Goal: Task Accomplishment & Management: Complete application form

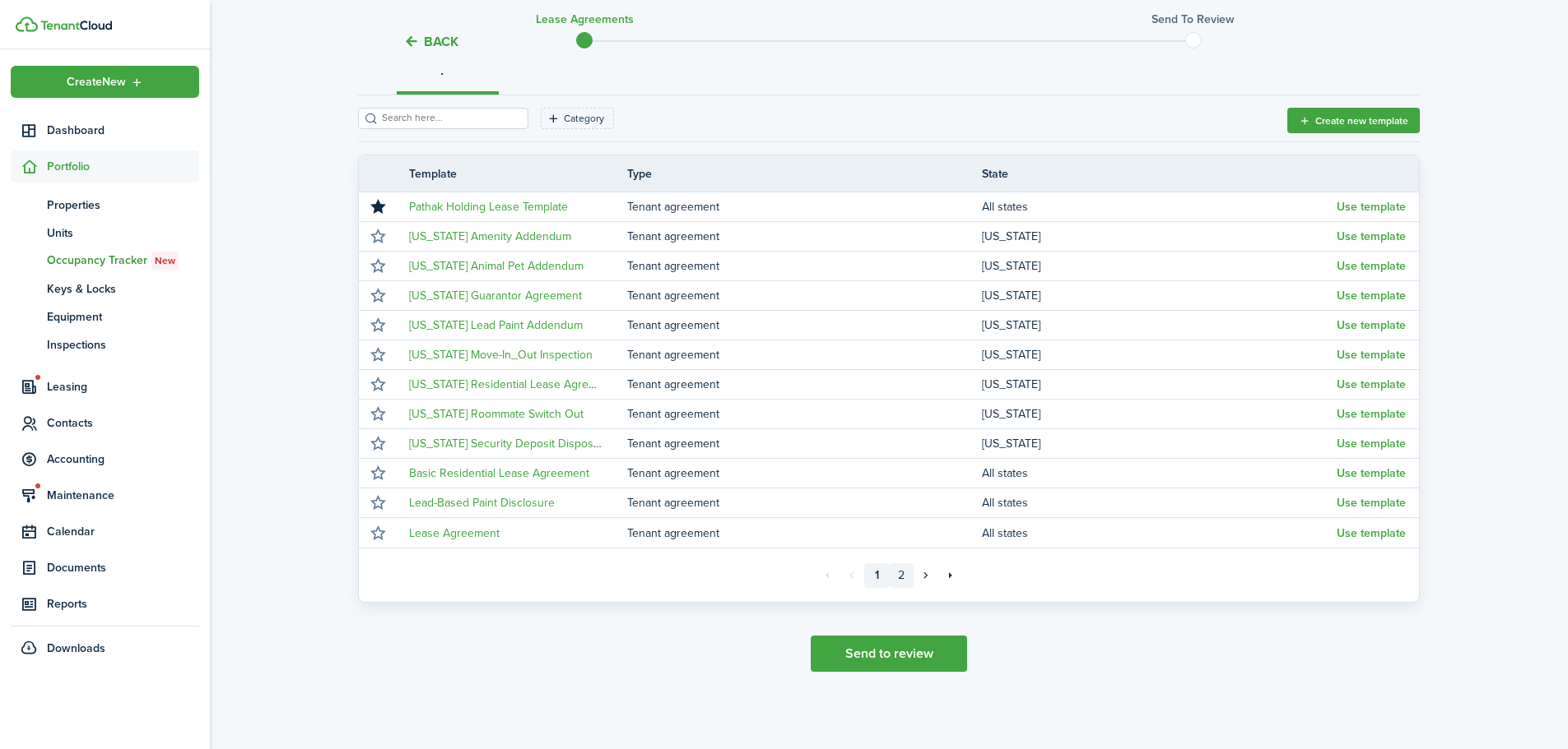
click at [899, 578] on link "2" at bounding box center [901, 575] width 25 height 25
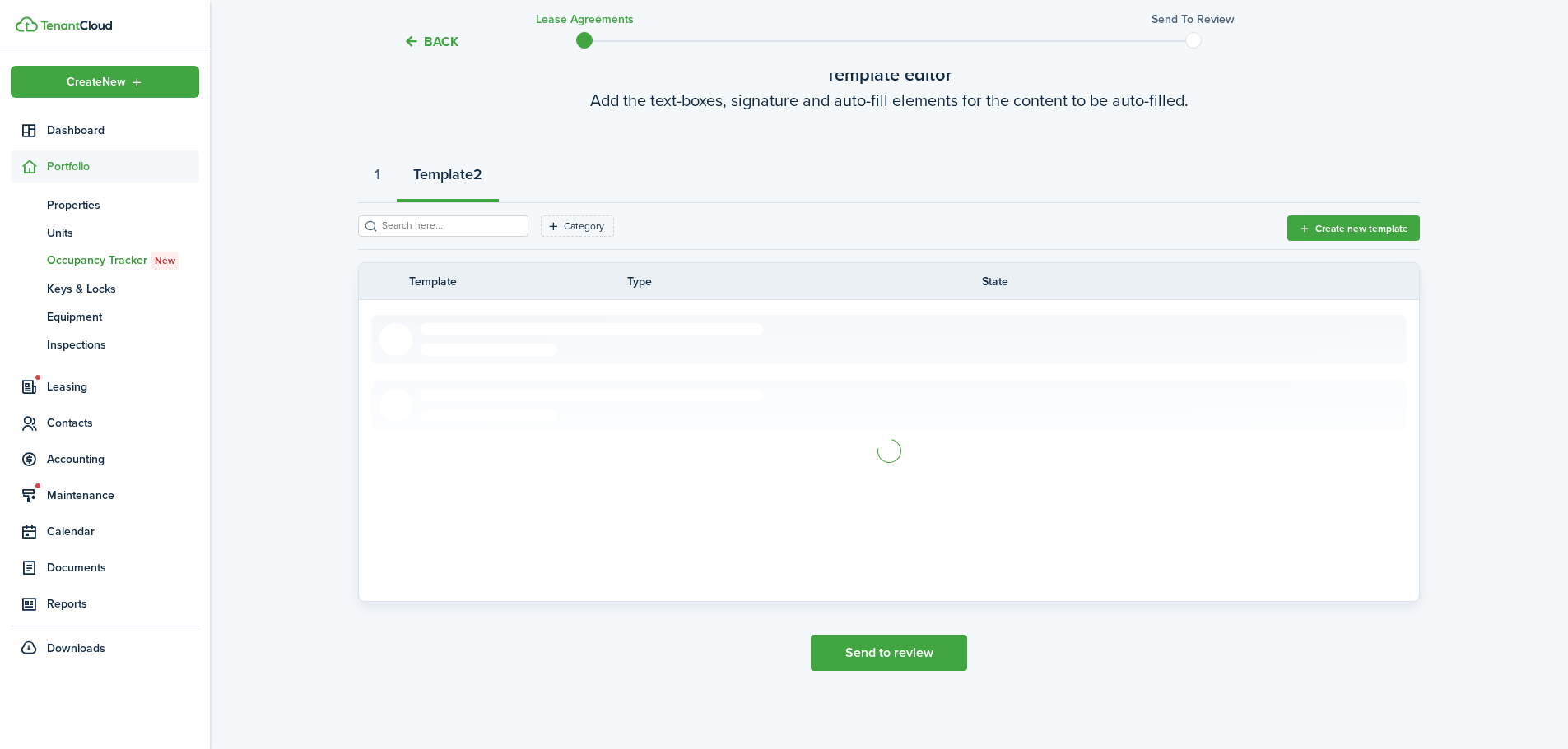
click at [72, 572] on span "Documents" at bounding box center [122, 568] width 152 height 17
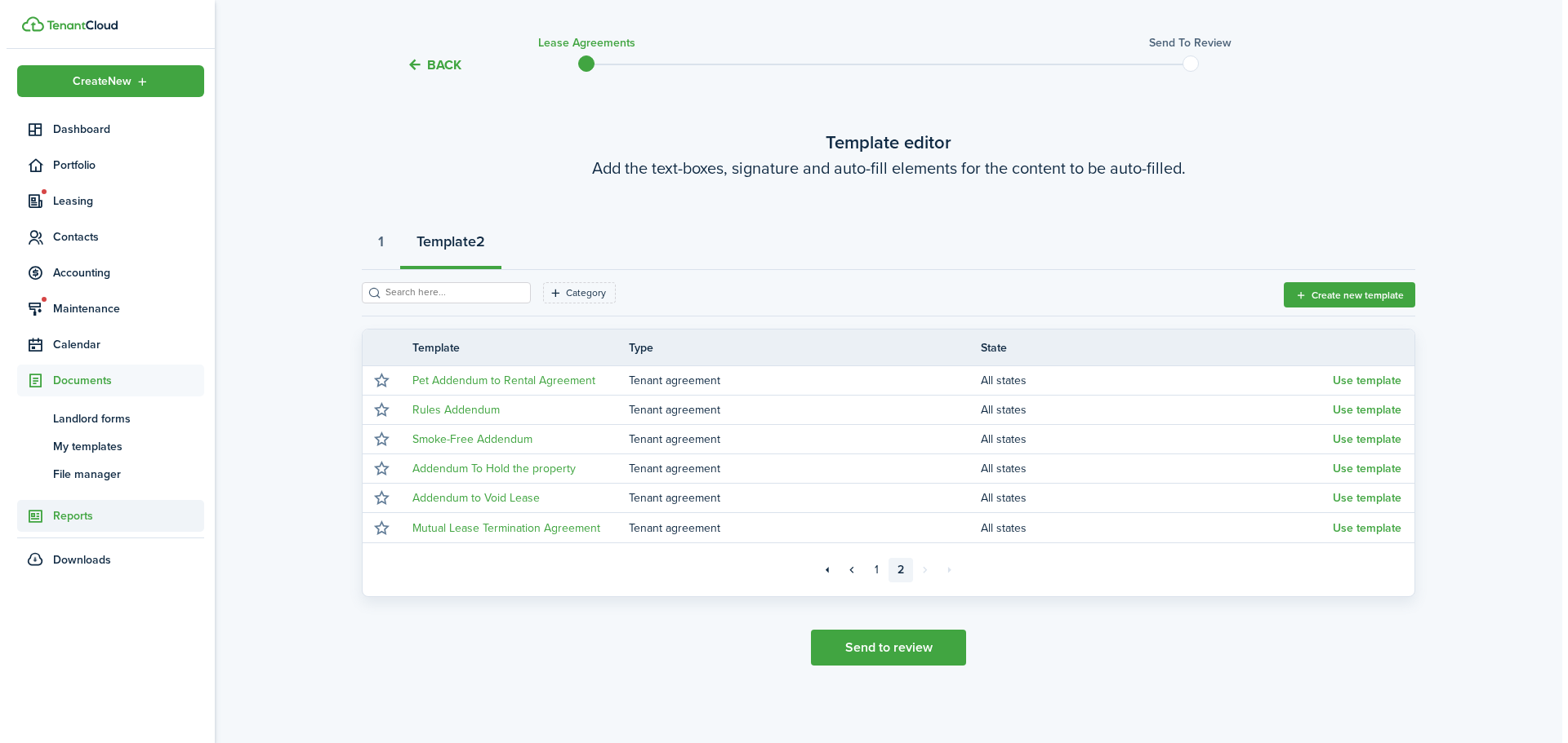
scroll to position [35, 0]
click at [82, 450] on span "My templates" at bounding box center [121, 446] width 151 height 17
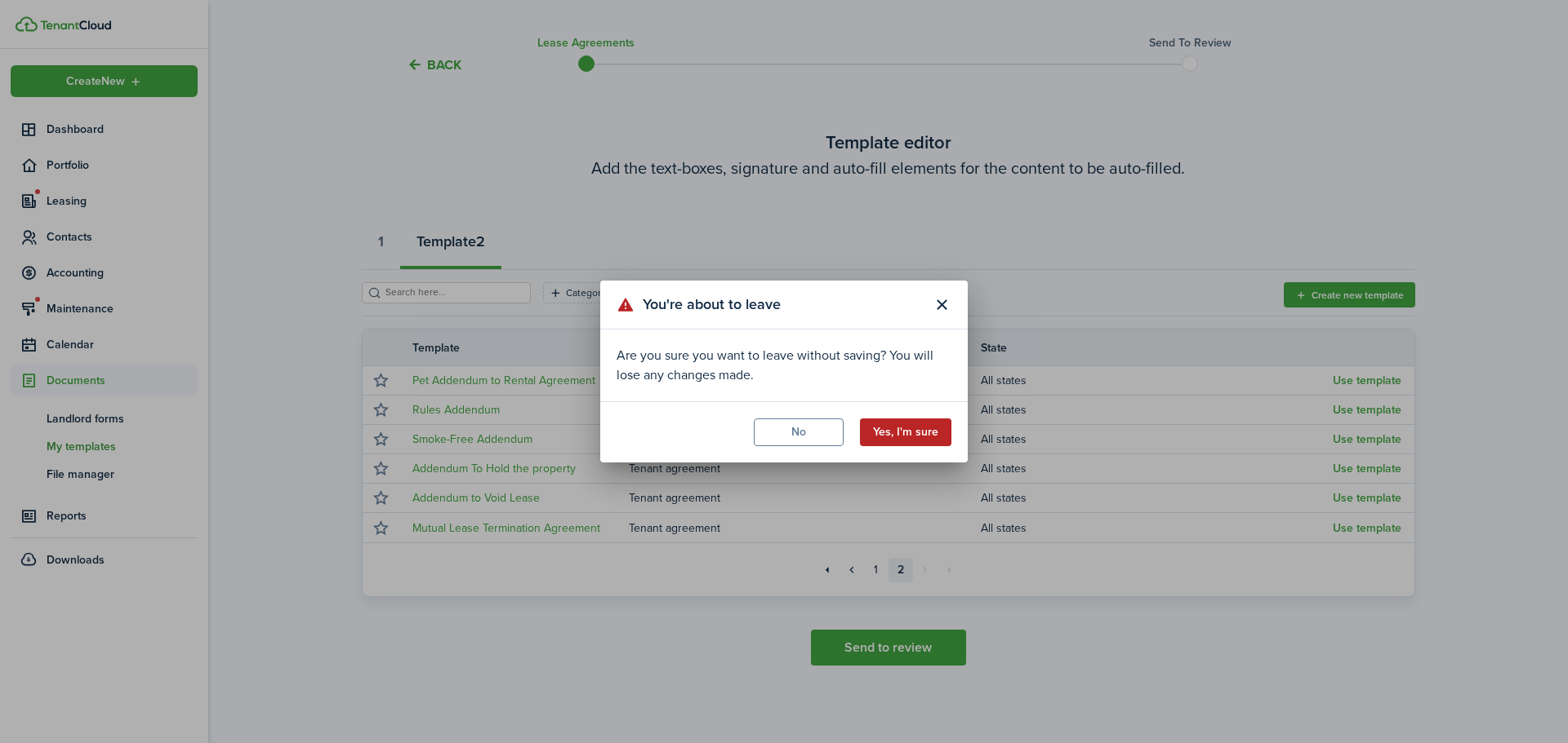
click at [907, 427] on button "Yes, I'm sure" at bounding box center [905, 433] width 91 height 27
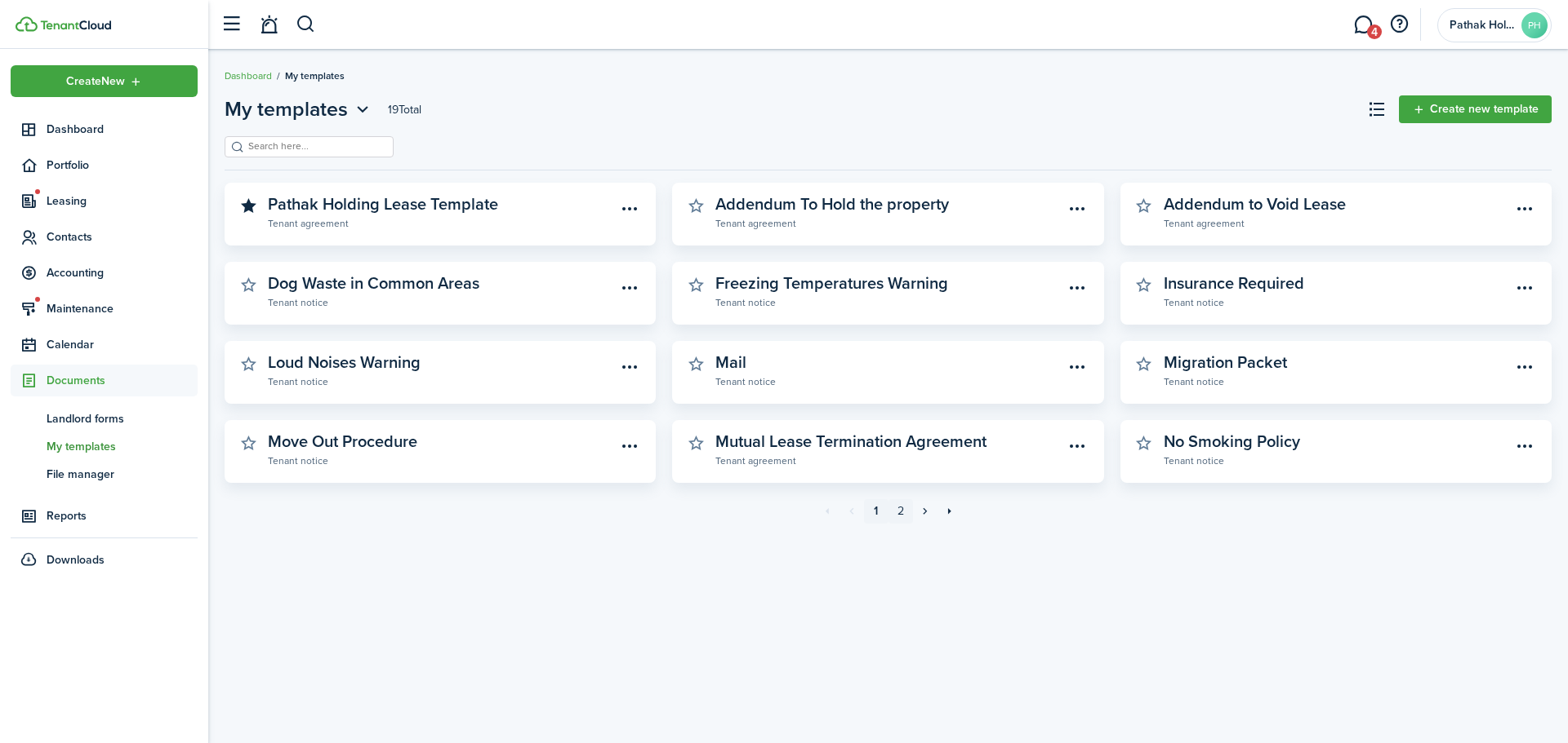
click at [902, 509] on link "2" at bounding box center [900, 511] width 25 height 25
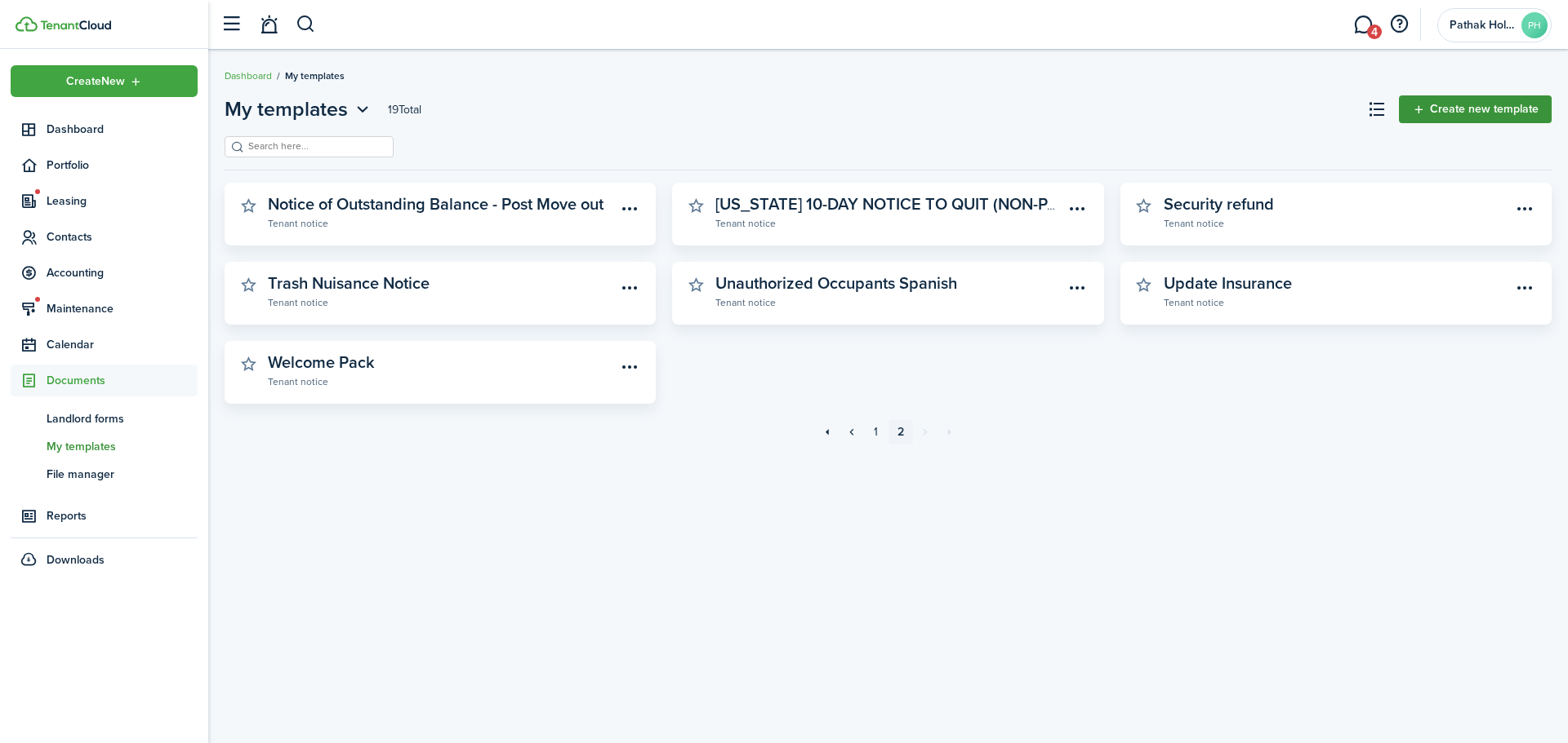
drag, startPoint x: 1492, startPoint y: 116, endPoint x: 1489, endPoint y: 142, distance: 26.2
click at [1493, 116] on link "Create new template" at bounding box center [1474, 110] width 153 height 27
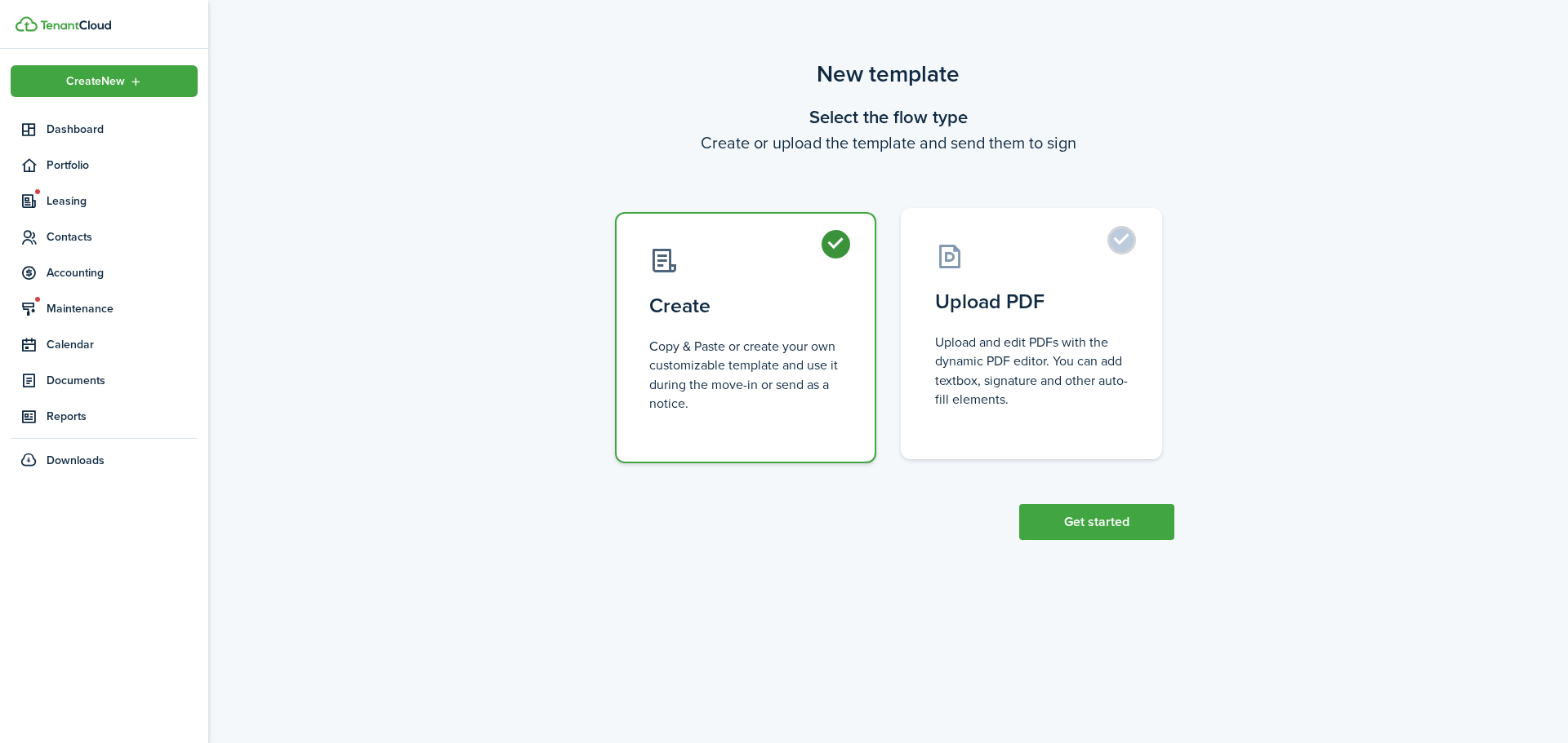
click at [1104, 365] on control-radio-card-description "Upload and edit PDFs with the dynamic PDF editor. You can add textbox, signatur…" at bounding box center [1031, 371] width 193 height 76
radio input "false"
radio input "true"
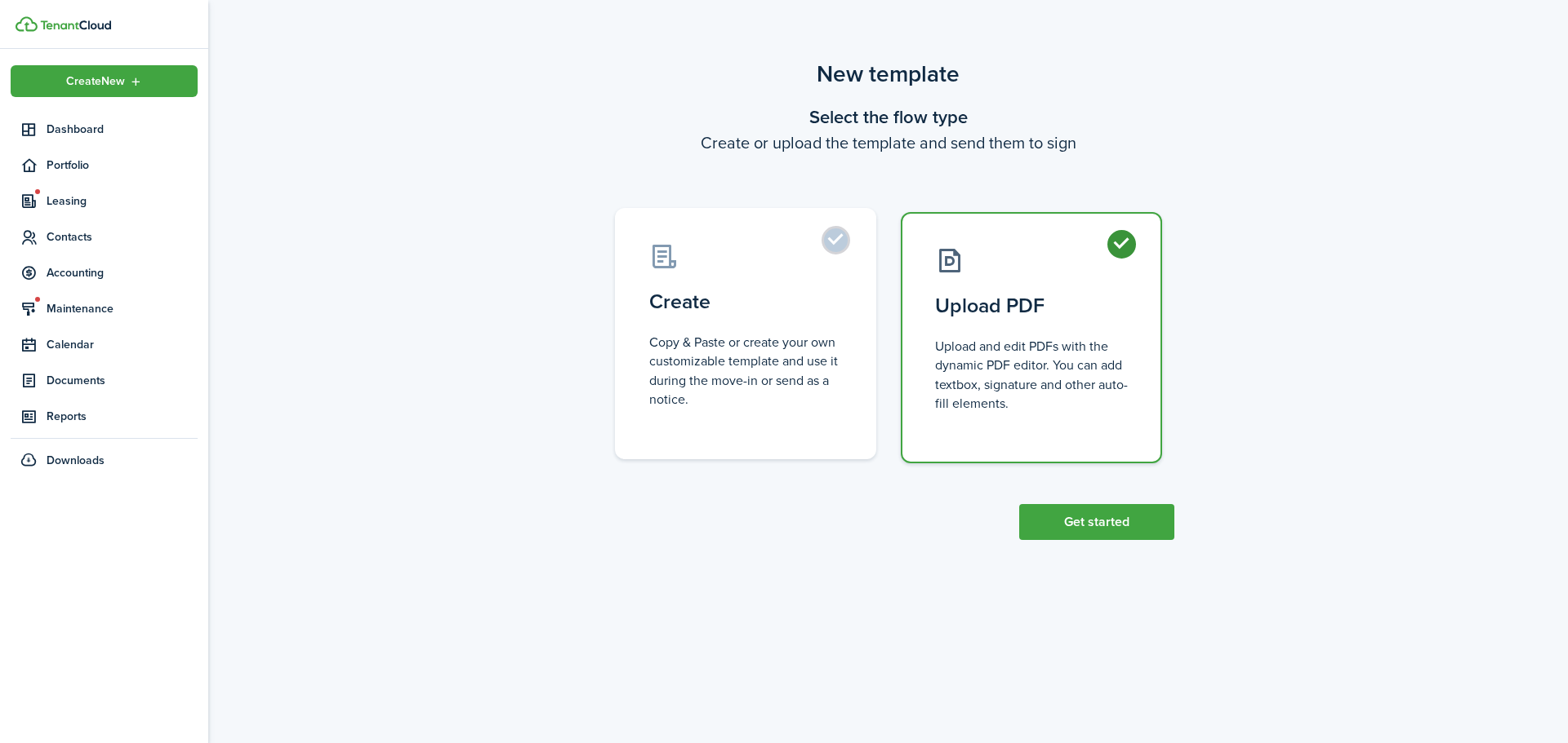
click at [831, 366] on control-radio-card-description "Copy & Paste or create your own customizable template and use it during the mov…" at bounding box center [745, 371] width 193 height 76
radio input "true"
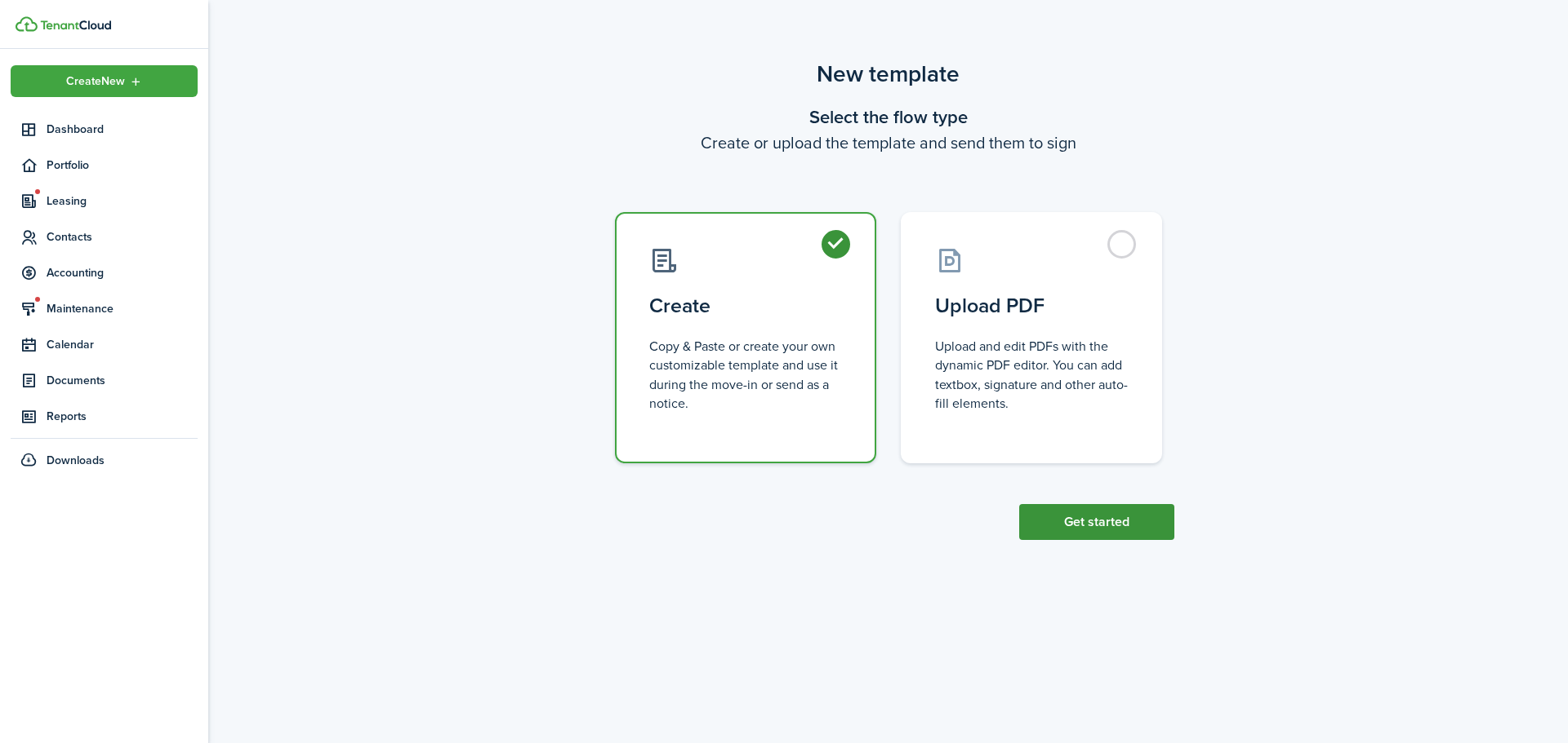
click at [1100, 531] on button "Get started" at bounding box center [1097, 522] width 155 height 36
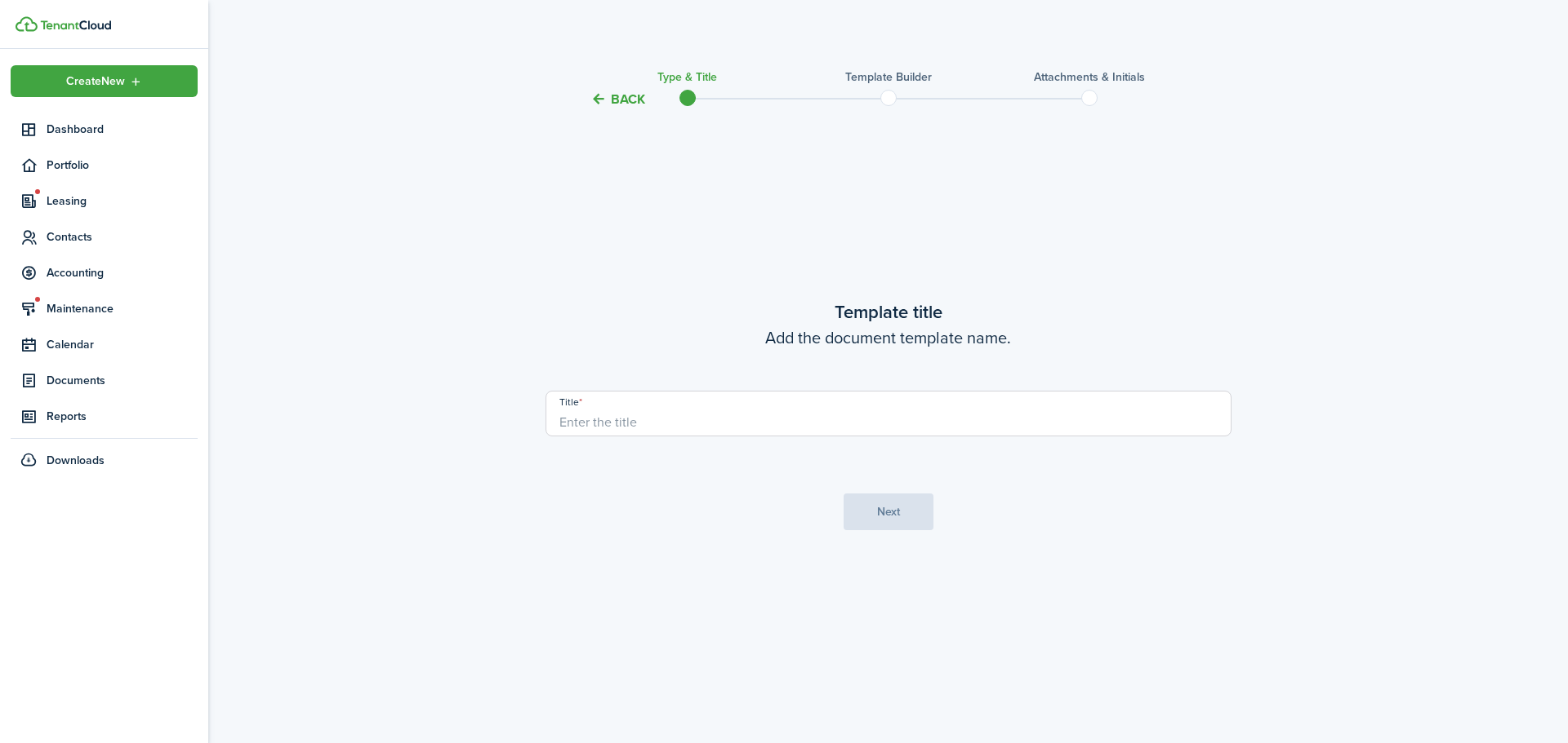
click at [801, 409] on input "Title" at bounding box center [888, 413] width 686 height 46
type input "Addendum To Allow Tenant To Alter Property"
click at [876, 509] on button "Next" at bounding box center [889, 512] width 89 height 37
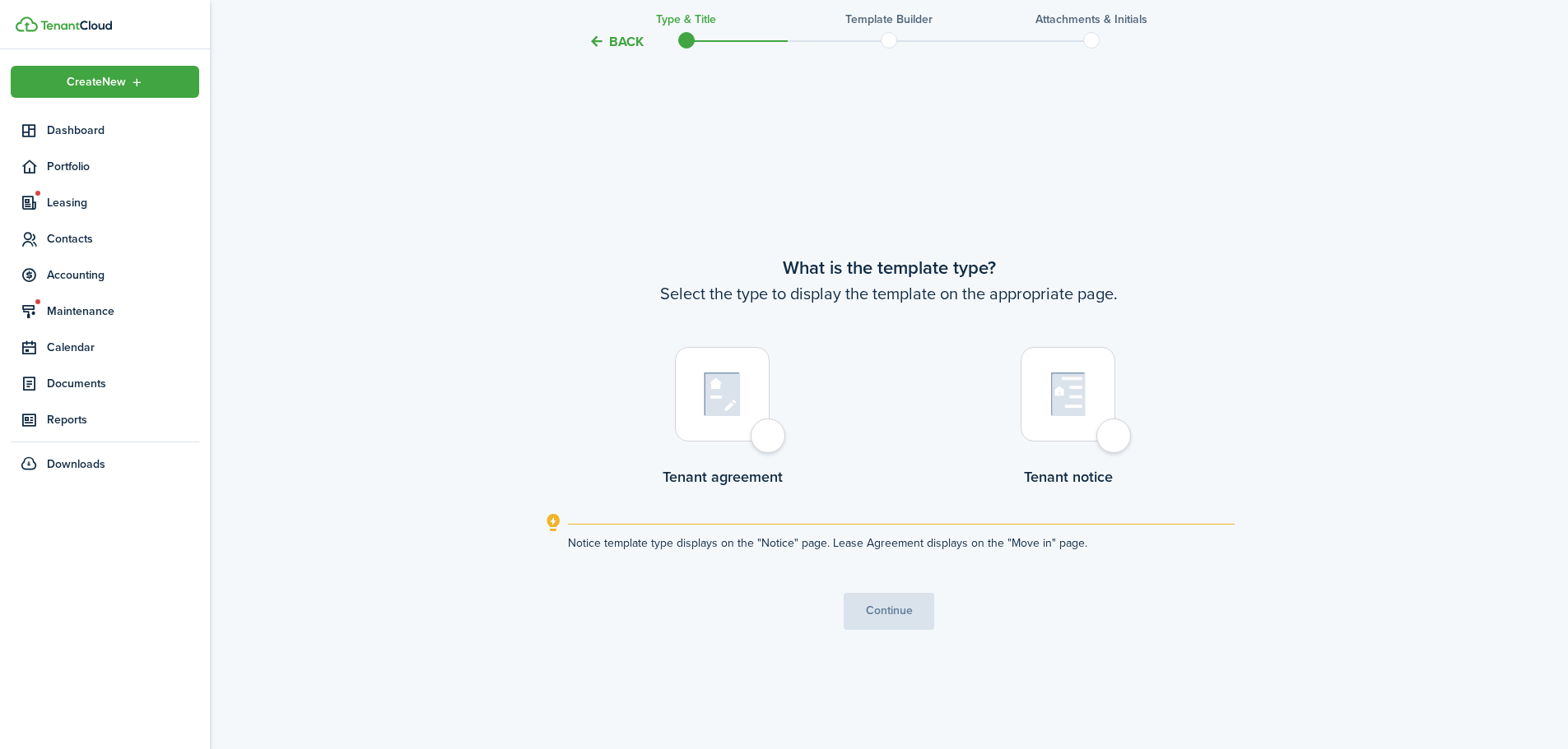
scroll to position [640, 0]
click at [754, 416] on div at bounding box center [722, 392] width 95 height 95
radio input "true"
click at [885, 612] on button "Continue" at bounding box center [889, 609] width 90 height 37
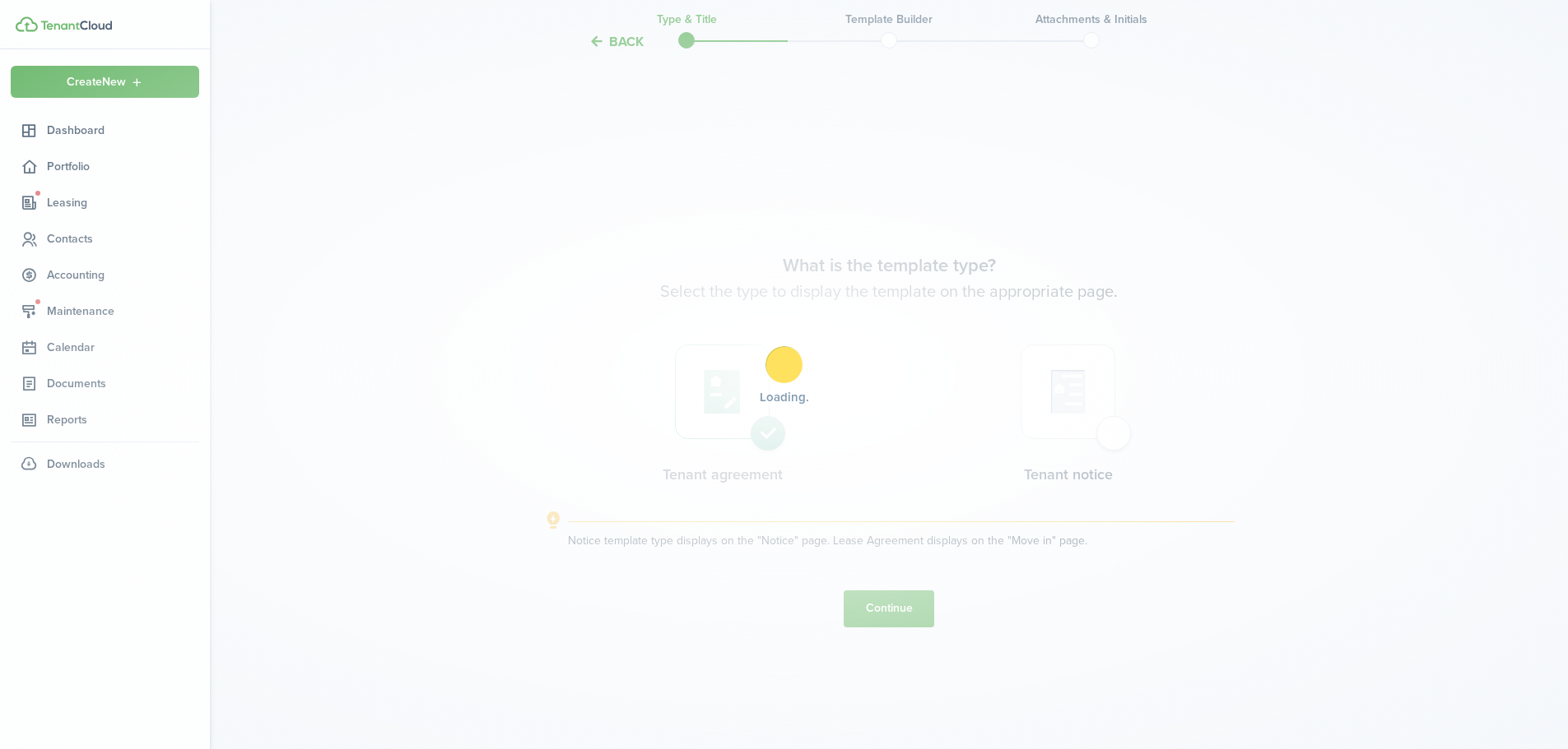
scroll to position [0, 0]
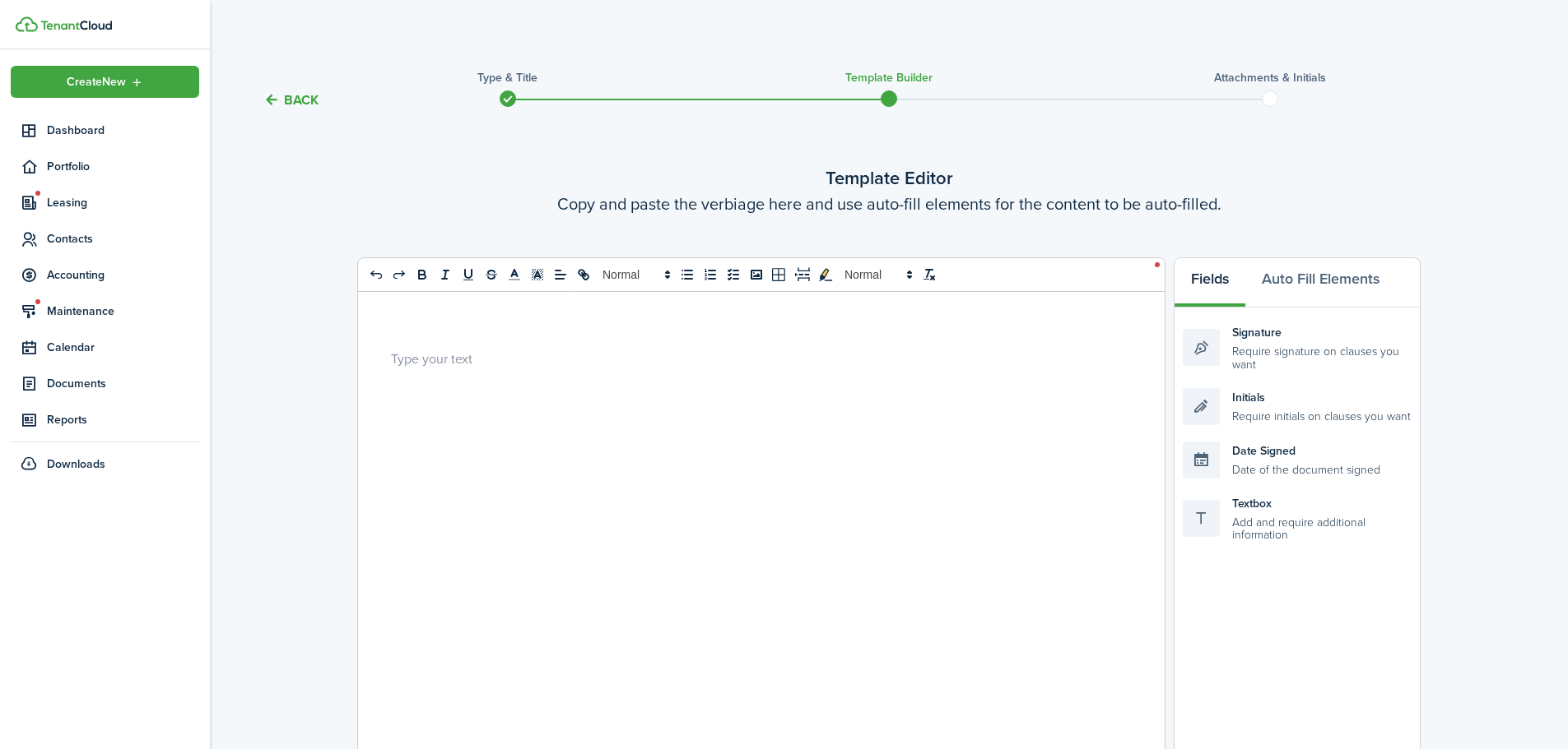
click at [845, 462] on div at bounding box center [755, 620] width 795 height 658
drag, startPoint x: 620, startPoint y: 357, endPoint x: 178, endPoint y: 358, distance: 442.0
click at [178, 358] on landlord-dashboard "Create New Dashboard Portfolio Leasing Contacts Accounting Maintenance Calendar…" at bounding box center [784, 374] width 1568 height 749
click at [604, 279] on span at bounding box center [635, 274] width 81 height 19
click at [644, 304] on span at bounding box center [655, 309] width 105 height 42
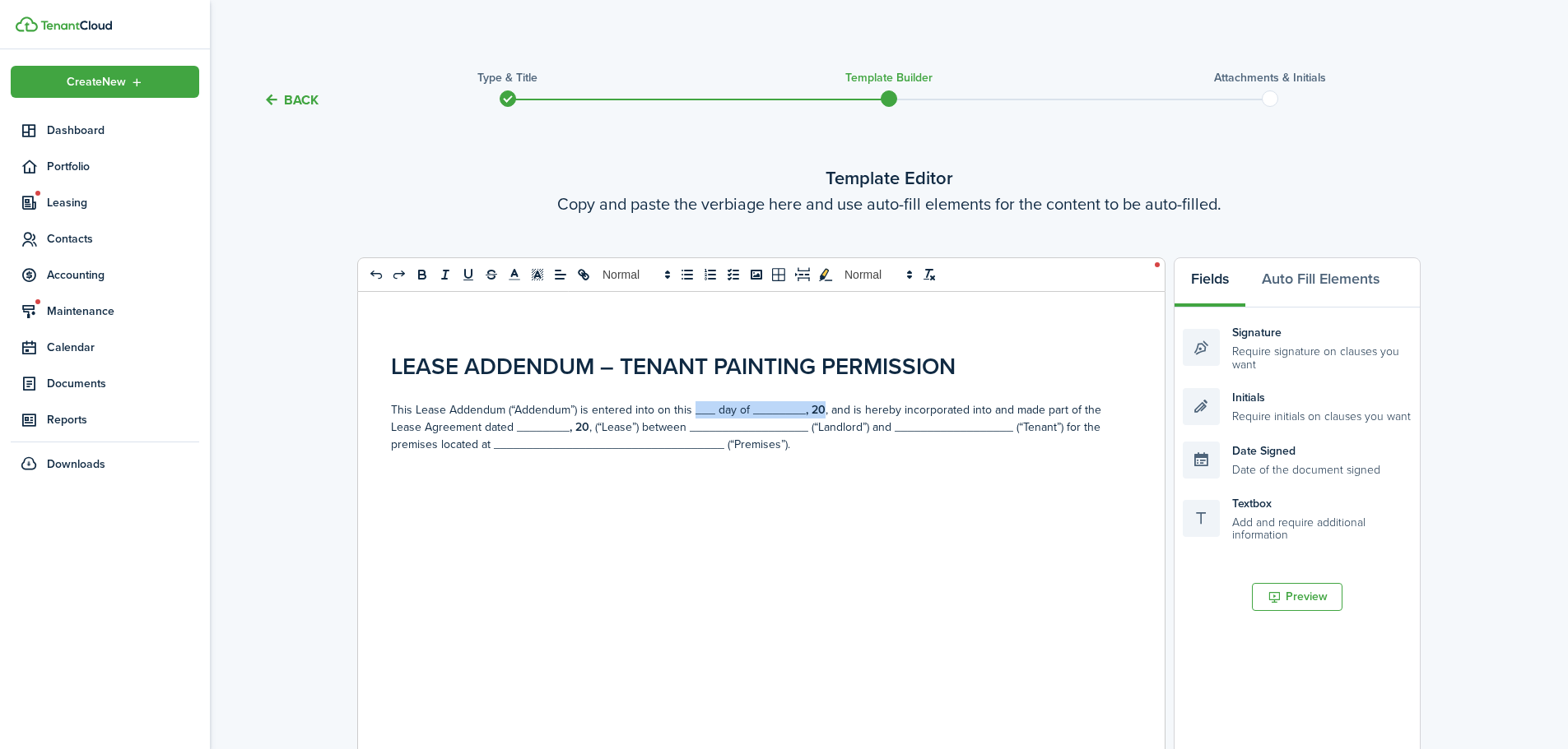
drag, startPoint x: 690, startPoint y: 412, endPoint x: 818, endPoint y: 408, distance: 128.1
click at [818, 408] on p "This Lease Addendum (“Addendum”) is entered into on this ___ day of ________ , …" at bounding box center [755, 427] width 728 height 52
click at [1339, 292] on button "Auto Fill Elements" at bounding box center [1321, 283] width 151 height 50
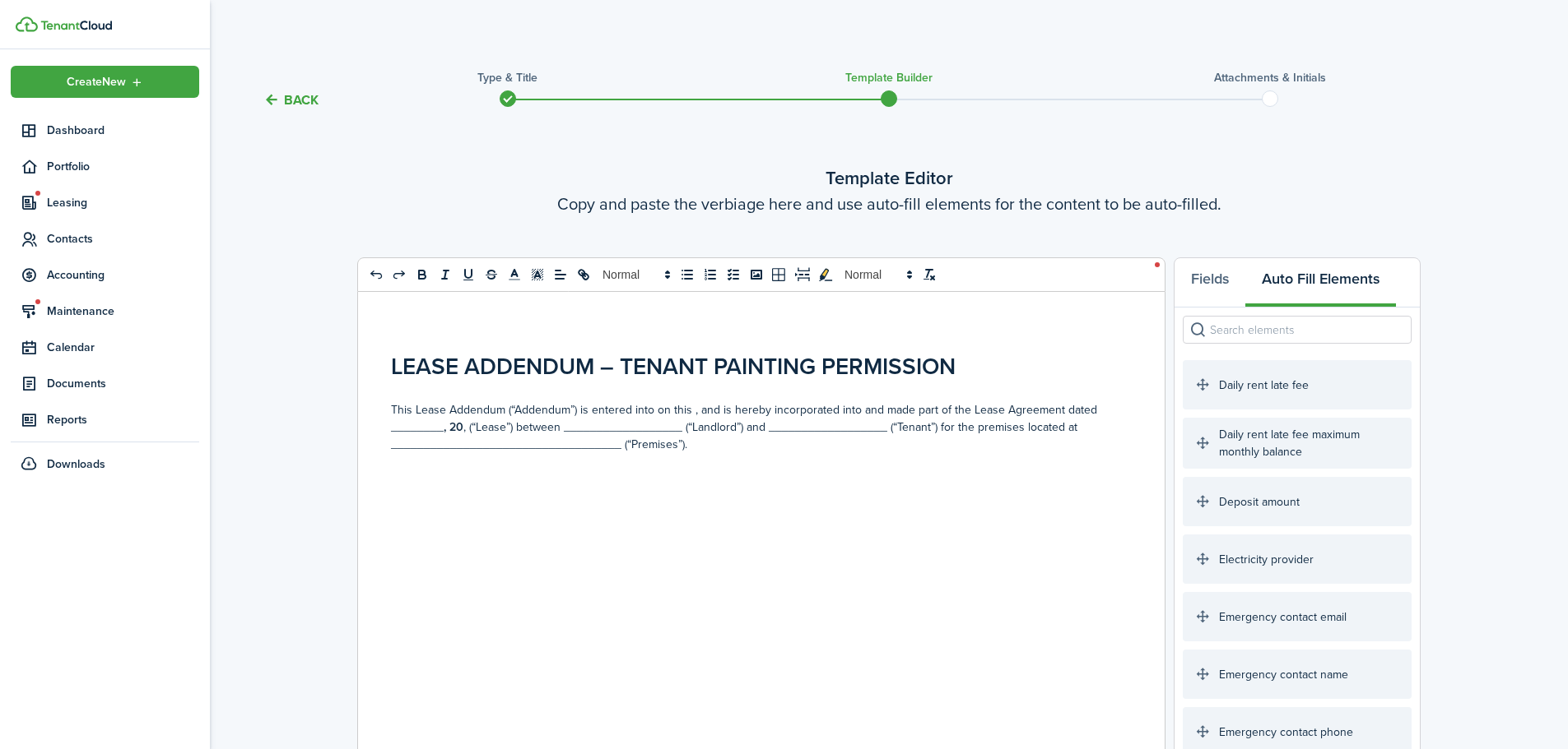
click at [1273, 329] on input "search" at bounding box center [1297, 329] width 229 height 28
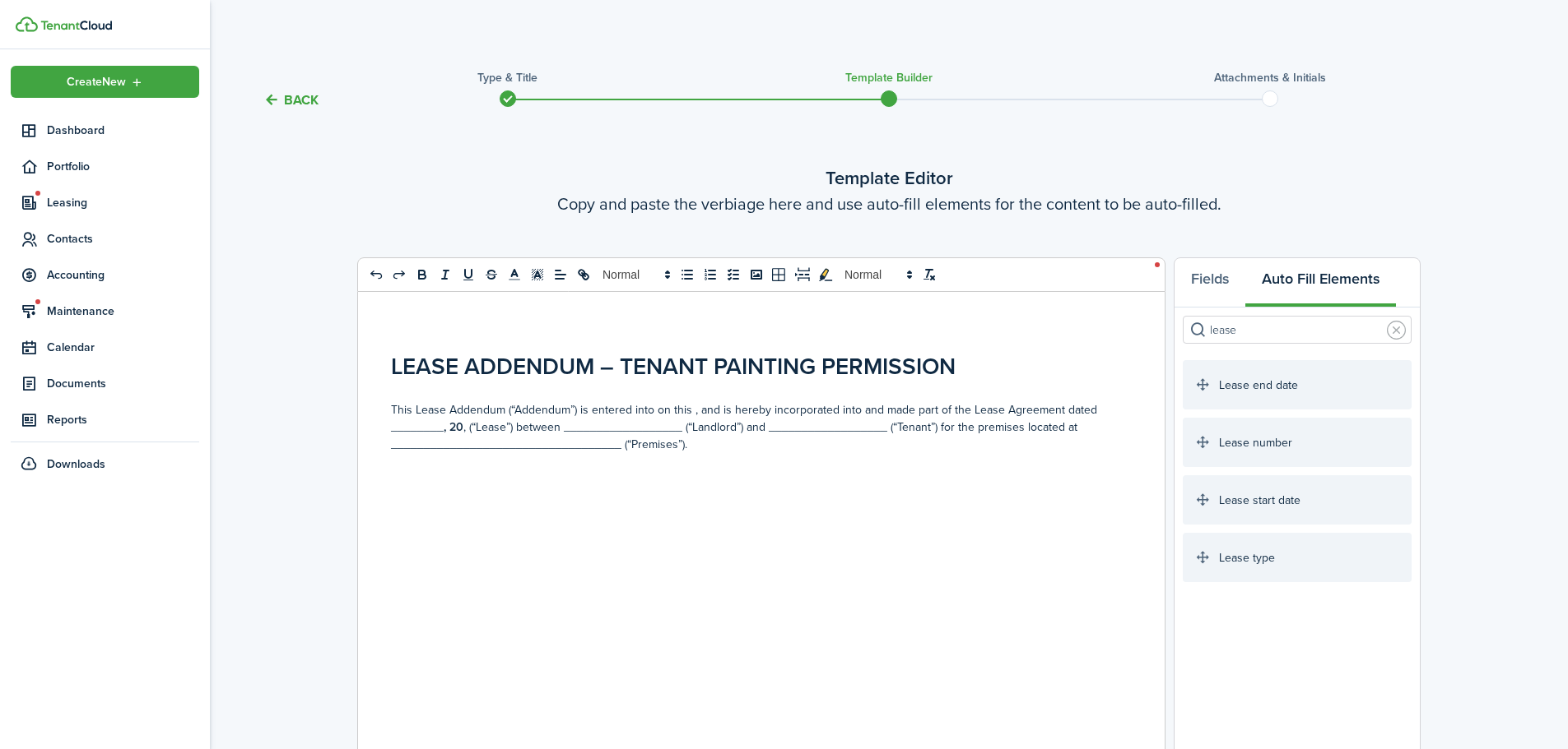
type input "lease"
click at [1393, 329] on link at bounding box center [1396, 330] width 19 height 19
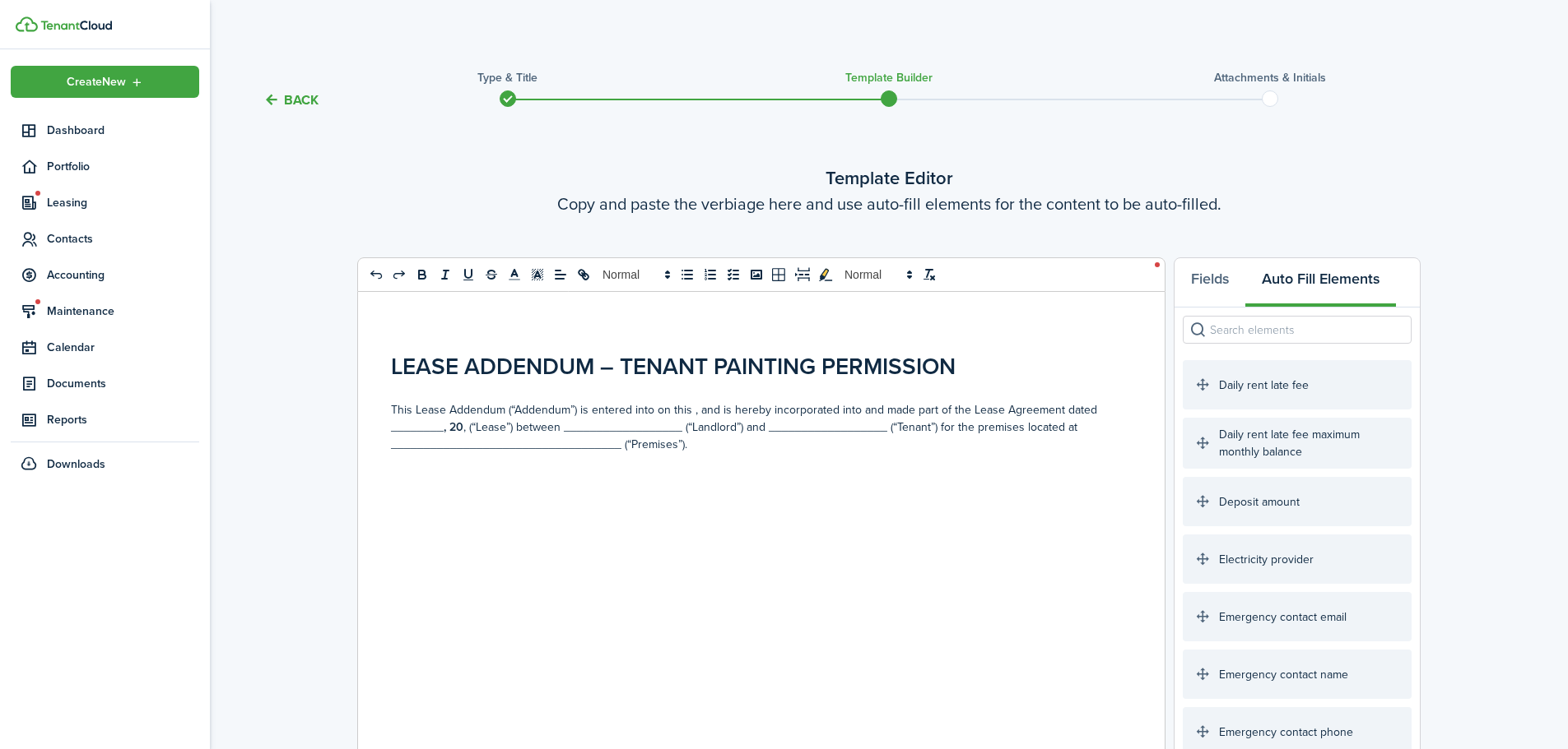
click at [1349, 329] on input "search" at bounding box center [1297, 329] width 229 height 28
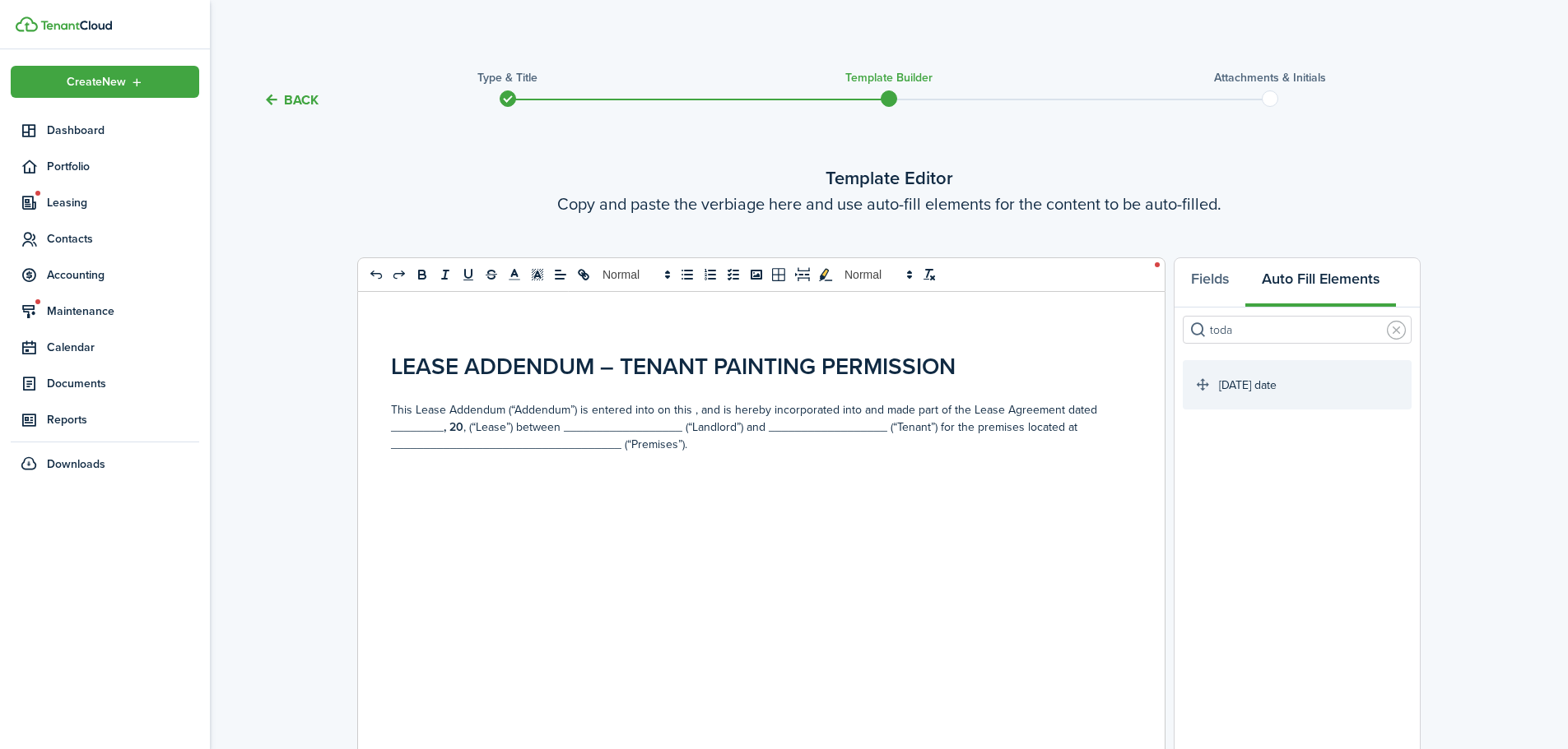
type input "toda"
click at [682, 409] on p "This Lease Addendum (“Addendum”) is entered into on this﻿ [DATE] date ﻿ , and i…" at bounding box center [755, 427] width 728 height 52
click at [461, 429] on strong ", 20" at bounding box center [453, 427] width 19 height 17
click at [1391, 328] on link at bounding box center [1396, 330] width 19 height 19
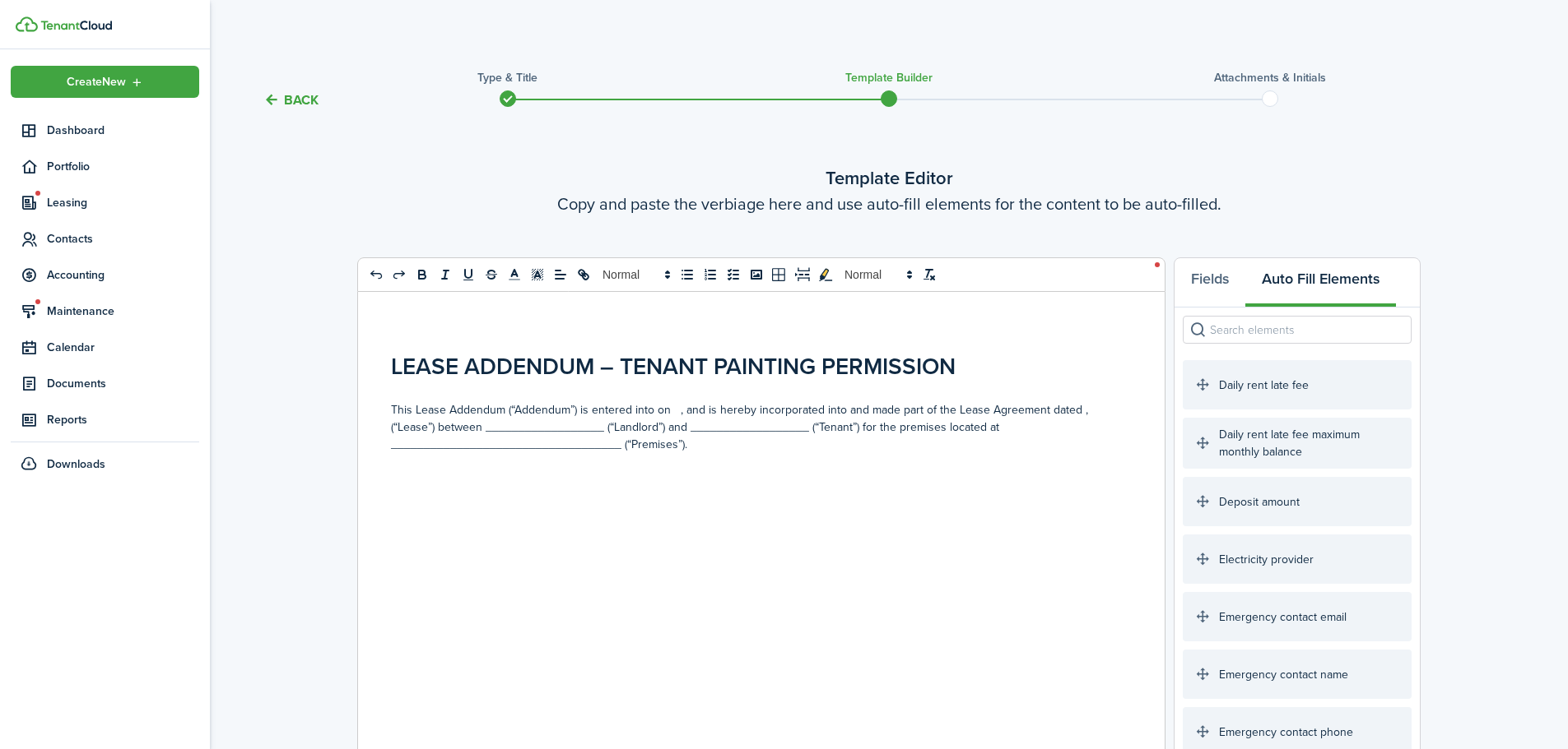
click at [1378, 328] on input "search" at bounding box center [1297, 329] width 229 height 28
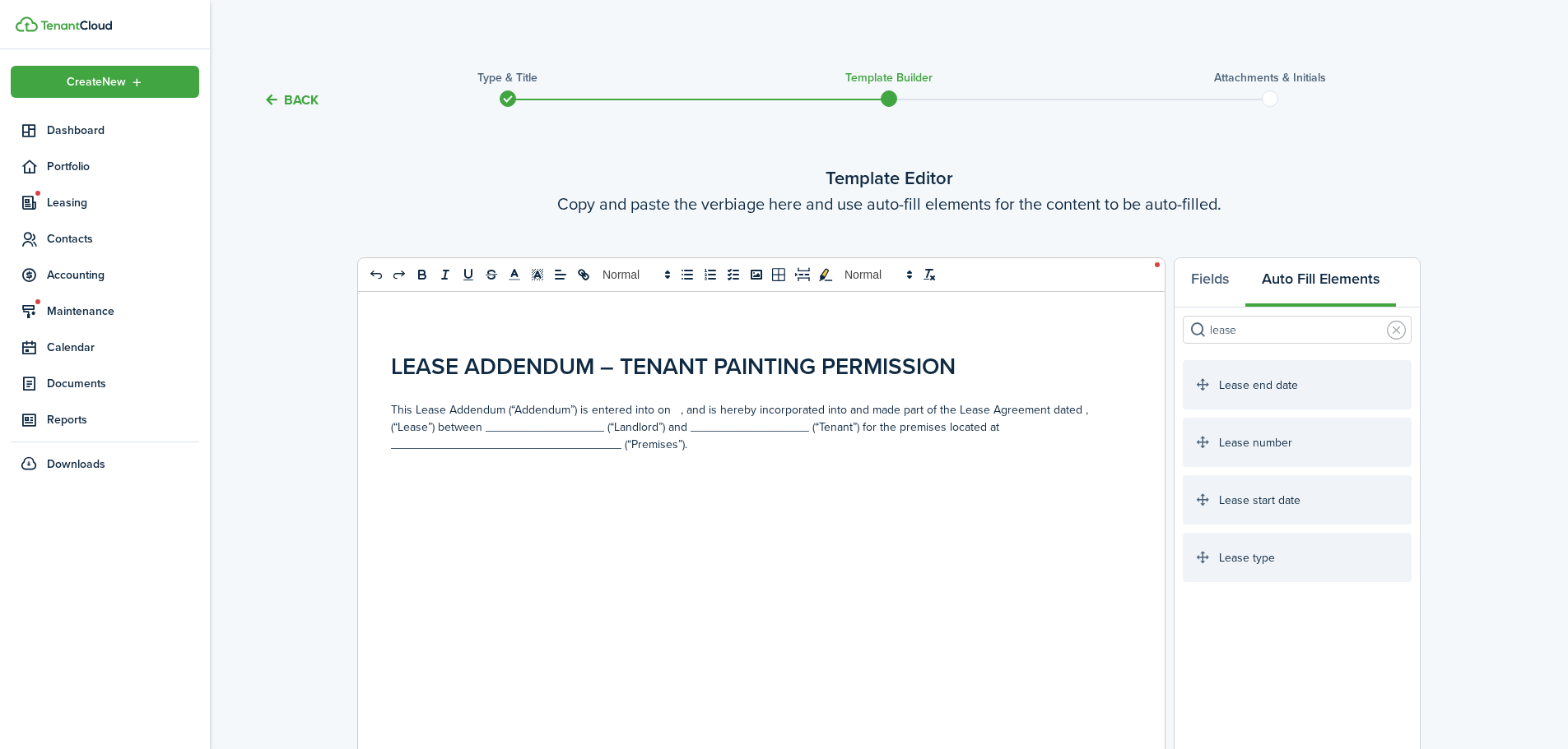
type input "lease"
drag, startPoint x: 764, startPoint y: 431, endPoint x: 578, endPoint y: 423, distance: 186.2
click at [578, 423] on p "This Lease Addendum (“Addendum”) is entered into on ﻿ , and is hereby incorpora…" at bounding box center [755, 427] width 728 height 52
click at [587, 424] on p "This Lease Addendum (“Addendum”) is entered into on ﻿ , and is hereby incorpora…" at bounding box center [755, 427] width 728 height 52
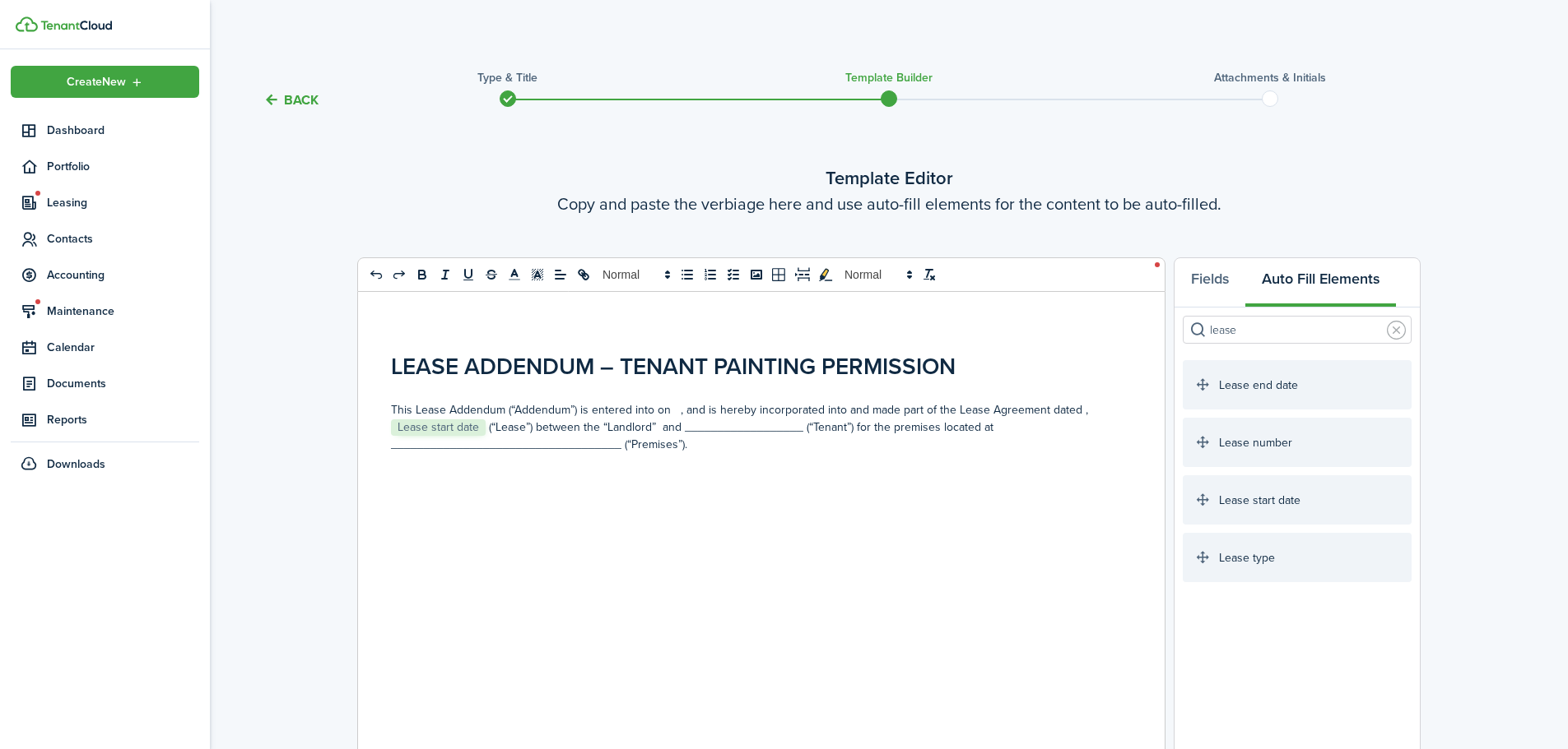
click at [740, 430] on p "This Lease Addendum (“Addendum”) is entered into on ﻿ , and is hereby incorpora…" at bounding box center [755, 427] width 728 height 52
click at [781, 429] on p "This Lease Addendum (“Addendum”) is entered into on ﻿ , and is hereby incorpora…" at bounding box center [755, 427] width 728 height 52
click at [63, 380] on span "Documents" at bounding box center [122, 384] width 152 height 17
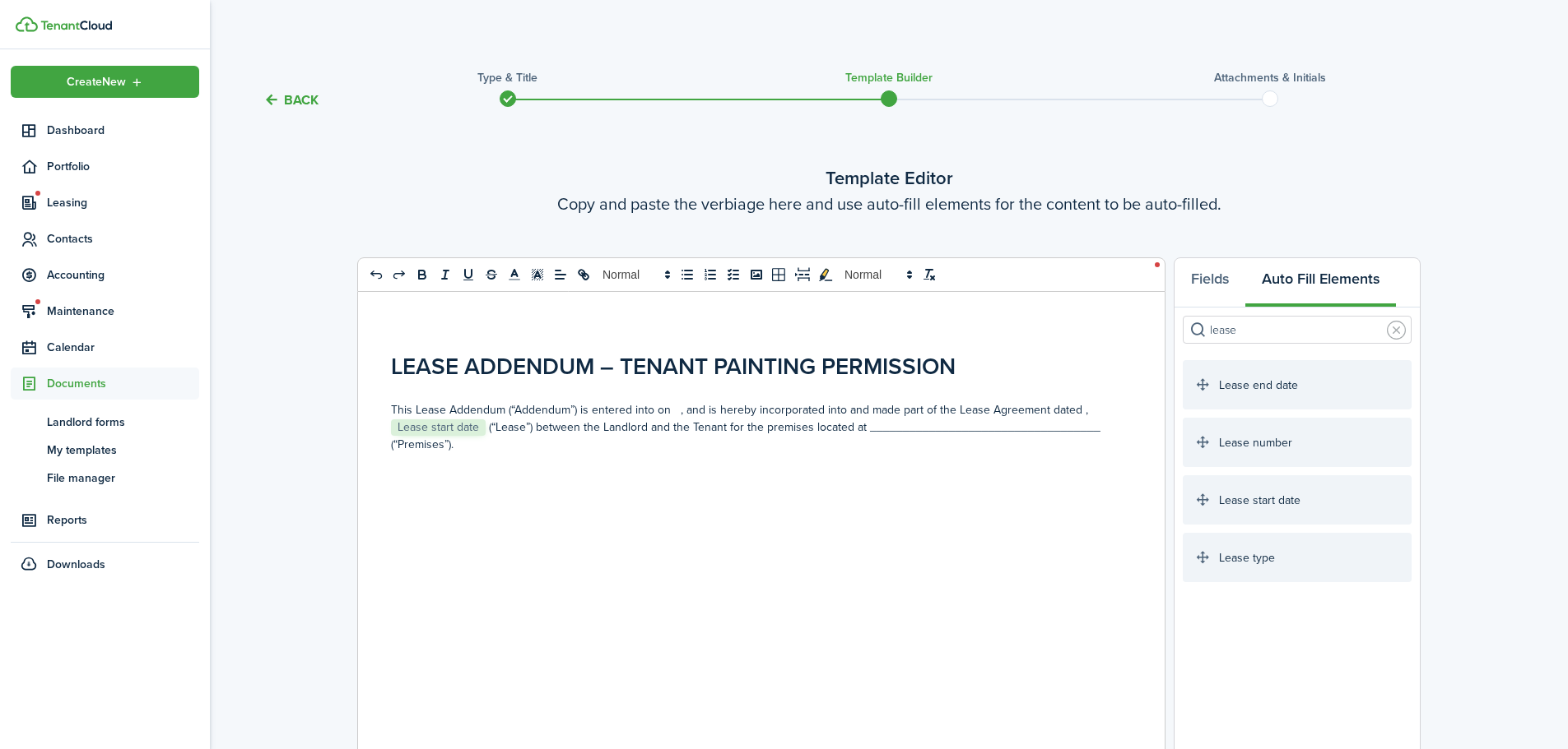
click at [880, 469] on div "LEASE ADDENDUM – TENANT PAINTING PERMISSION This Lease Addendum (“Addendum”) is…" at bounding box center [755, 620] width 795 height 658
drag, startPoint x: 765, startPoint y: 428, endPoint x: 1114, endPoint y: 444, distance: 349.4
click at [1114, 444] on p "This Lease Addendum (“Addendum”) is entered into on ﻿ , and is hereby incorpora…" at bounding box center [755, 427] width 728 height 52
click at [520, 426] on p "This Lease Addendum (“Addendum”) is entered into on ﻿ , and is hereby incorpora…" at bounding box center [755, 419] width 728 height 35
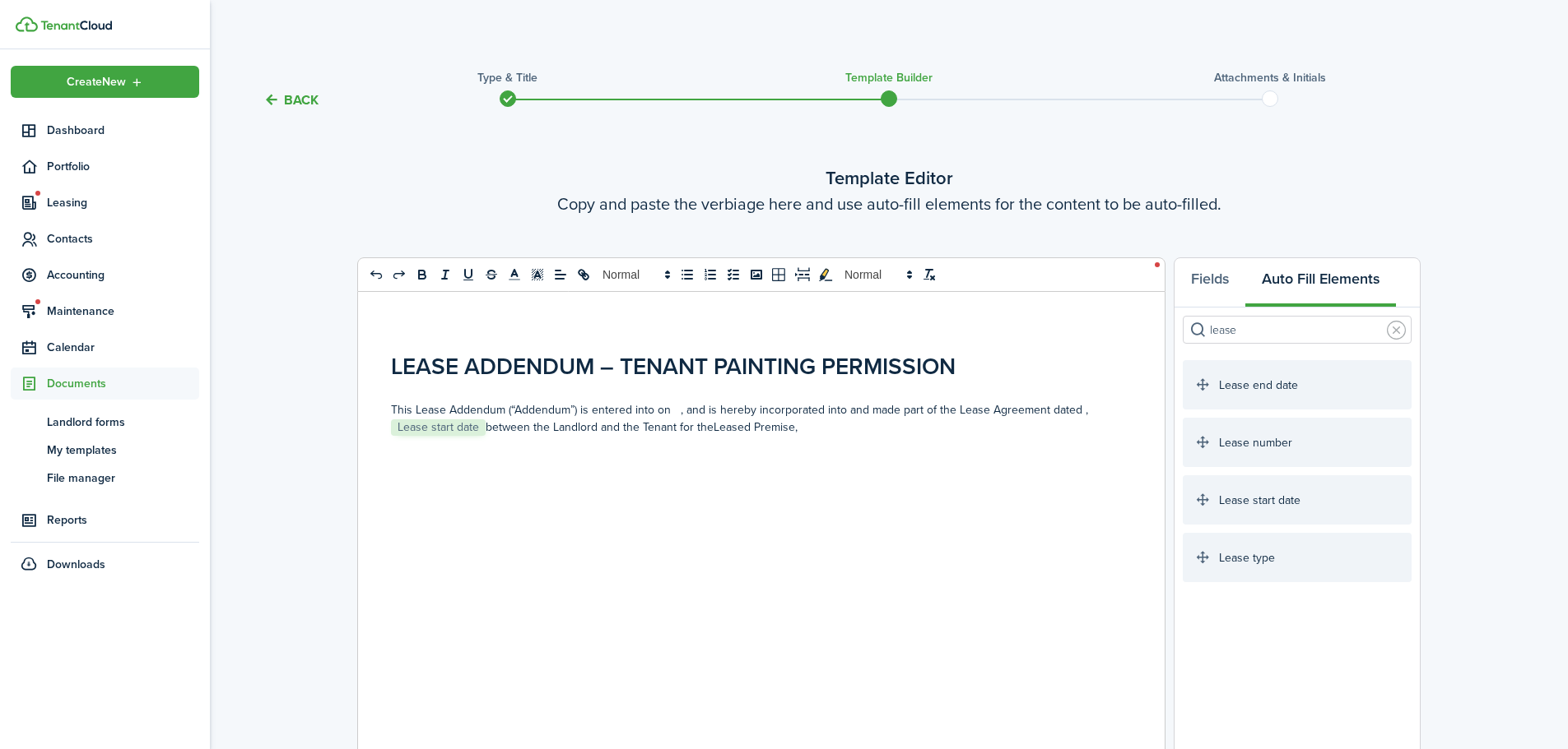
click at [821, 430] on p "This Lease Addendum (“Addendum”) is entered into on ﻿ , and is hereby incorpora…" at bounding box center [755, 419] width 728 height 35
click at [1285, 335] on input "lease" at bounding box center [1297, 329] width 229 height 28
click at [1399, 332] on link at bounding box center [1396, 330] width 19 height 19
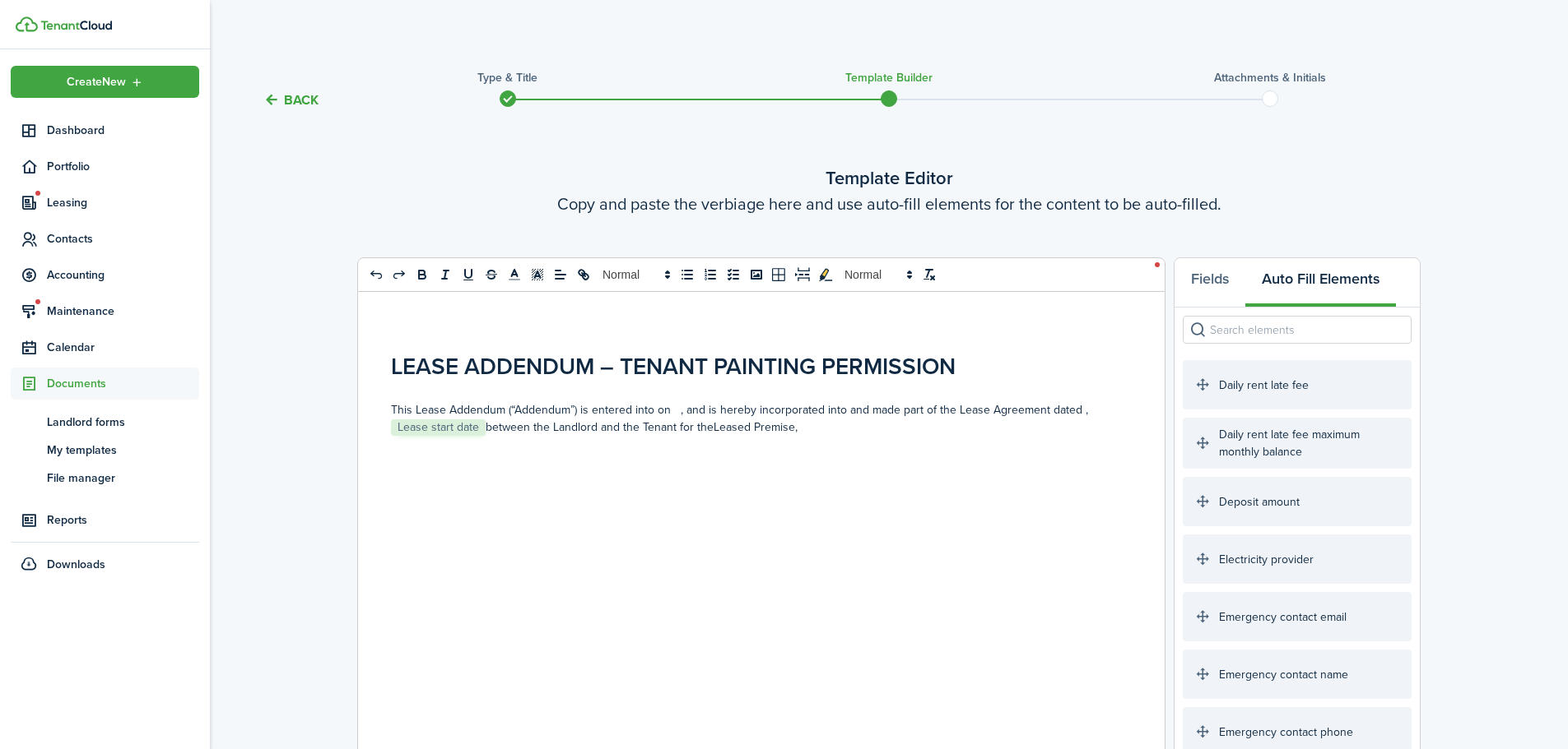
click at [1311, 323] on input "search" at bounding box center [1297, 329] width 229 height 28
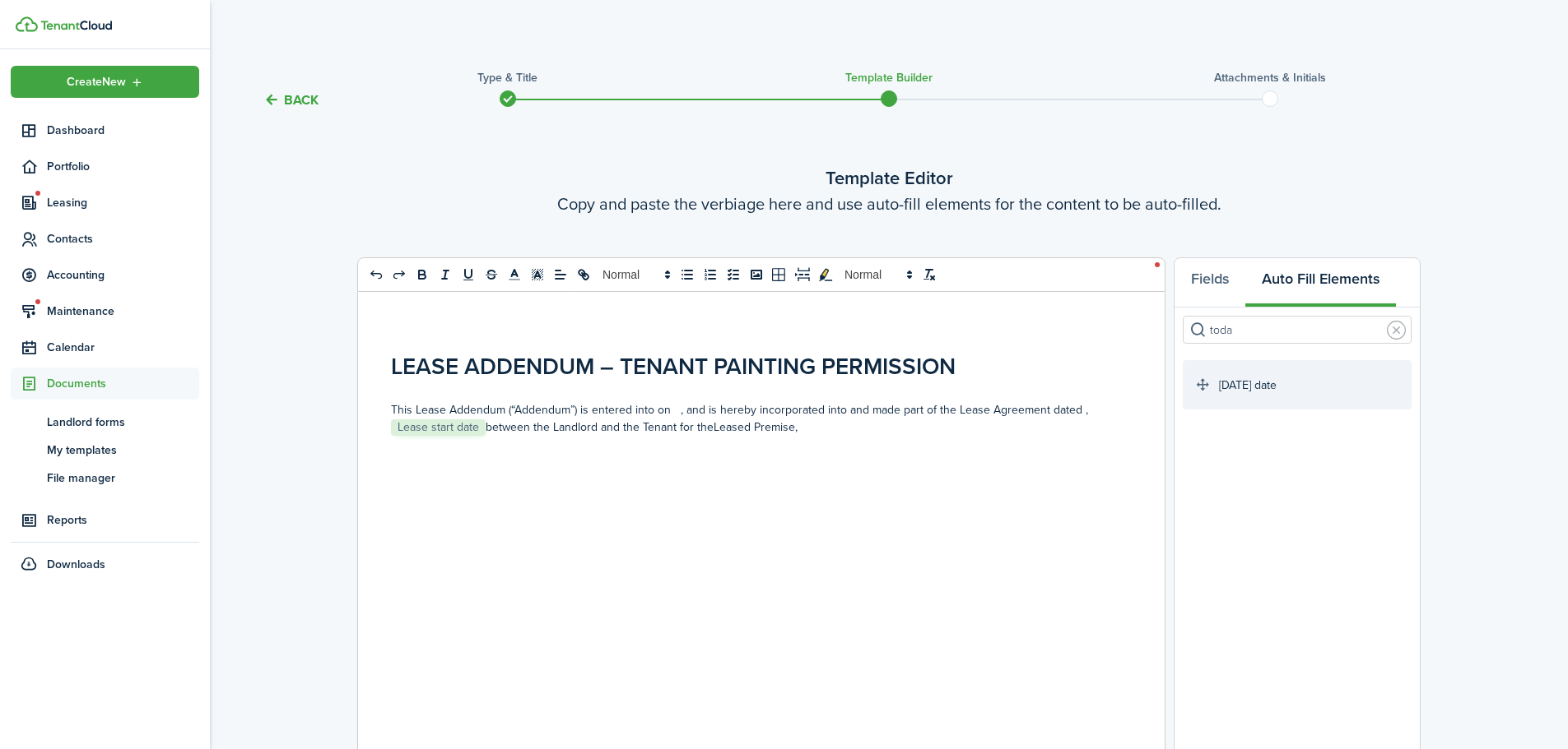
type input "toda"
click at [755, 548] on div "LEASE ADDENDUM – TENANT PAINTING PERMISSION ﻿﻿ This Lease Addendum (“Addendum”)…" at bounding box center [755, 620] width 795 height 658
click at [875, 429] on p "This Lease Addendum (“Addendum”) is entered into on ﻿ [DATE] date ﻿﻿ , and is h…" at bounding box center [755, 419] width 728 height 35
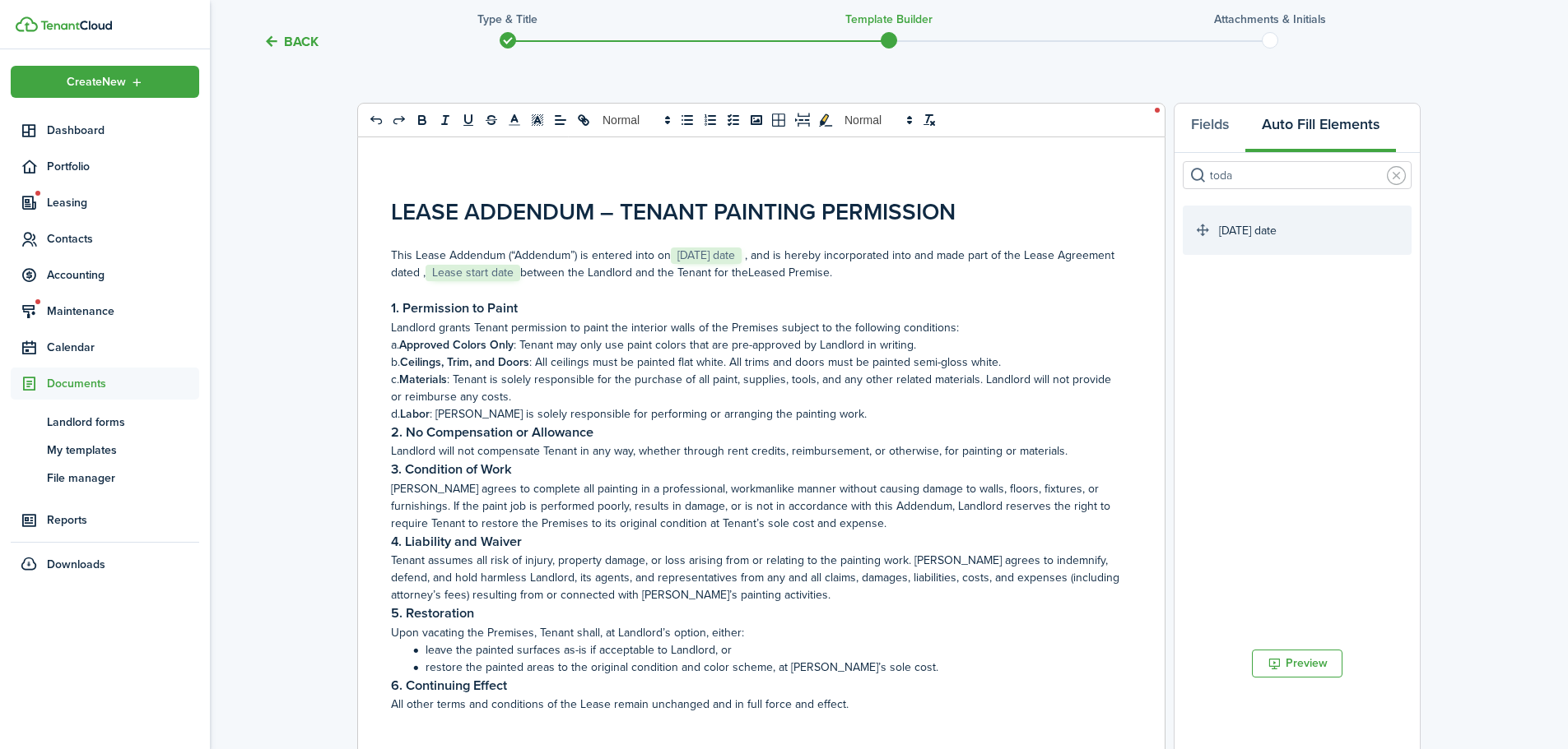
scroll to position [191, 0]
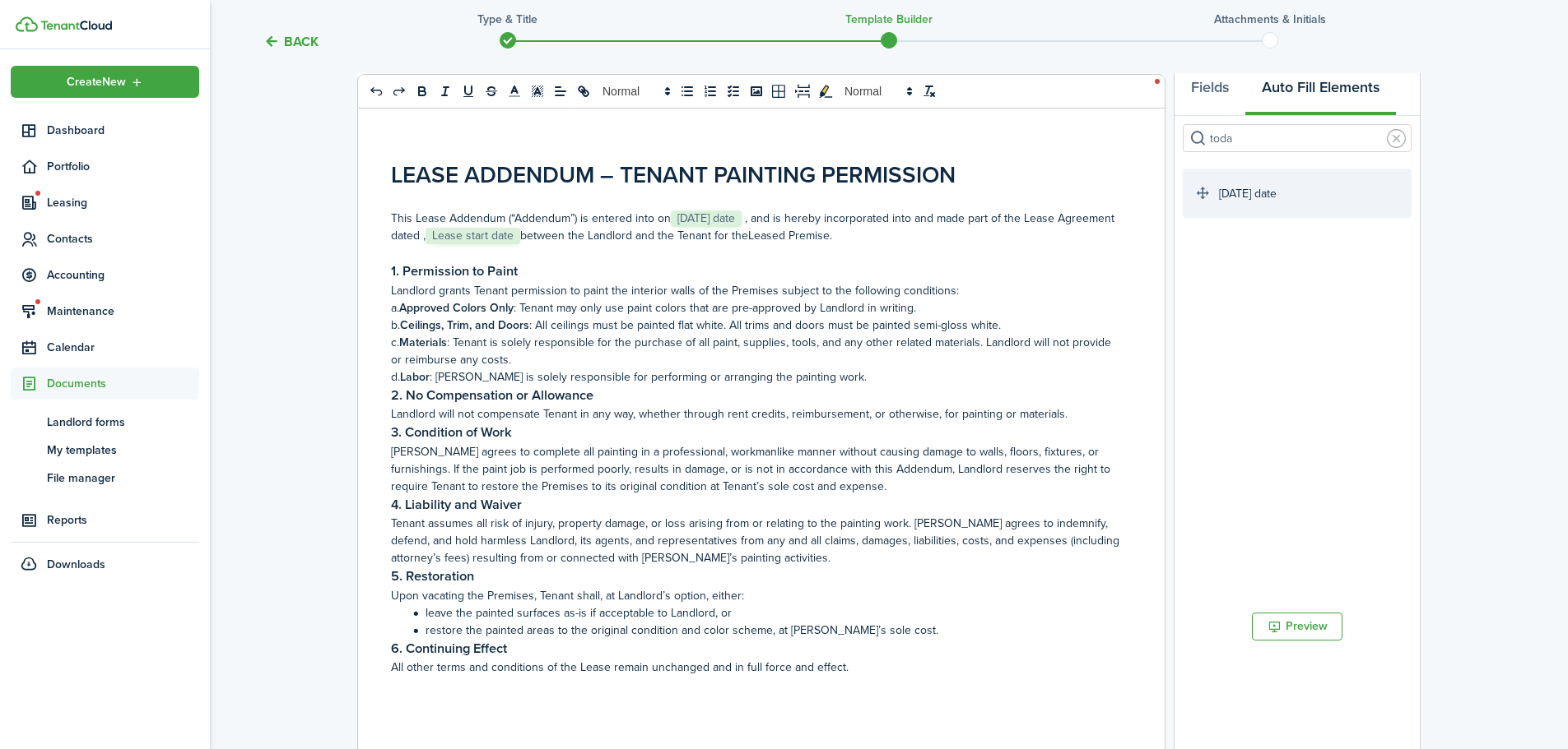
click at [401, 313] on p "a. Approved Colors Only : Tenant may only use paint colors that are pre-approve…" at bounding box center [755, 307] width 728 height 17
click at [591, 175] on h1 "LEASE ADDENDUM – TENANT PAINTING PERMISSION" at bounding box center [755, 176] width 728 height 35
click at [663, 391] on h3 "2. No Compensation or Allowance" at bounding box center [755, 396] width 728 height 20
click at [389, 306] on div "LEASE ADDENDUM 3 – TENANT PAINTING PERMISSION ﻿﻿ This Lease Addendum (“Addendum…" at bounding box center [755, 429] width 795 height 658
click at [908, 97] on icon at bounding box center [910, 91] width 15 height 15
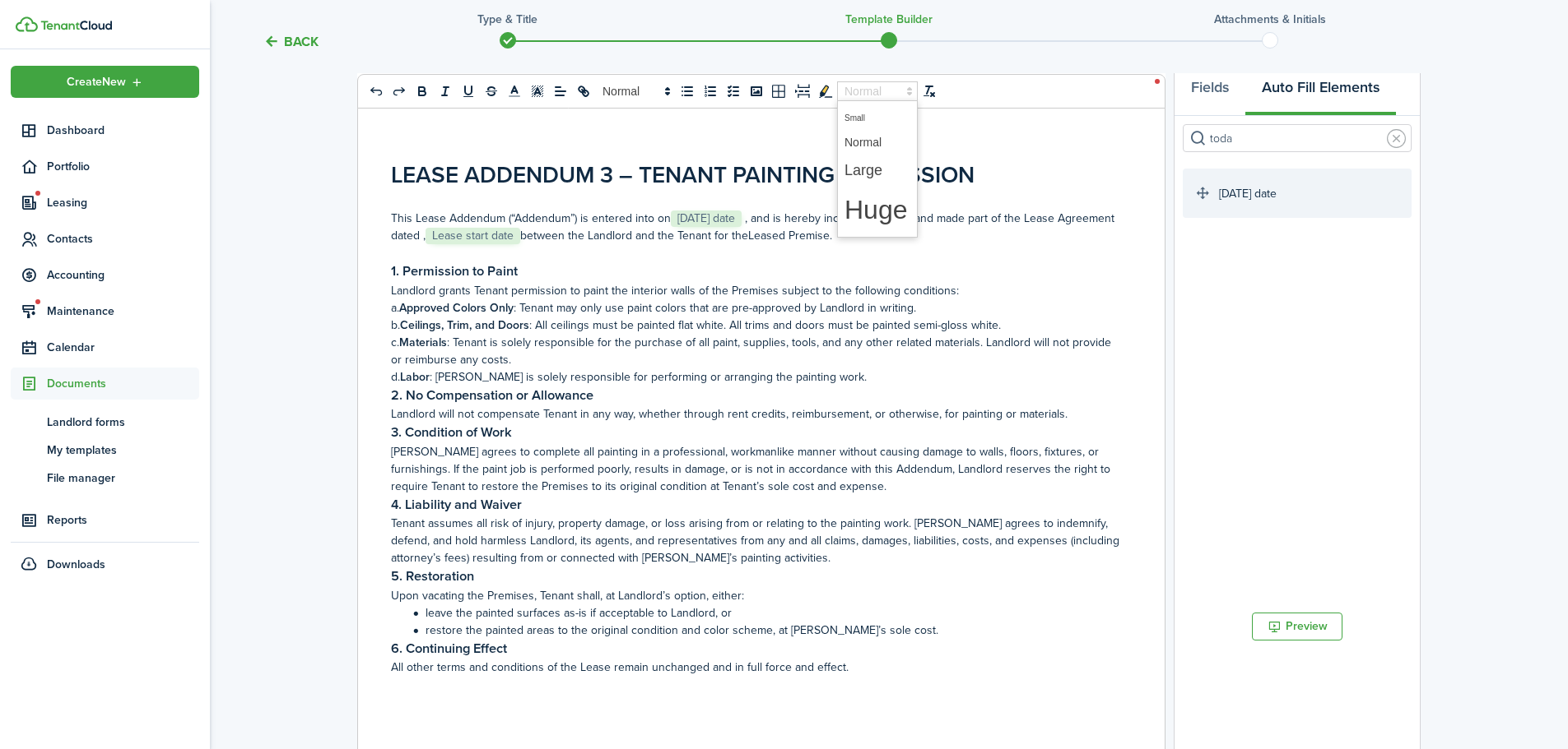
click at [1047, 91] on div "0 x 0" at bounding box center [761, 91] width 808 height 35
click at [704, 92] on icon "list: ordered" at bounding box center [710, 91] width 15 height 15
click at [711, 93] on icon "list: ordered" at bounding box center [710, 91] width 15 height 15
click at [397, 326] on p "b. Ceilings, Trim, and Doors : All ceilings must be painted flat white. All tri…" at bounding box center [755, 325] width 728 height 17
click at [703, 93] on icon "list: ordered" at bounding box center [710, 91] width 15 height 15
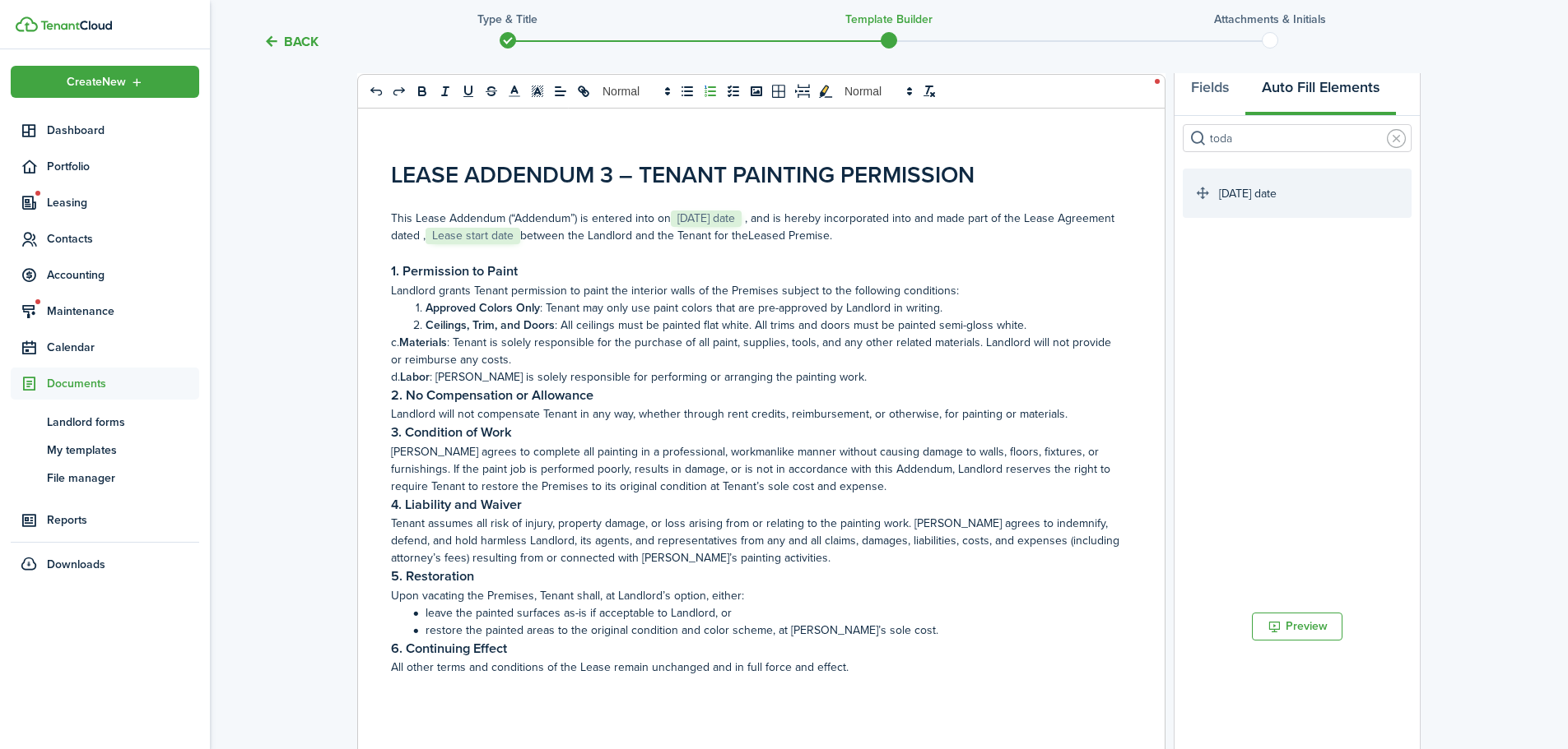
click at [404, 342] on strong "Materials" at bounding box center [424, 342] width 48 height 17
click at [713, 87] on line "list: ordered" at bounding box center [712, 87] width 6 height 0
click at [656, 438] on h3 "3. Condition of Work" at bounding box center [755, 433] width 728 height 20
click at [425, 323] on span at bounding box center [425, 325] width 0 height 17
click at [425, 307] on span at bounding box center [425, 307] width 0 height 17
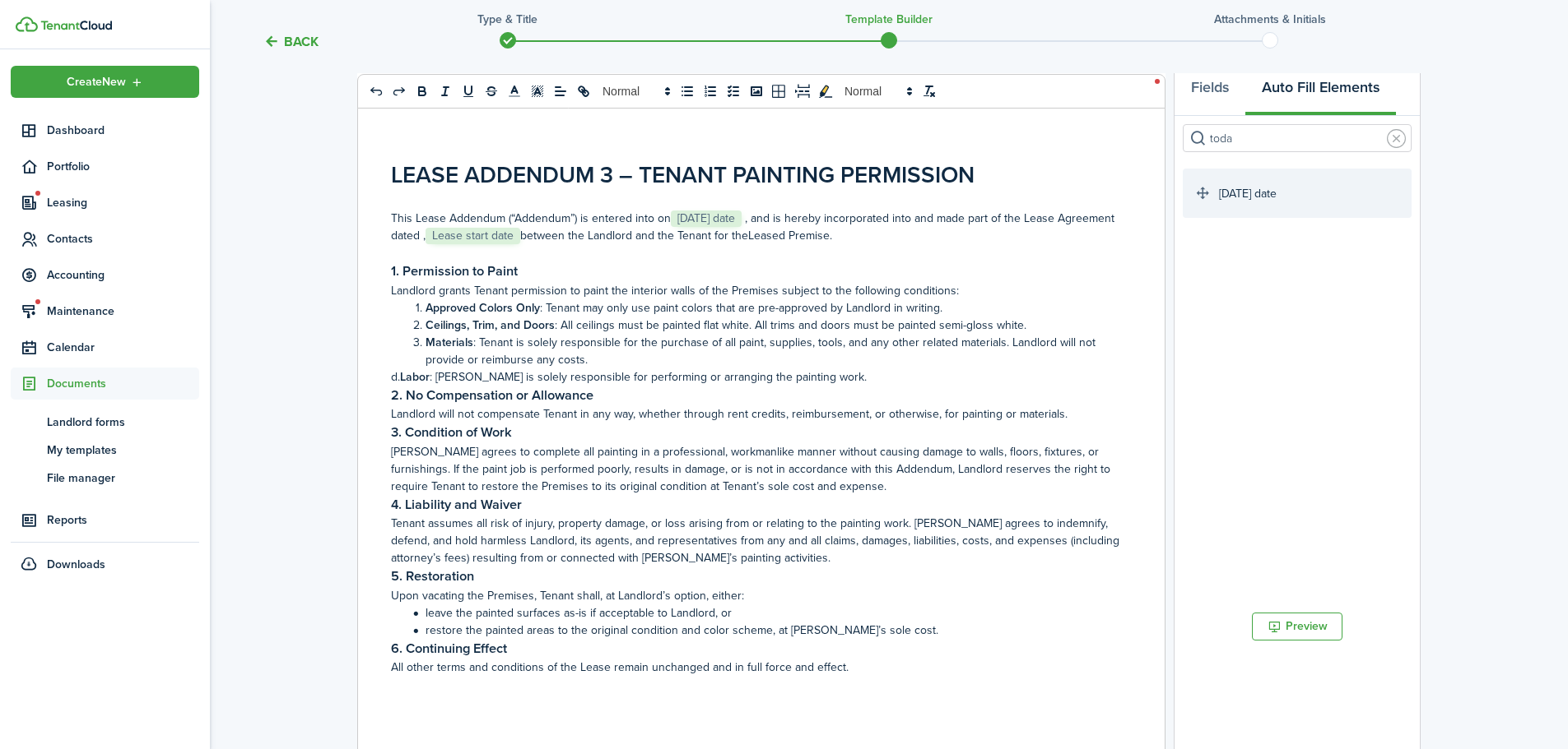
click at [386, 369] on div "LEASE ADDENDUM 3 – TENANT PAINTING PERMISSION ﻿﻿ This Lease Addendum (“Addendum…" at bounding box center [755, 429] width 795 height 658
click at [425, 305] on span at bounding box center [425, 307] width 0 height 17
click at [532, 455] on p "[PERSON_NAME] agrees to complete all painting in a professional, workmanlike ma…" at bounding box center [755, 469] width 728 height 52
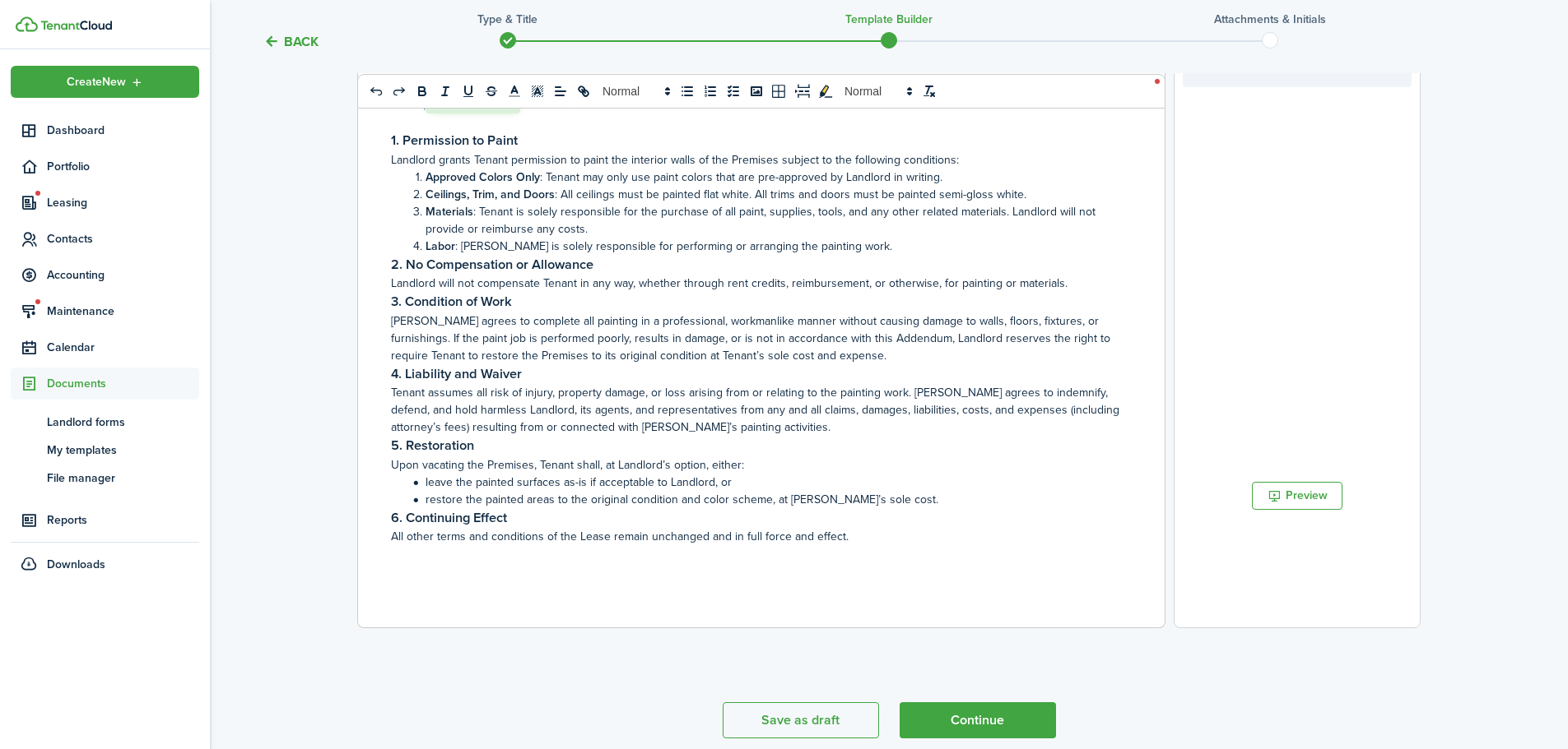
scroll to position [358, 0]
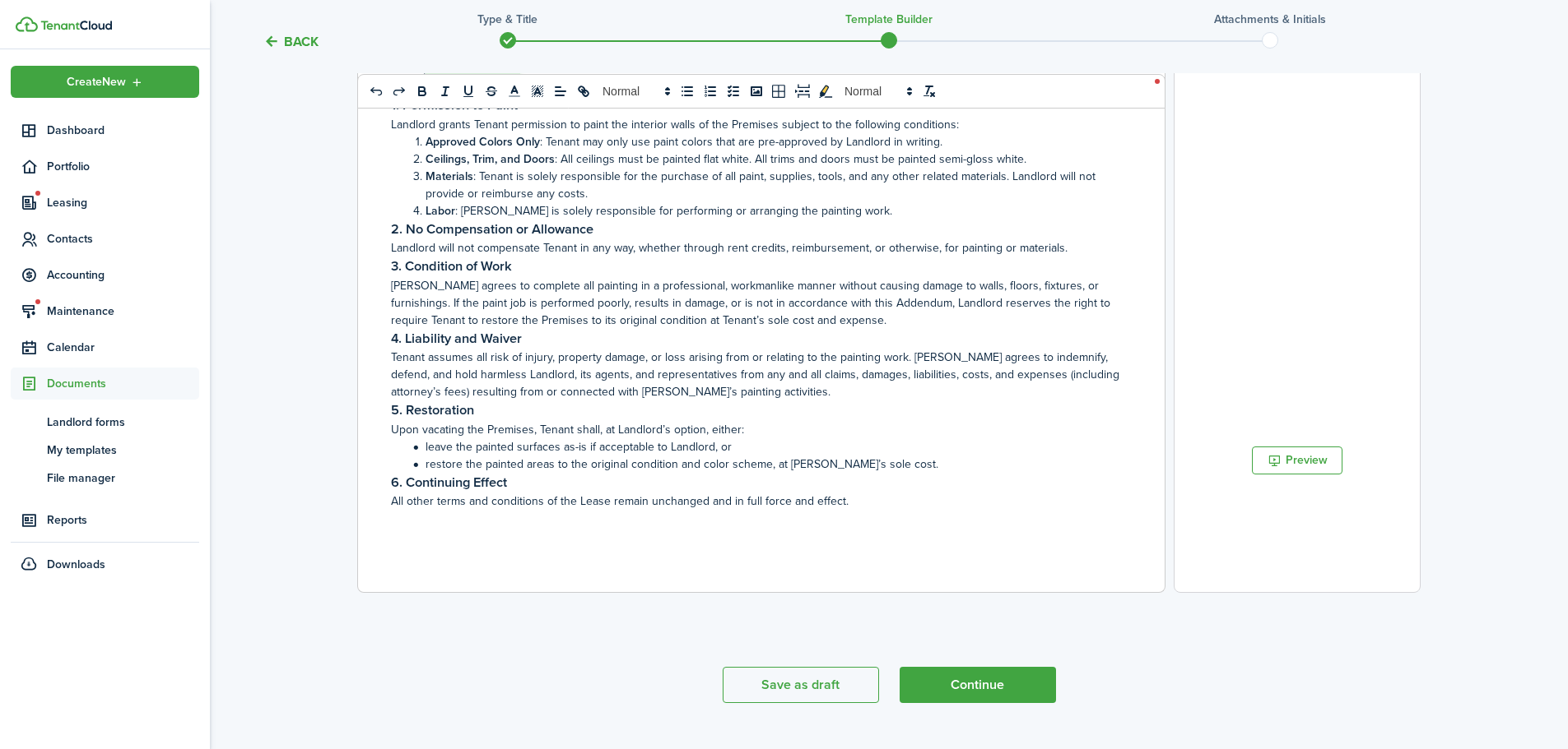
click at [953, 515] on div "LEASE ADDENDUM 3 – TENANT PAINTING PERMISSION ﻿﻿ This Lease Addendum (“Addendum…" at bounding box center [755, 262] width 795 height 658
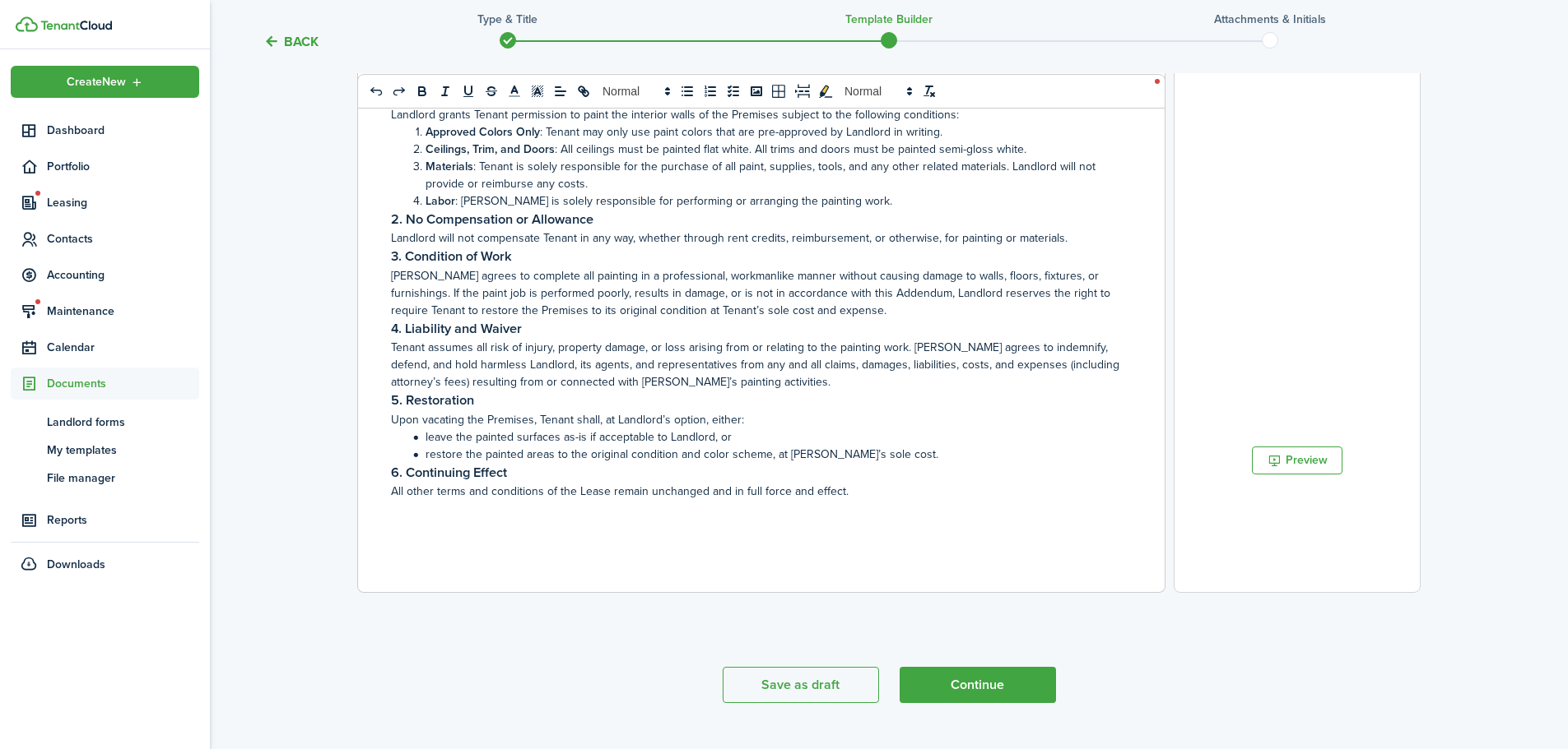
scroll to position [0, 0]
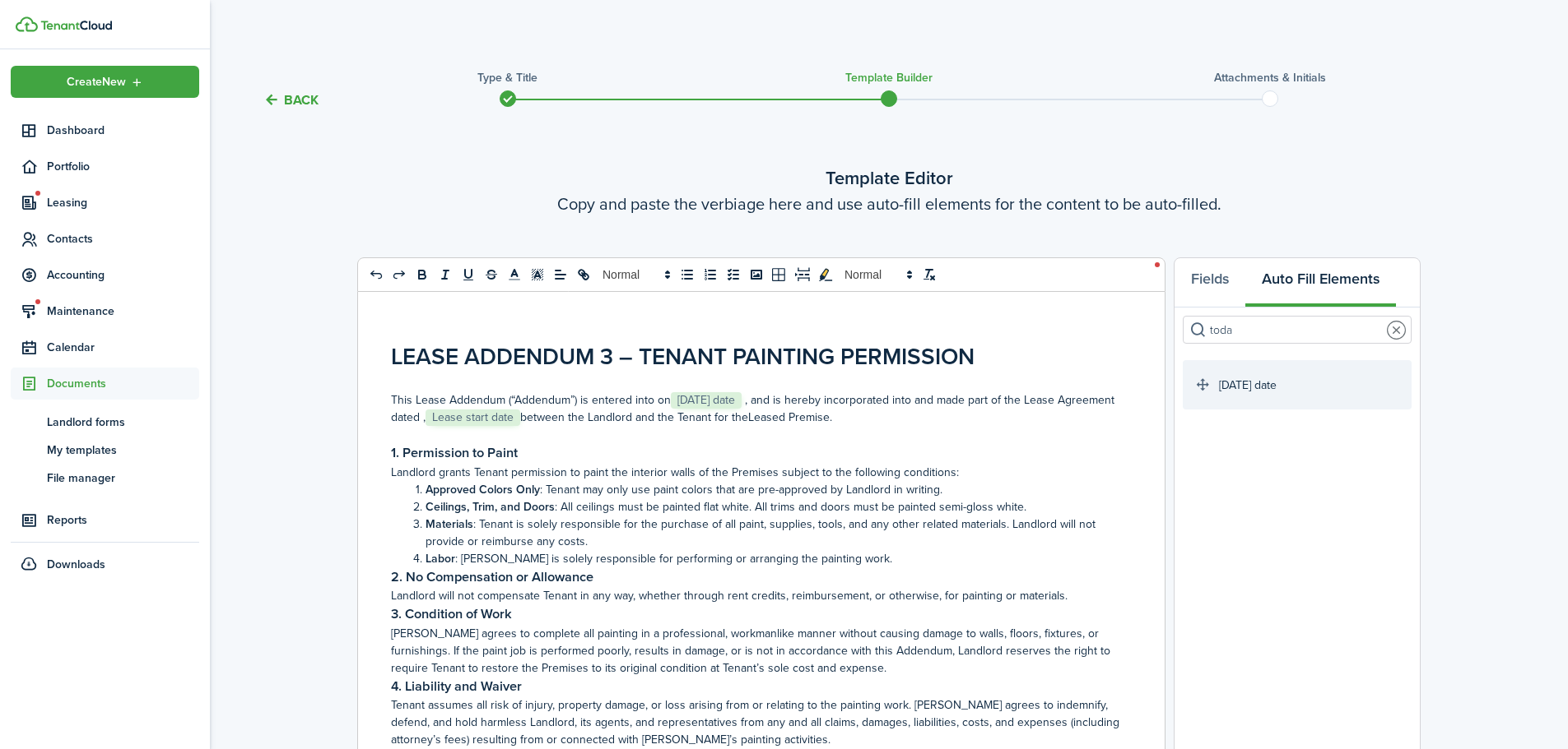
click at [1404, 327] on link at bounding box center [1396, 330] width 19 height 19
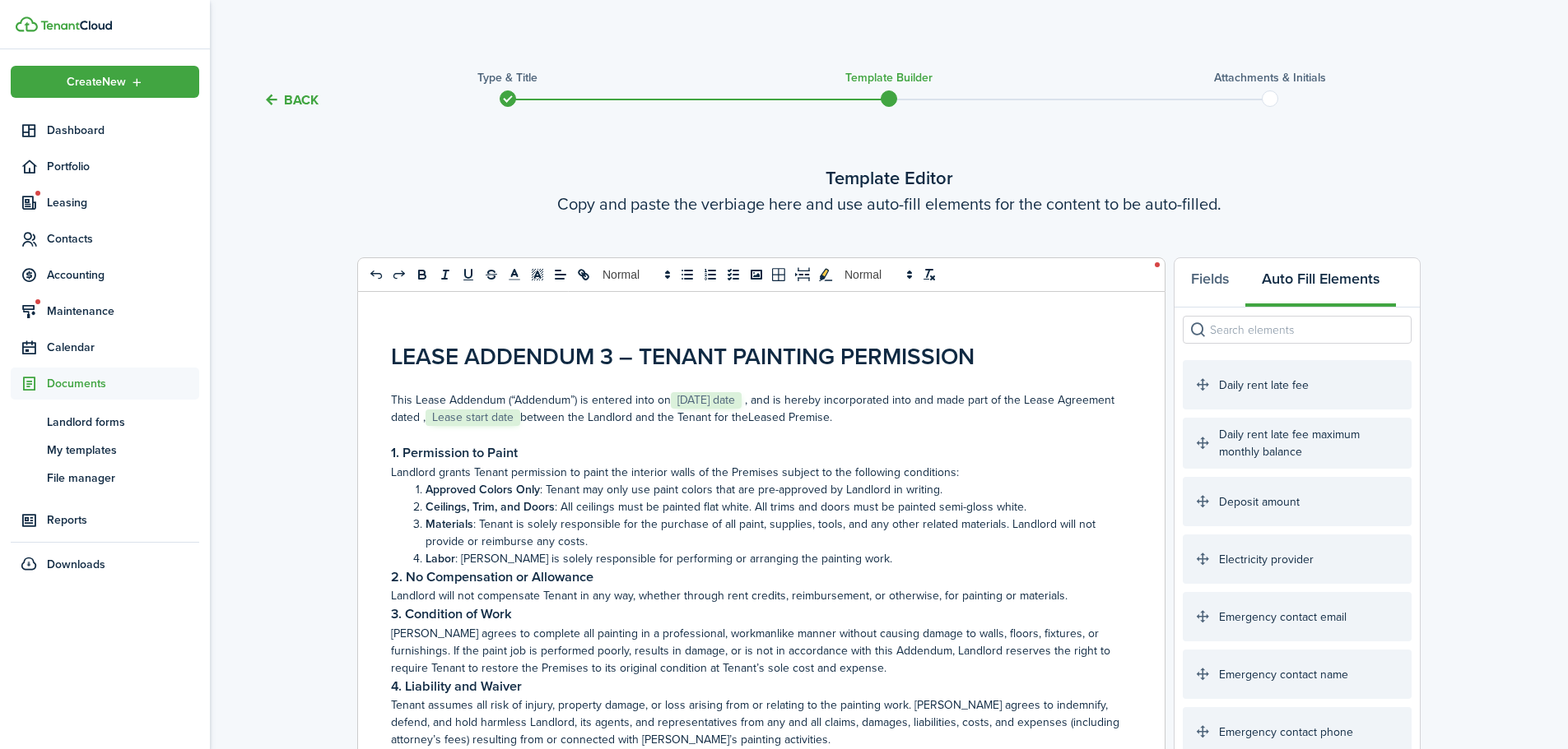
click at [1237, 327] on input "search" at bounding box center [1297, 329] width 229 height 28
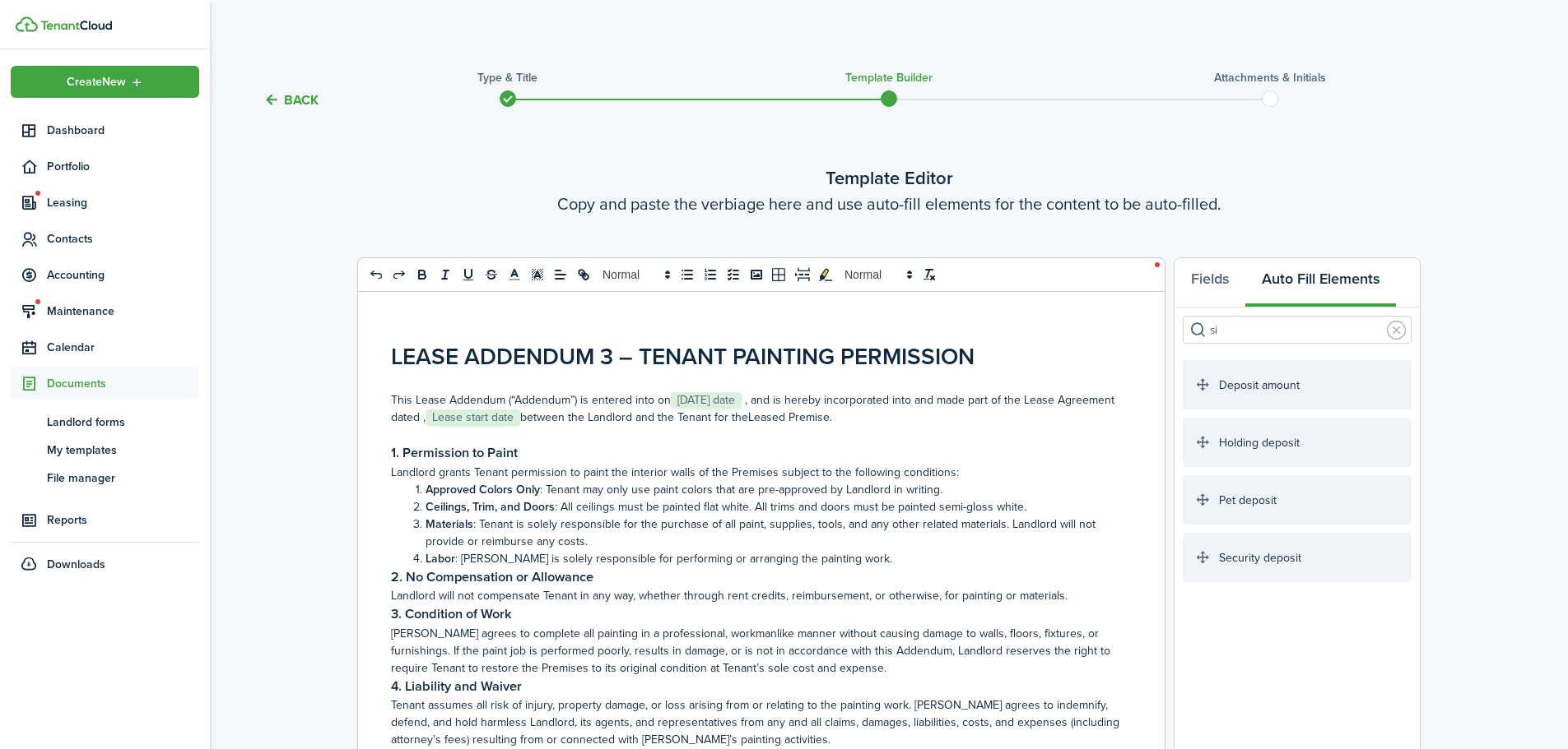
type input "s"
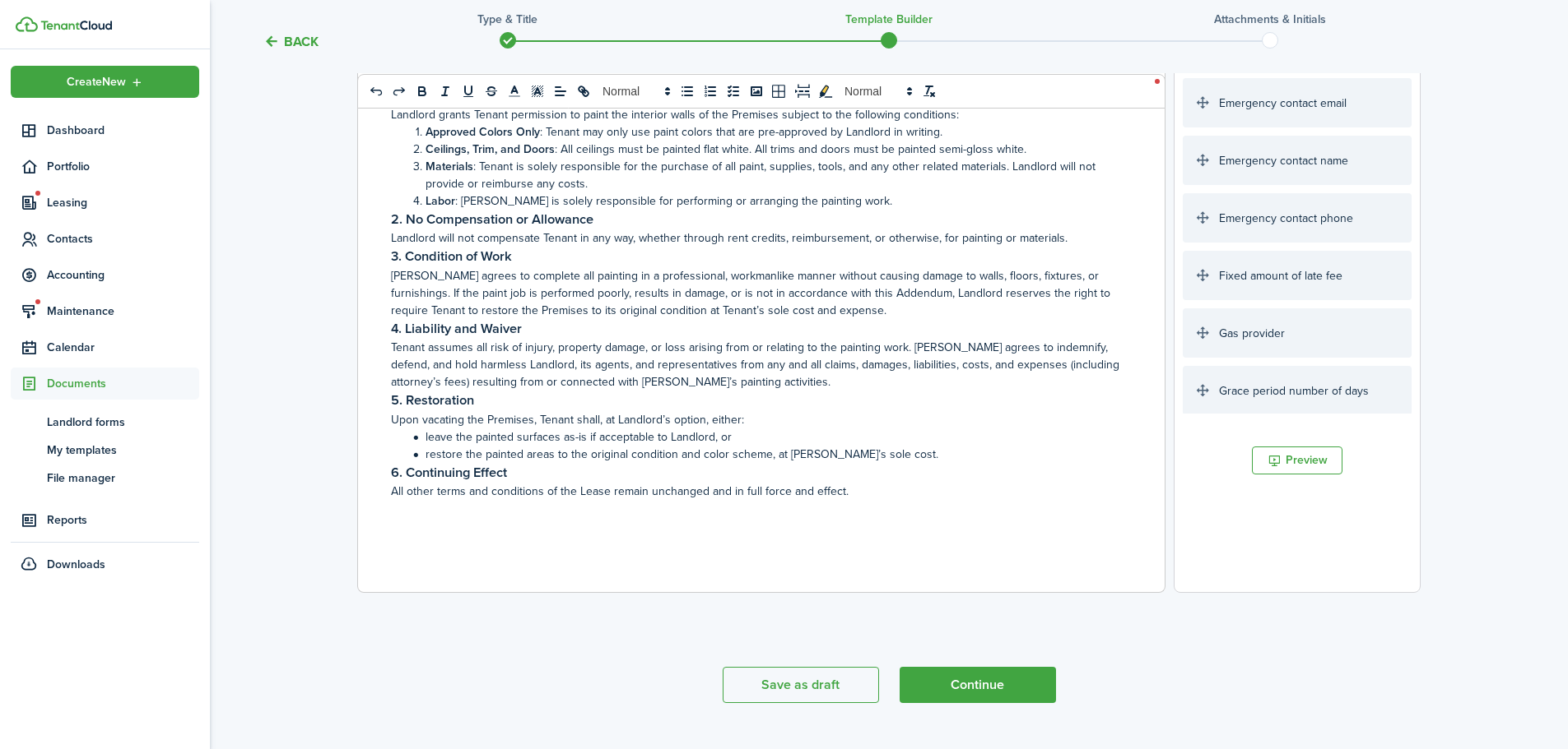
scroll to position [191, 0]
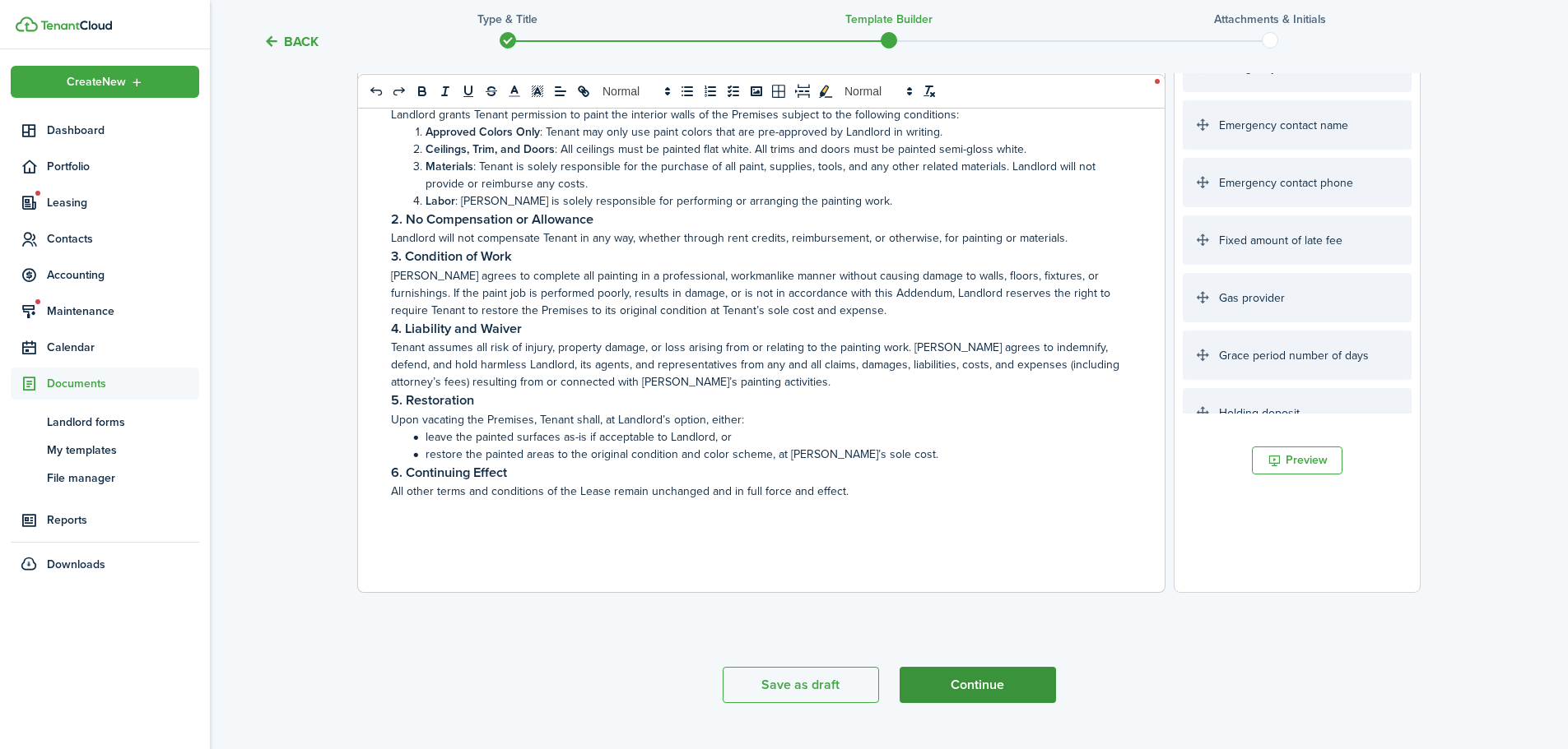
click at [962, 697] on button "Continue" at bounding box center [978, 685] width 157 height 36
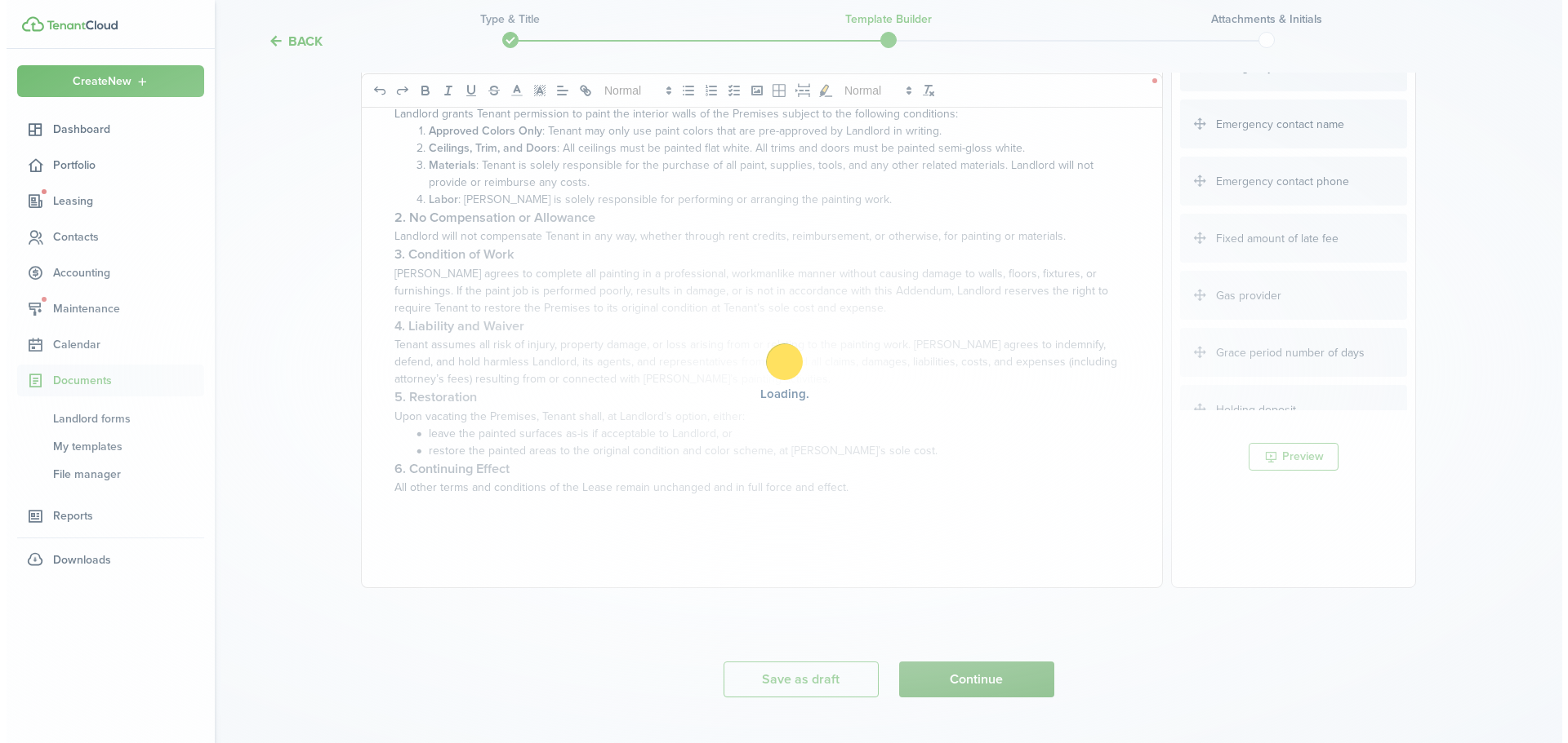
scroll to position [0, 0]
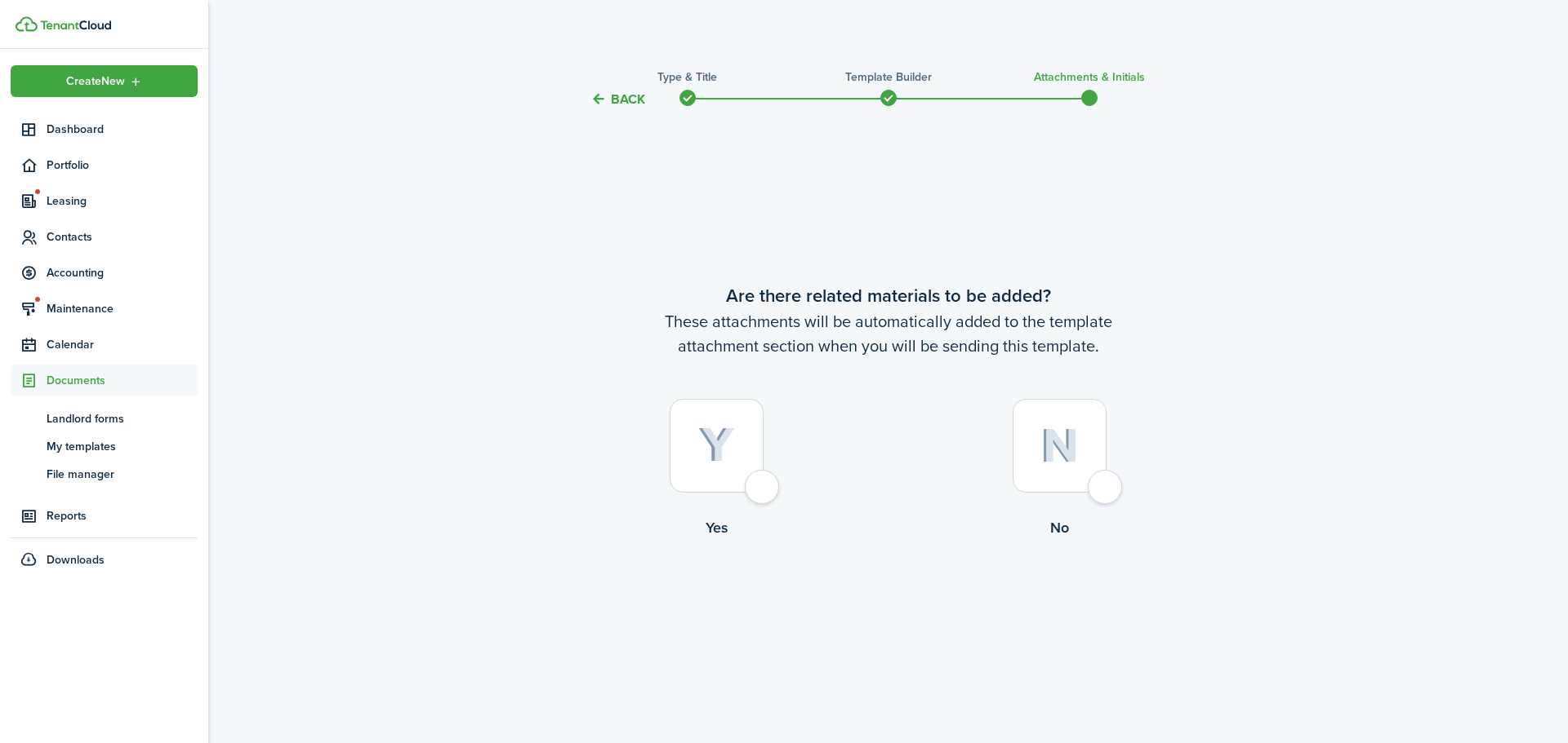
click at [1060, 448] on img at bounding box center [1059, 445] width 38 height 35
radio input "true"
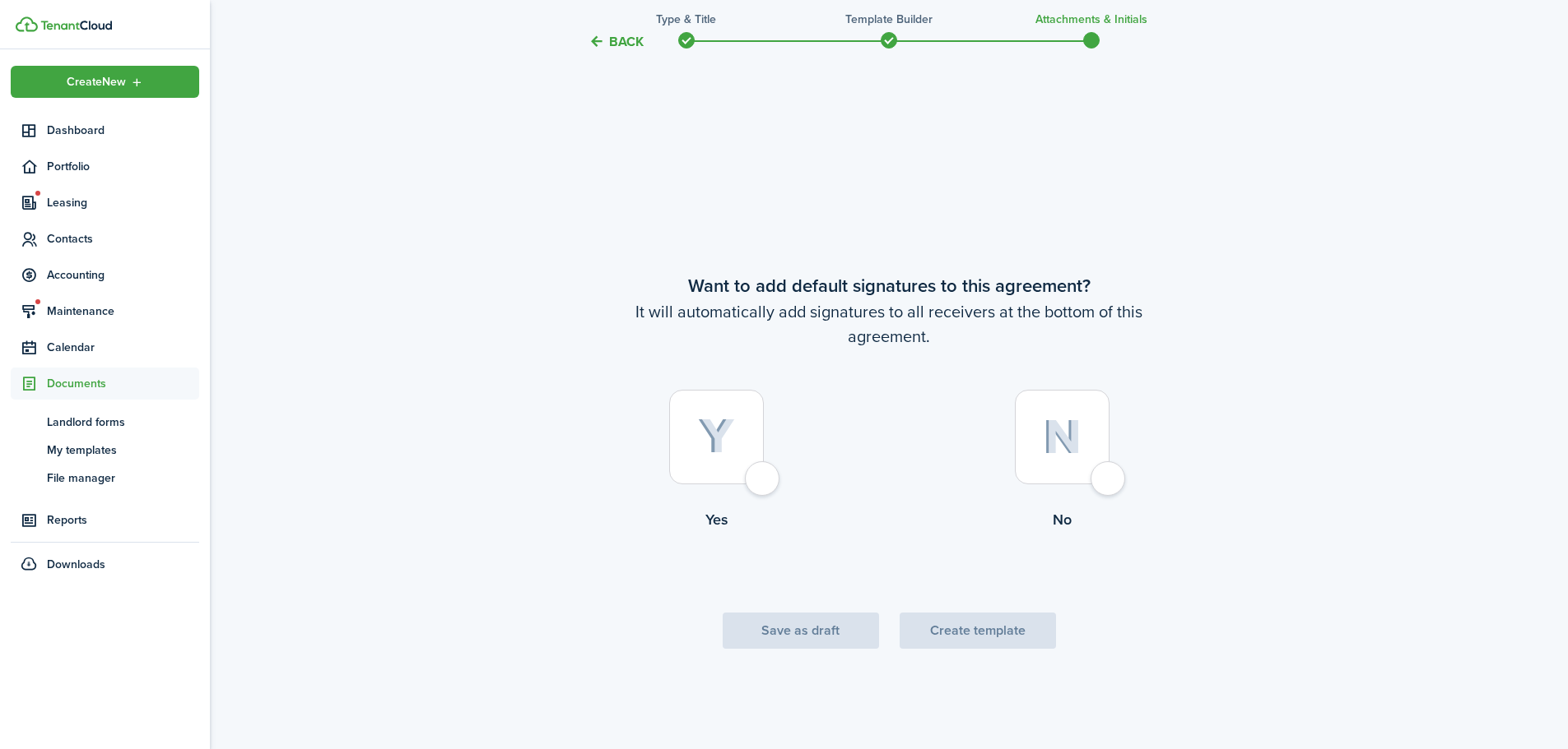
scroll to position [640, 0]
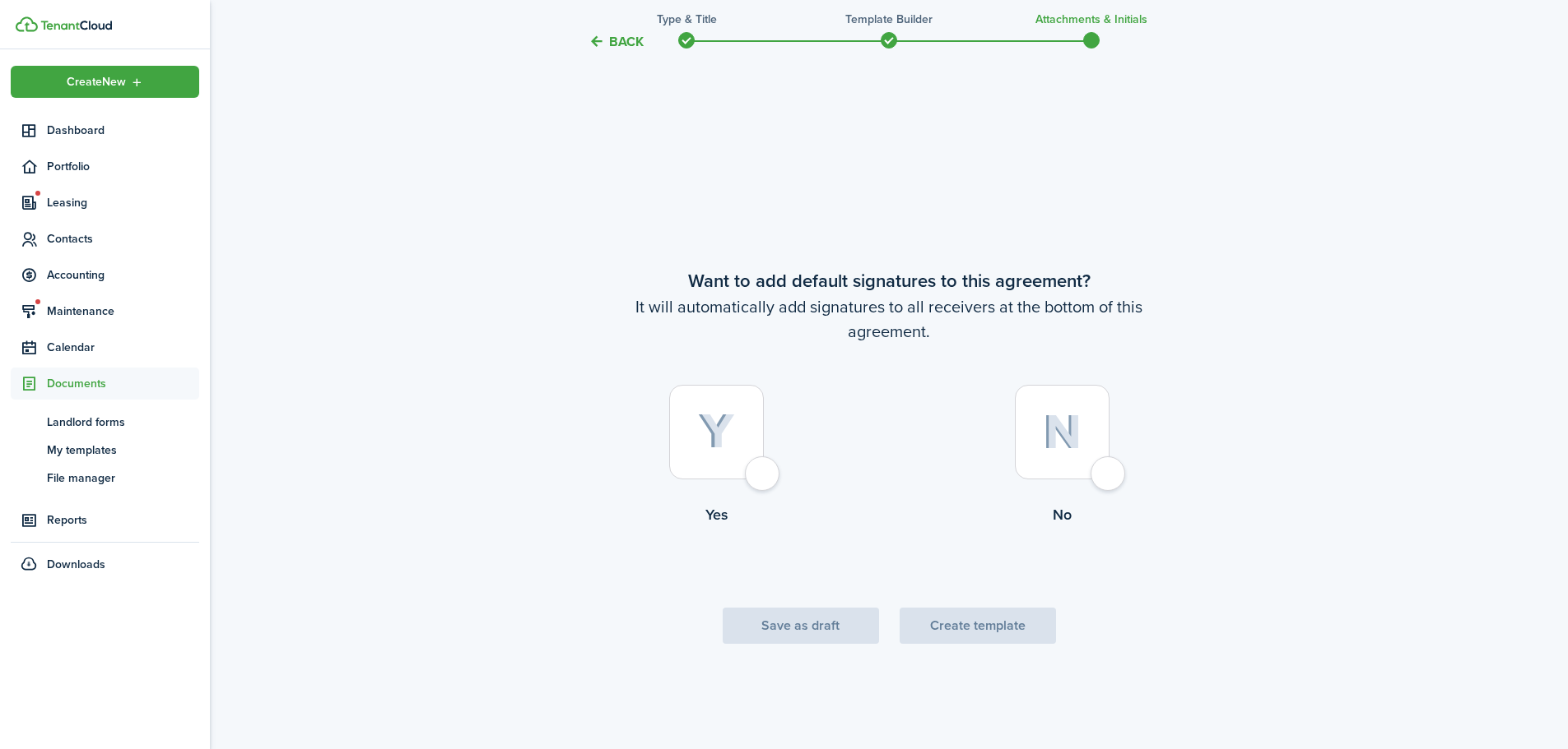
click at [724, 457] on div at bounding box center [716, 432] width 95 height 95
radio input "true"
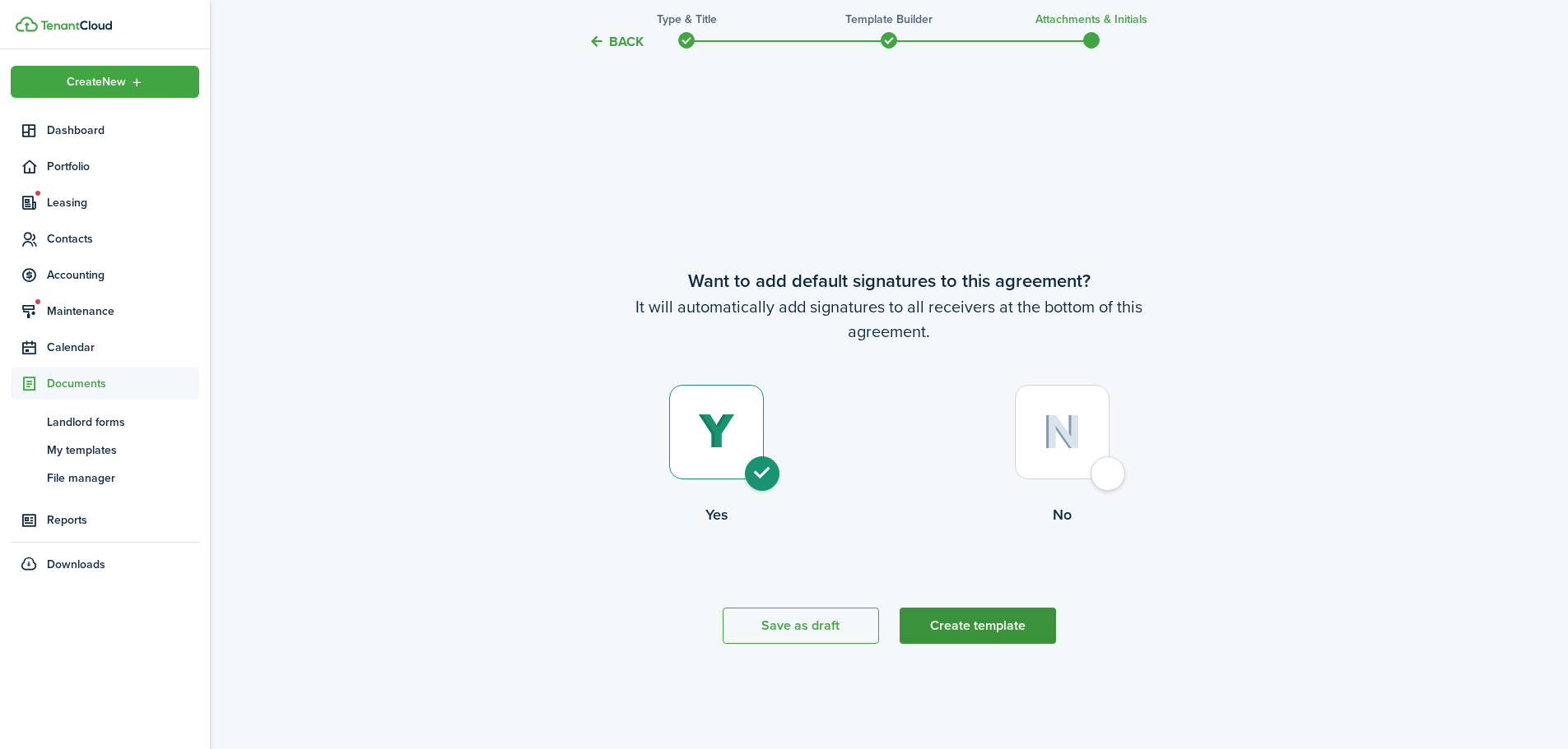
click at [954, 614] on button "Create template" at bounding box center [978, 626] width 157 height 36
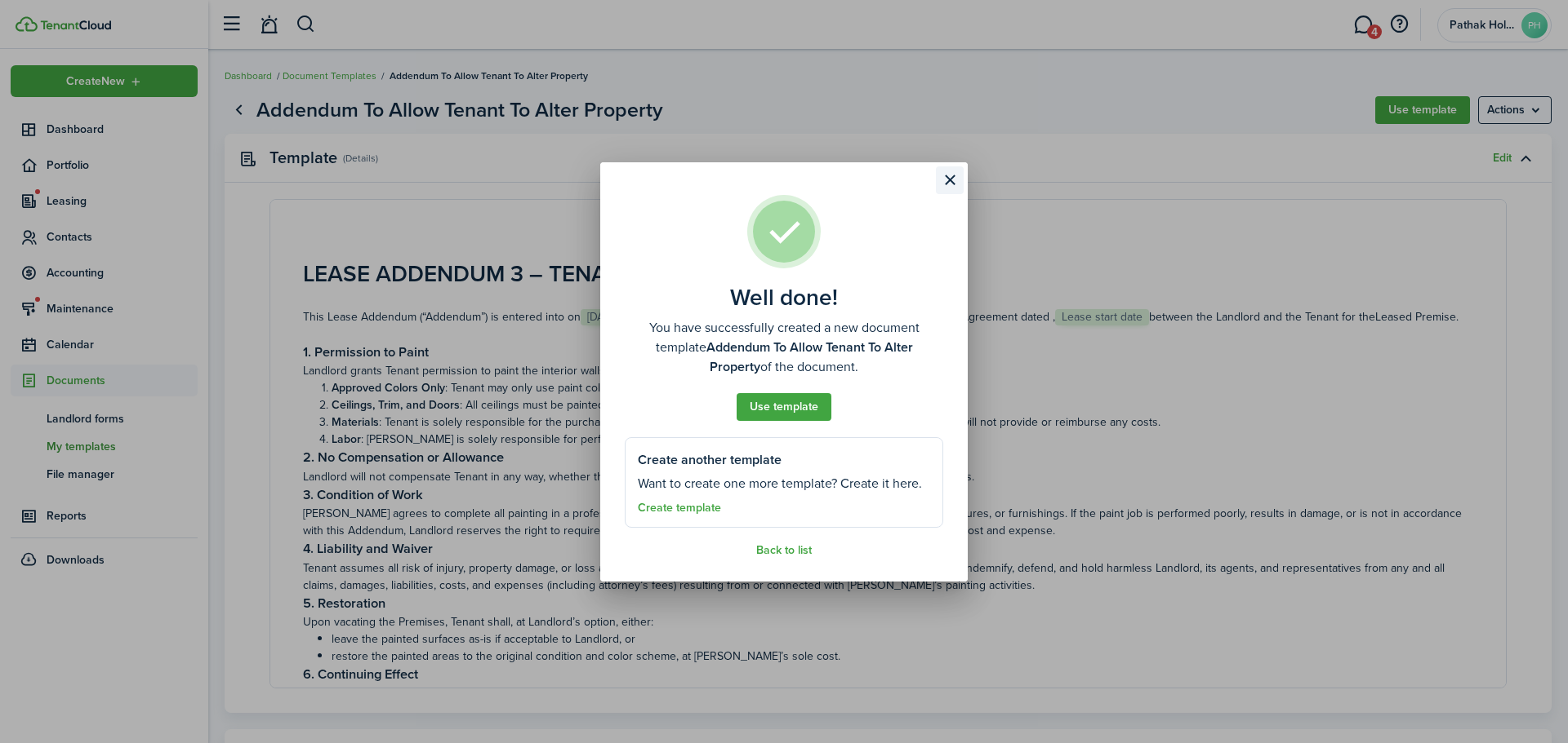
click at [947, 186] on button "Close modal" at bounding box center [950, 180] width 27 height 27
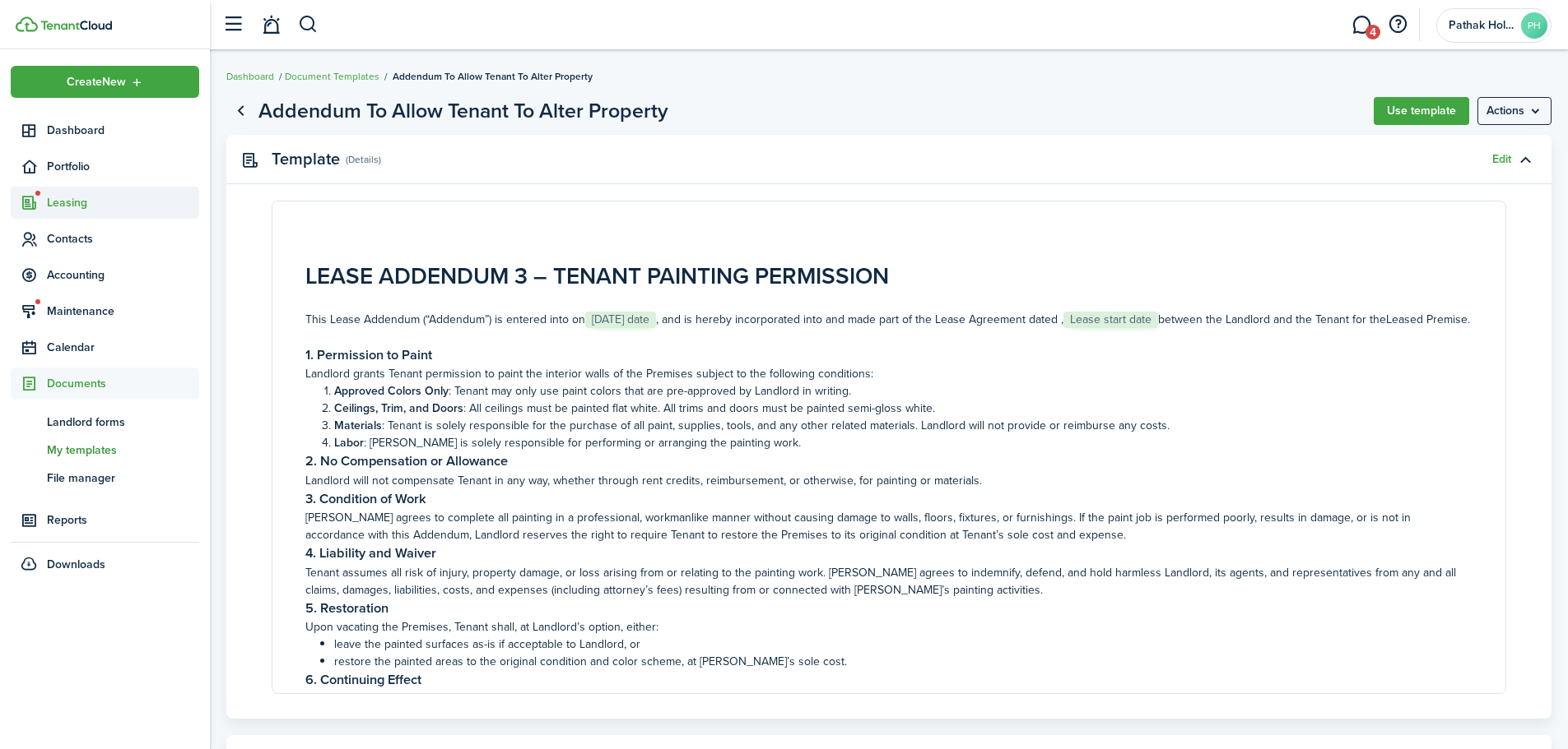
click at [101, 211] on span "Leasing" at bounding box center [122, 202] width 152 height 17
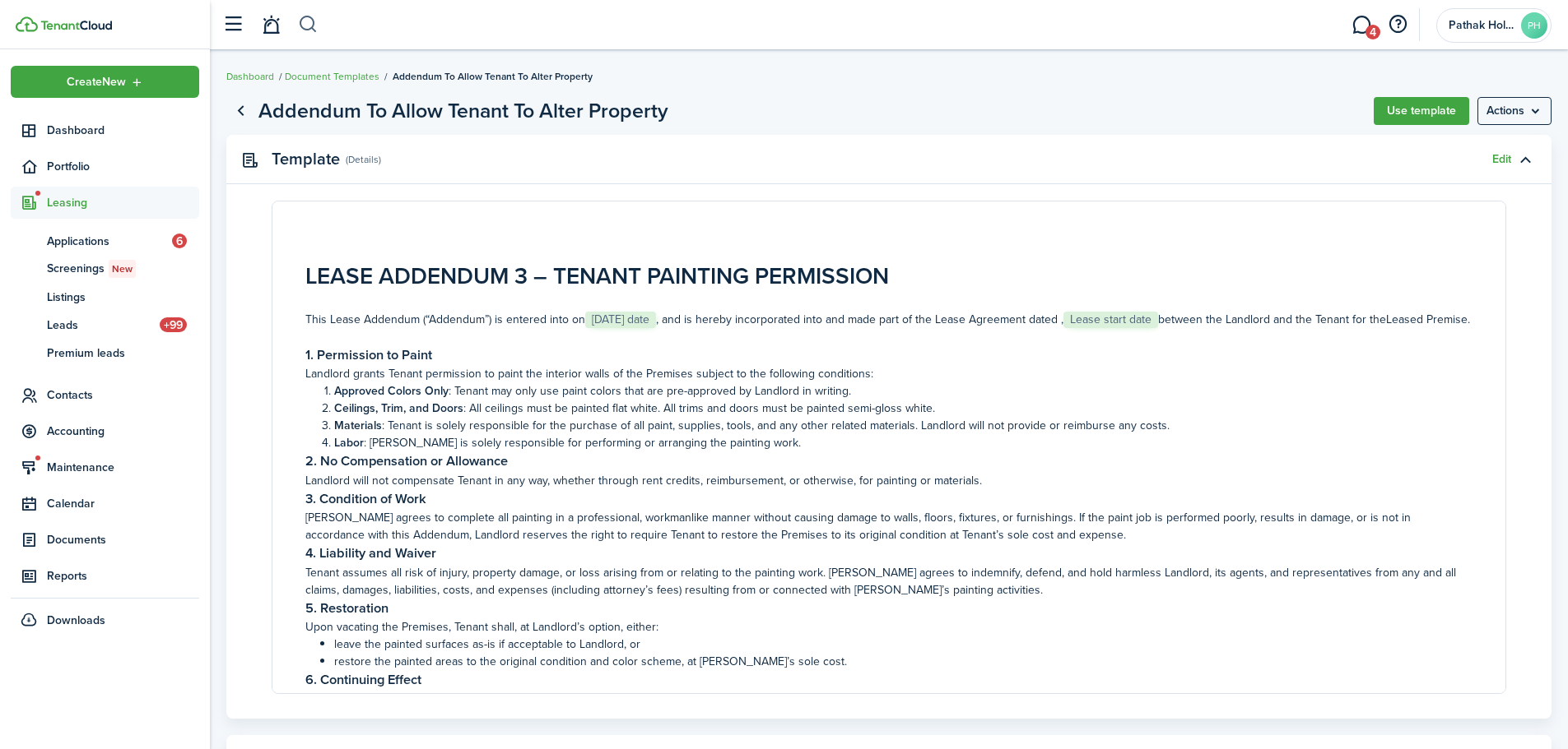
click at [305, 27] on button "button" at bounding box center [308, 25] width 20 height 28
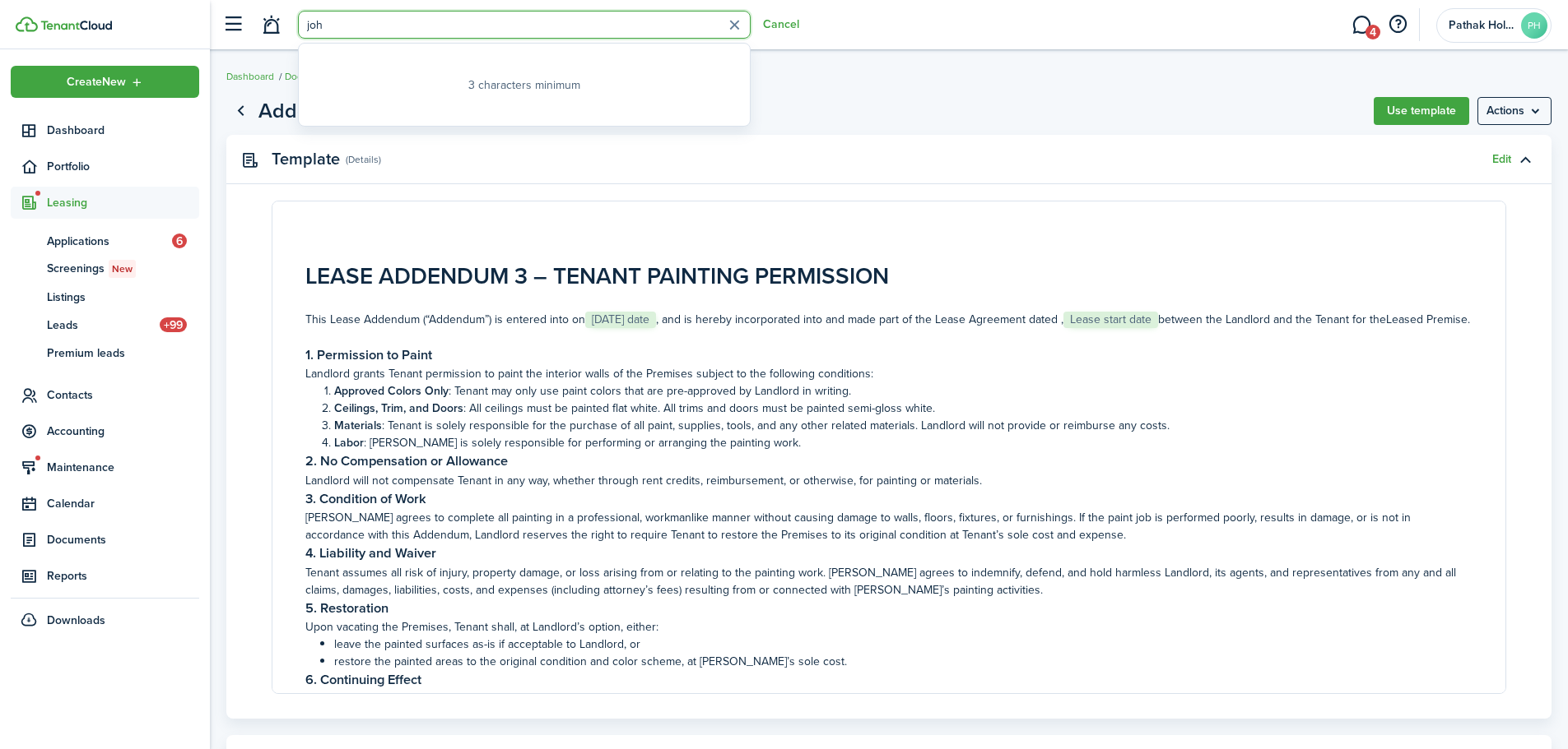
type input "[PERSON_NAME]"
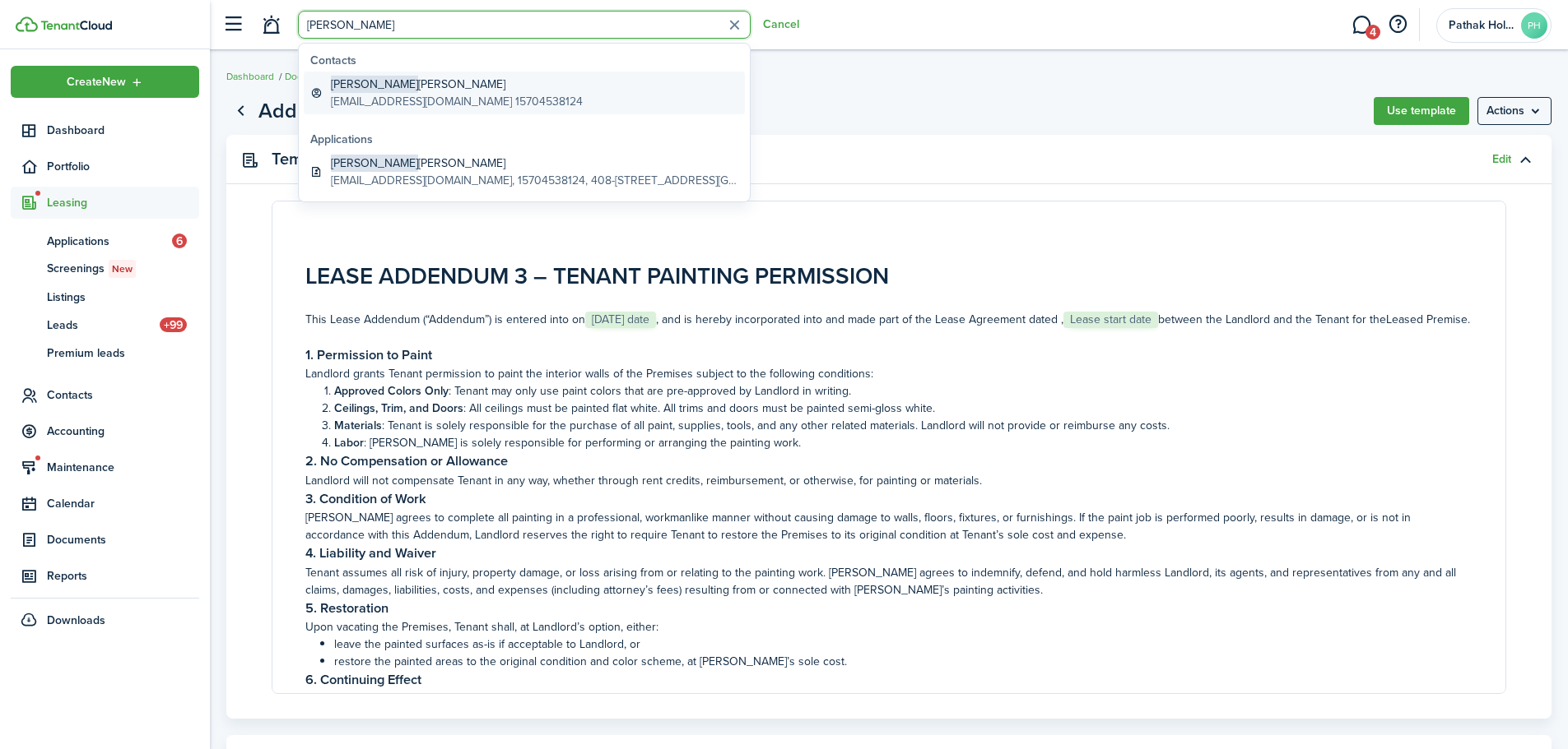
click at [502, 99] on global-search-item-description "[EMAIL_ADDRESS][DOMAIN_NAME] 15704538124" at bounding box center [457, 101] width 252 height 17
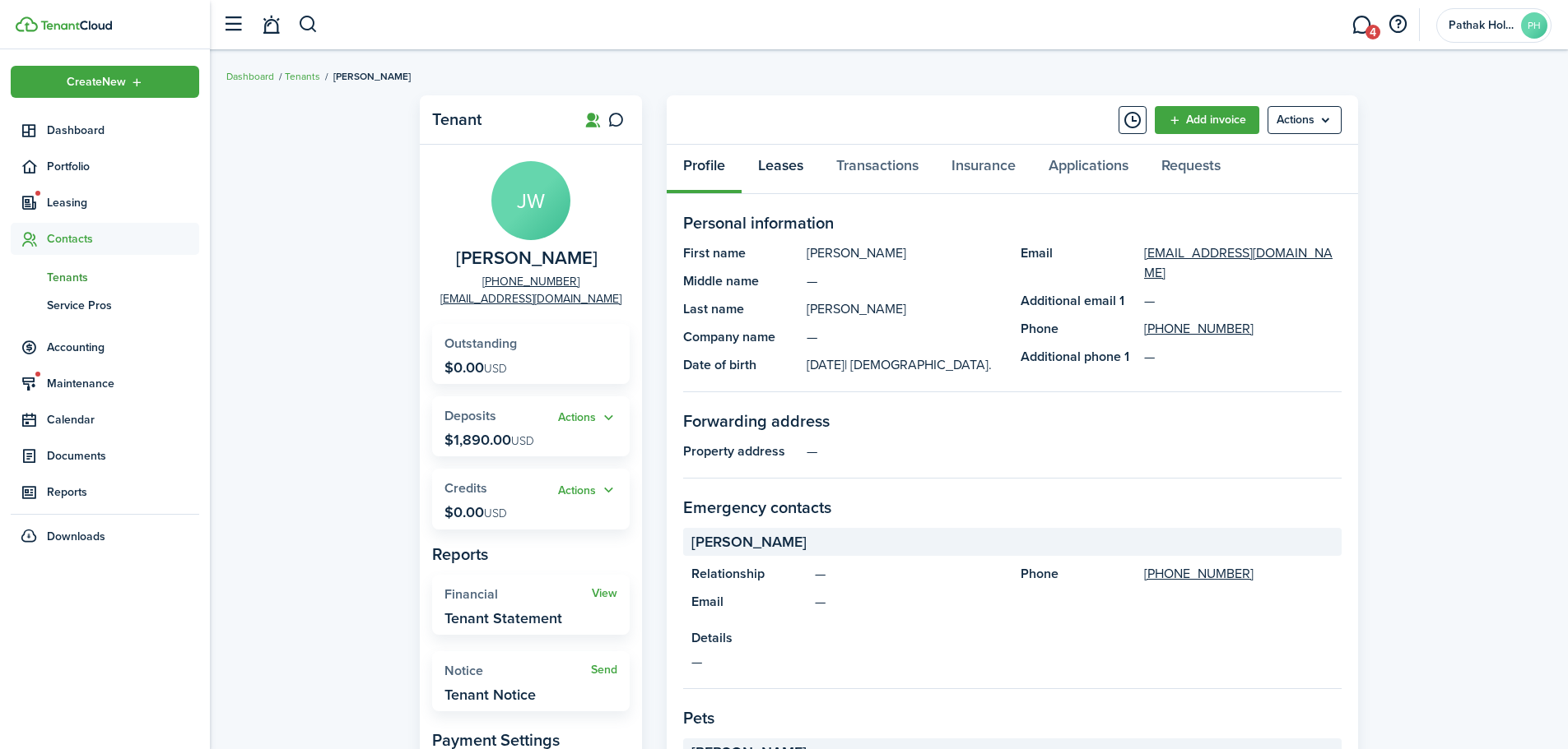
click at [804, 172] on link "Leases" at bounding box center [781, 169] width 78 height 50
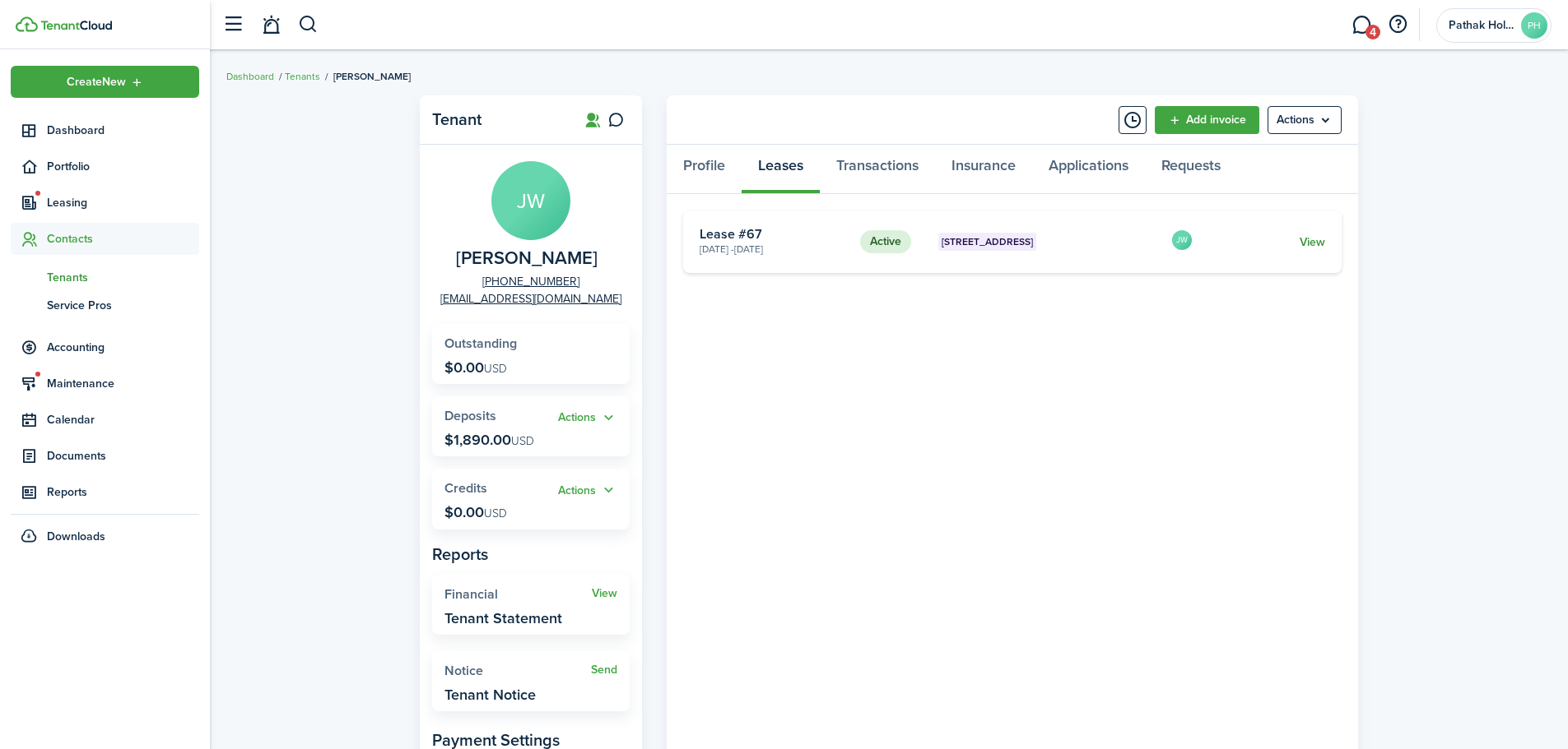
click at [1301, 240] on link "View" at bounding box center [1313, 242] width 26 height 17
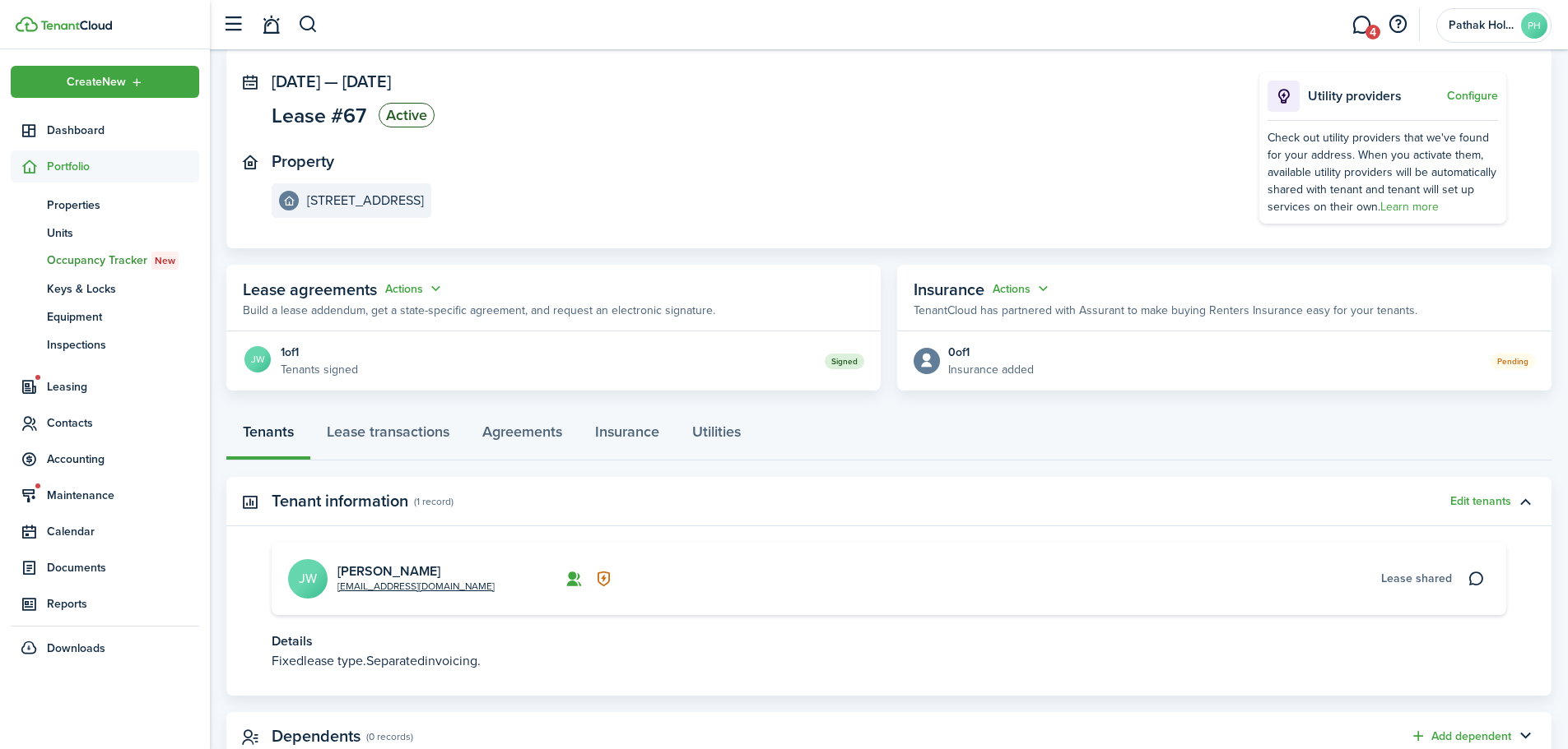
scroll to position [144, 0]
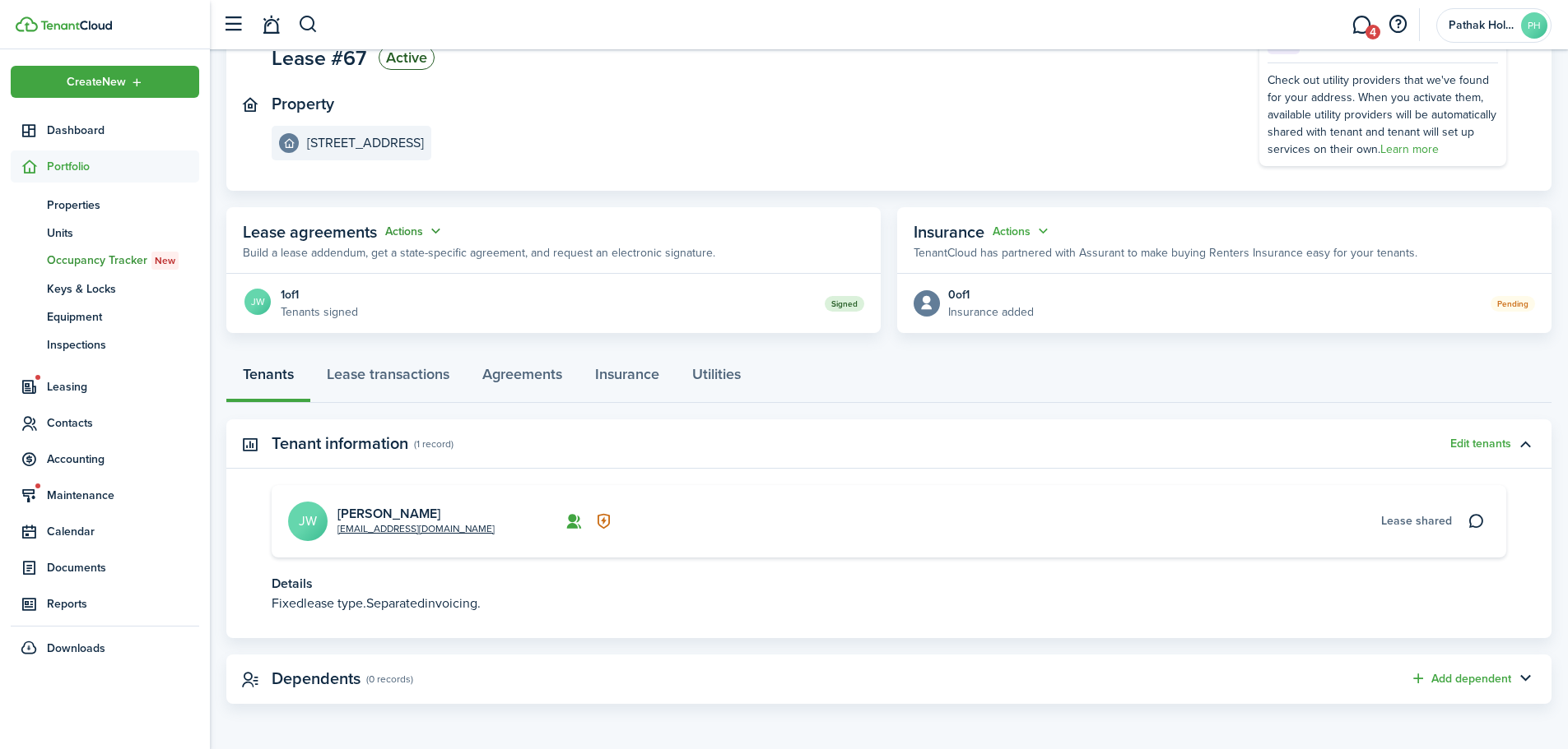
click at [394, 227] on button "Actions" at bounding box center [414, 231] width 59 height 19
click at [389, 264] on link "Edit" at bounding box center [374, 263] width 144 height 29
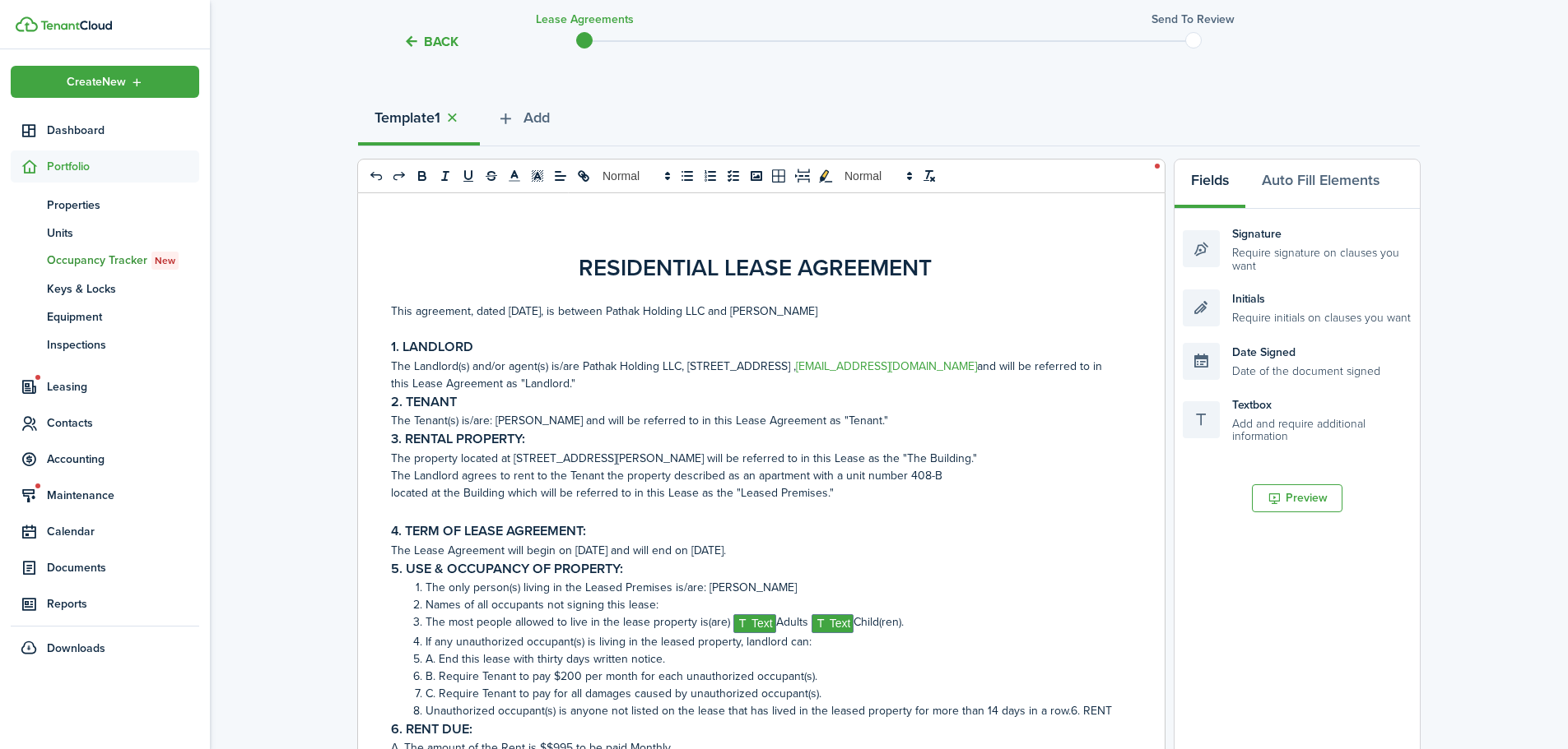
scroll to position [191, 0]
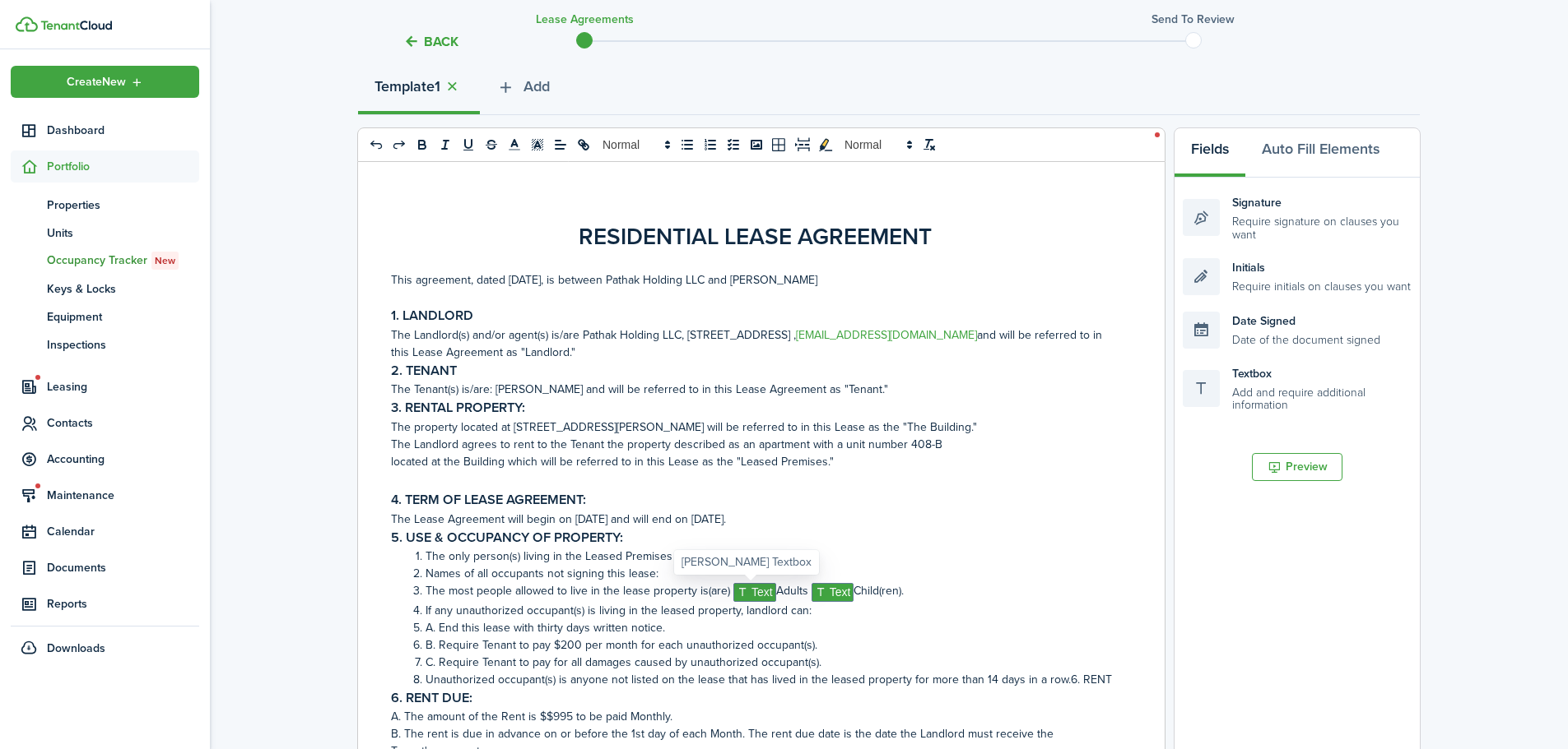
click at [754, 595] on span "Text" at bounding box center [755, 593] width 42 height 19
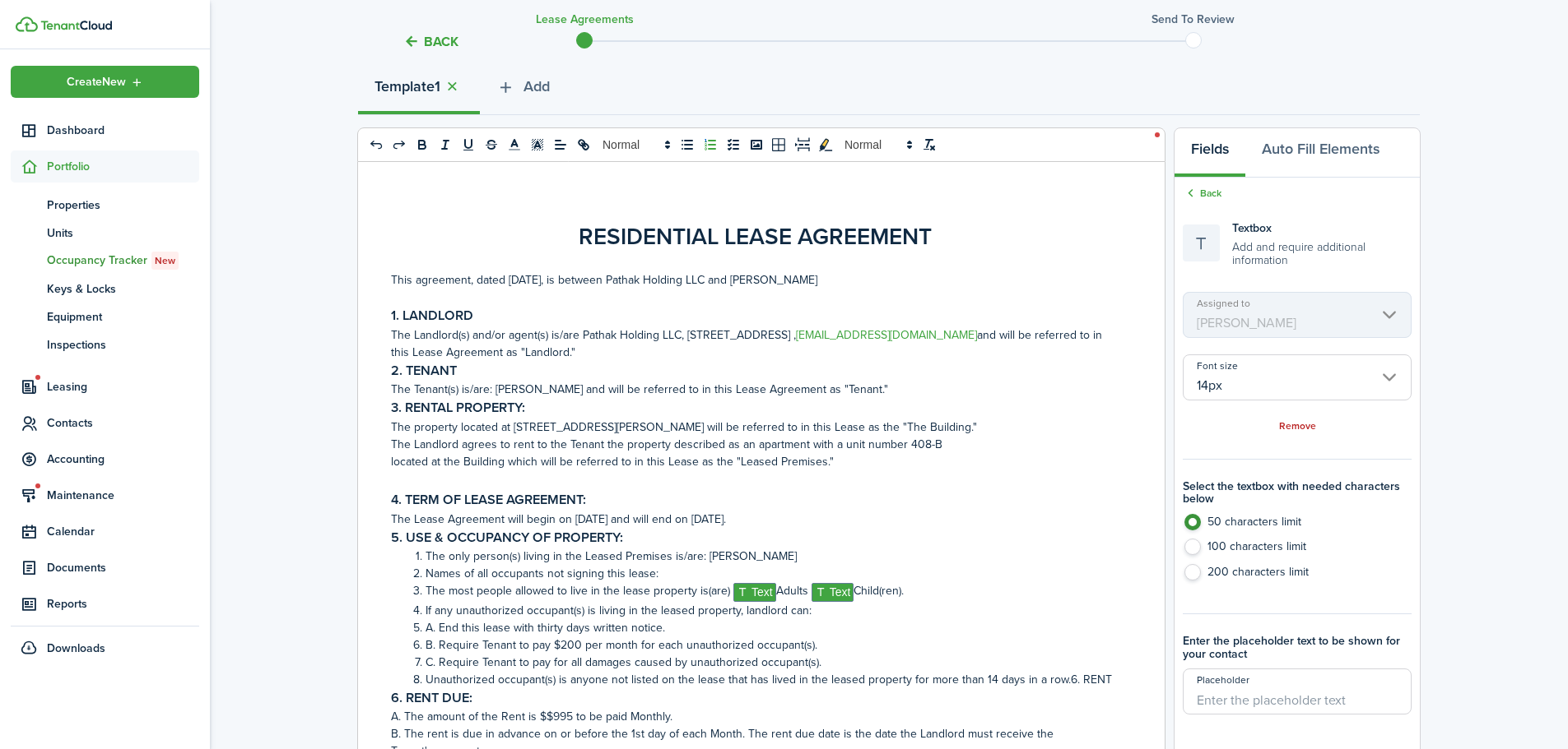
click at [1245, 707] on input "Placeholder" at bounding box center [1297, 692] width 229 height 46
type input "1"
click at [836, 586] on li "The most people allowed to live in the lease property is(are) ﻿﻿﻿﻿﻿ Text ﻿﻿﻿﻿﻿A…" at bounding box center [763, 592] width 711 height 19
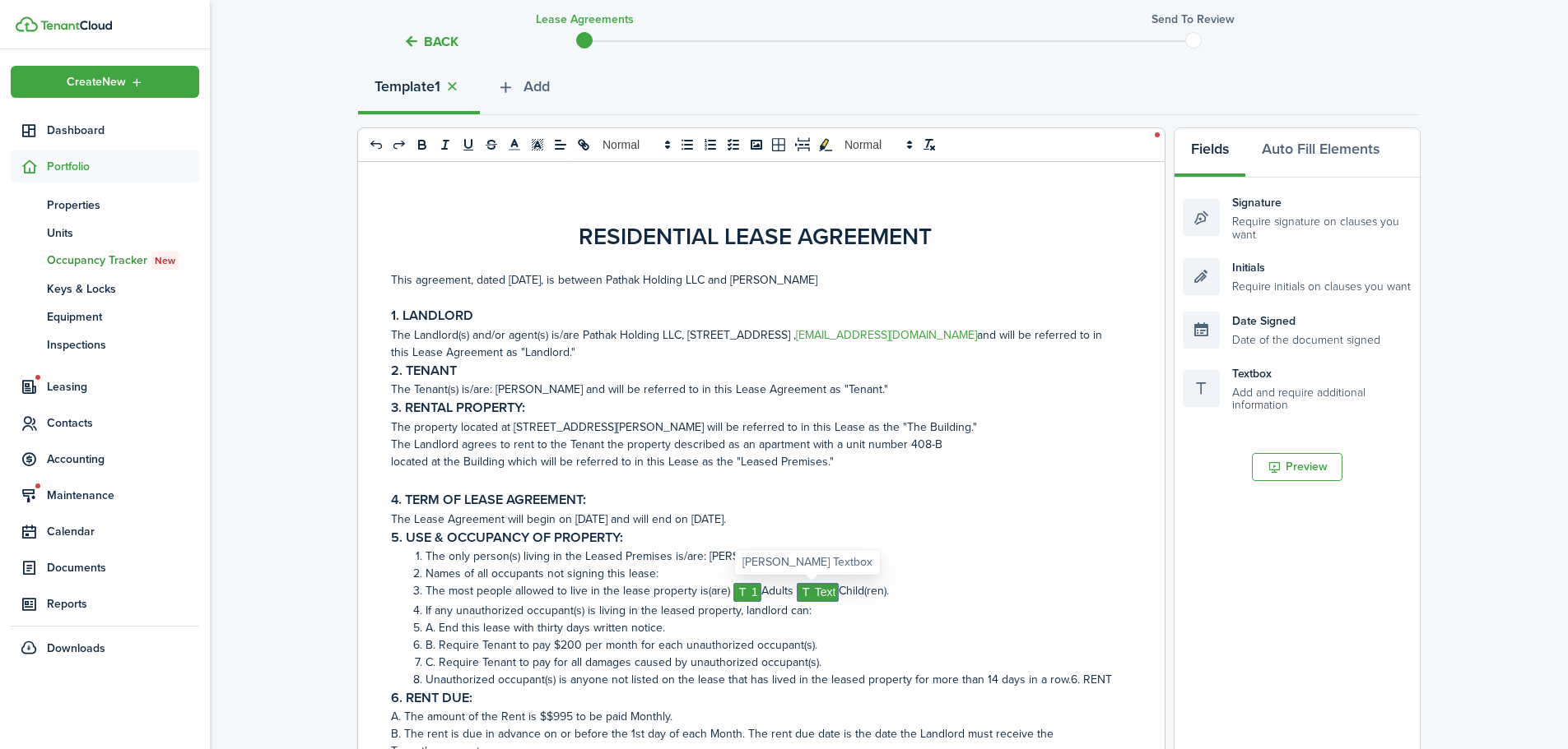
click at [815, 597] on span "Text" at bounding box center [818, 593] width 42 height 19
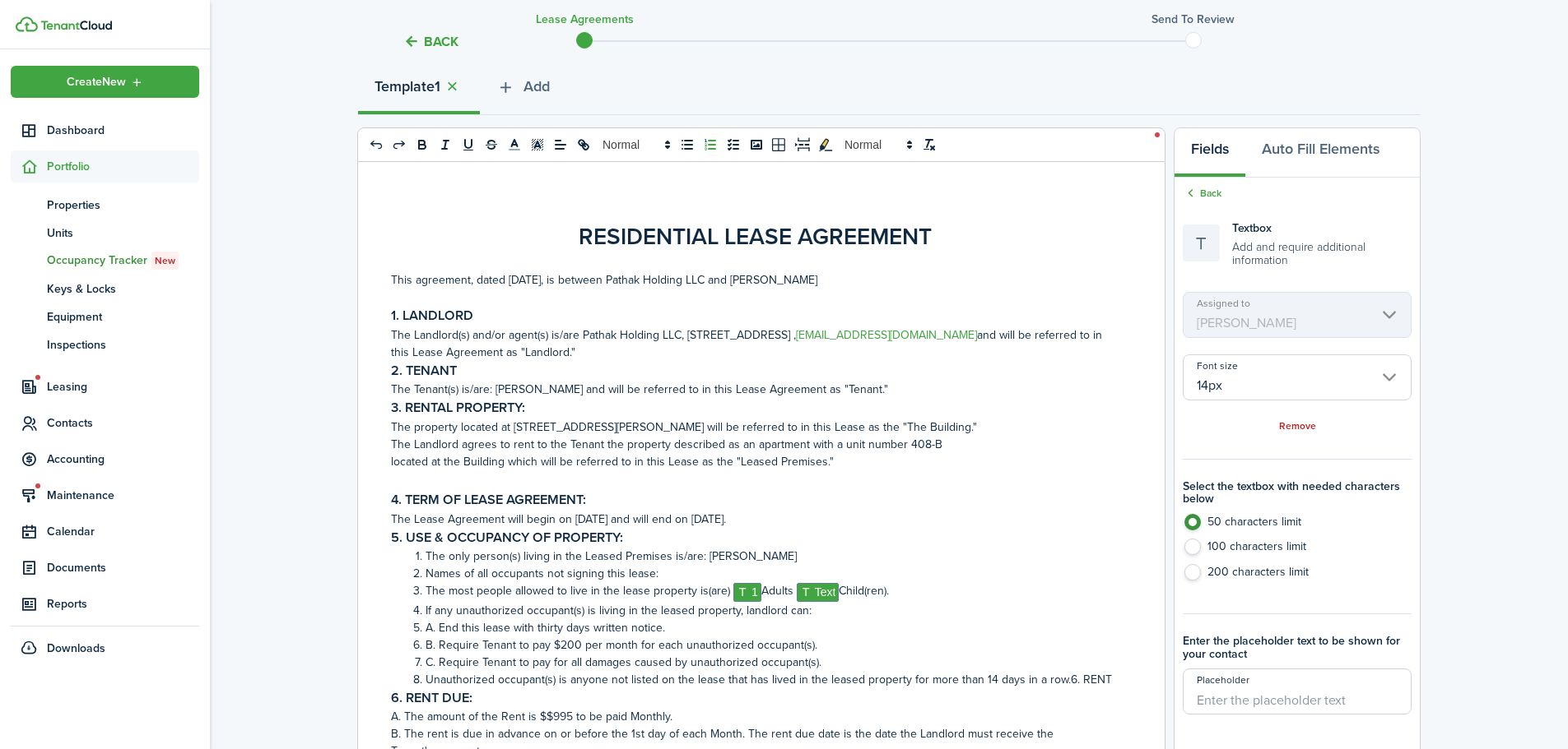
drag, startPoint x: 1270, startPoint y: 695, endPoint x: 1261, endPoint y: 686, distance: 12.7
click at [1270, 695] on input "Placeholder" at bounding box center [1297, 692] width 229 height 46
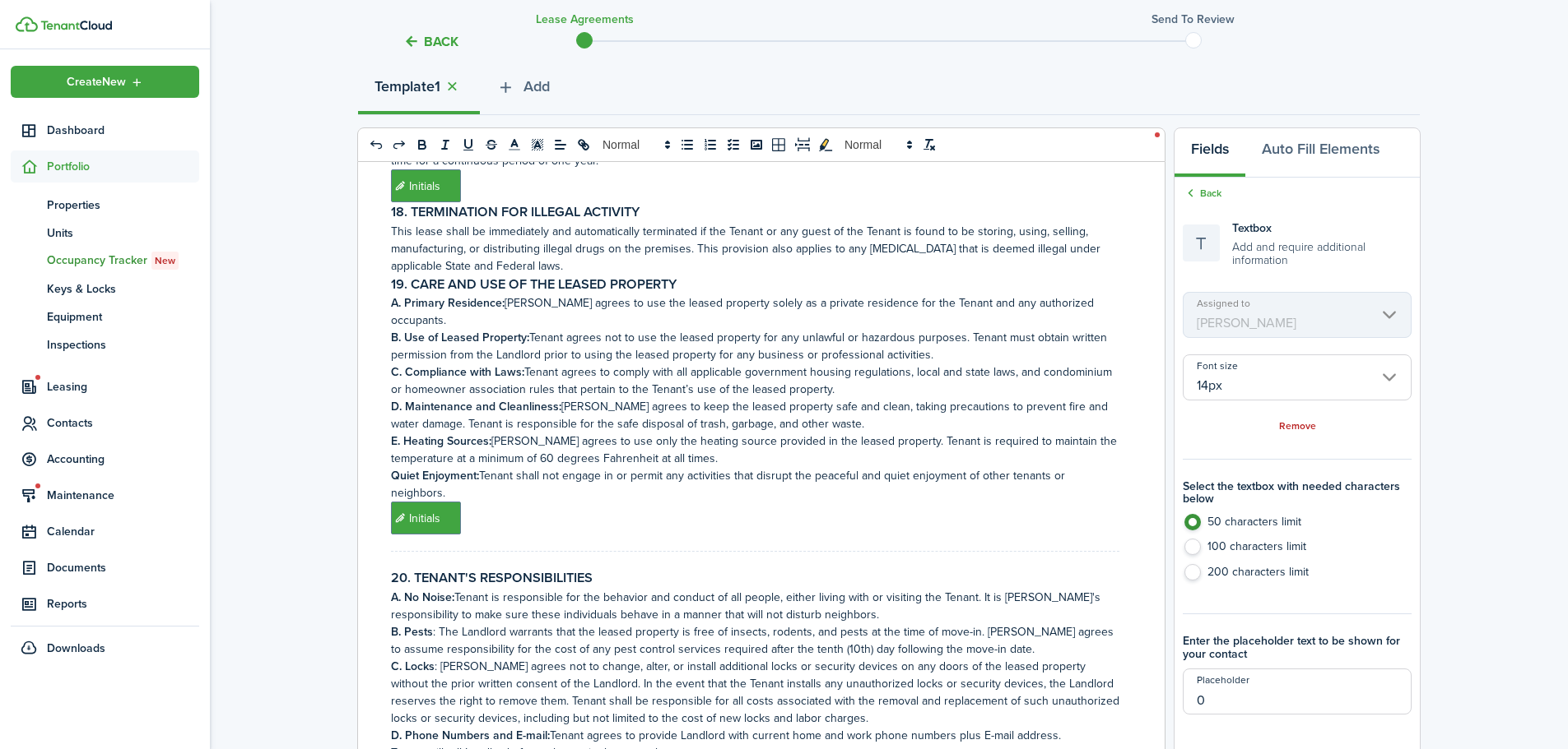
scroll to position [3455, 0]
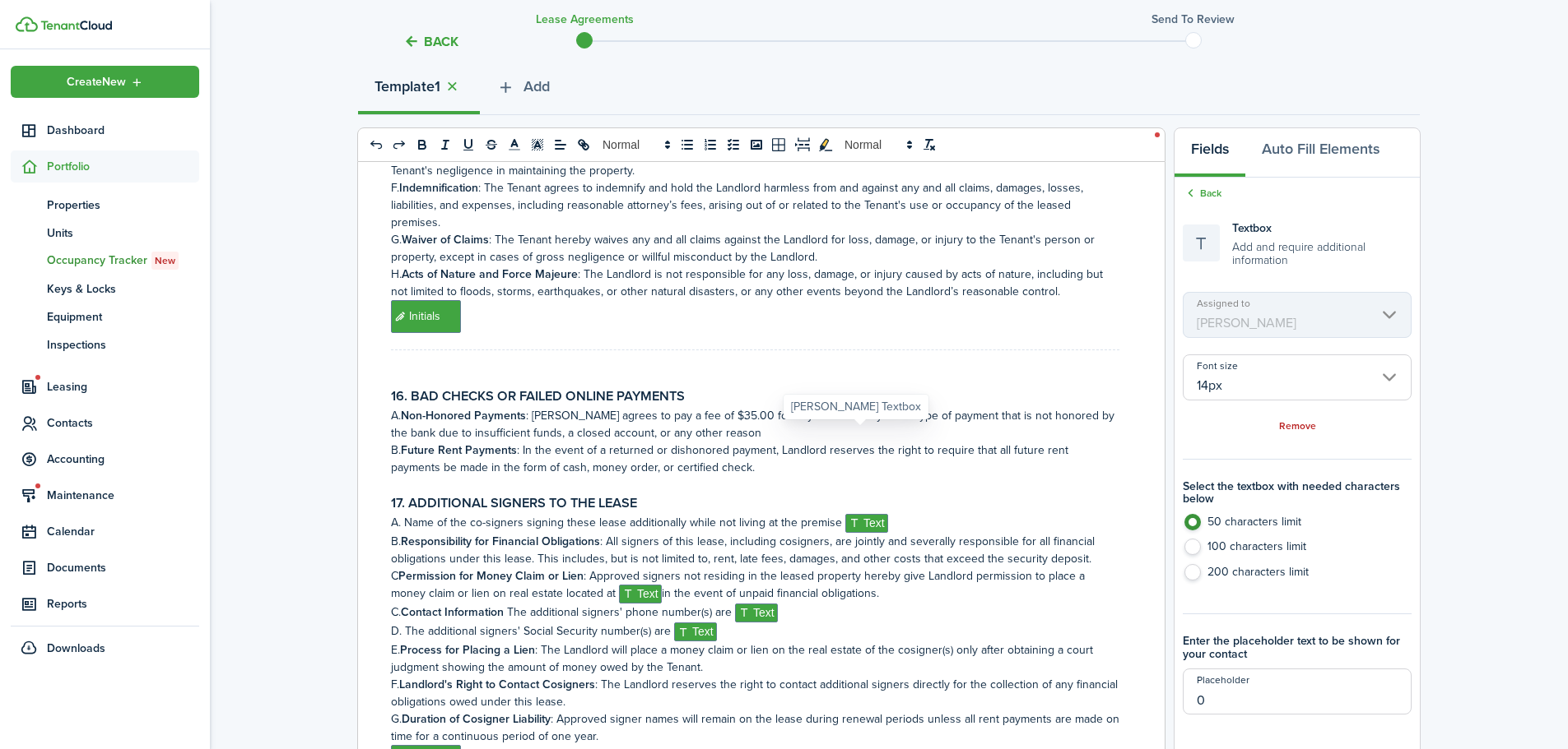
click at [860, 514] on span "Text" at bounding box center [866, 524] width 42 height 19
type input "N/A"
click at [652, 585] on span "Text" at bounding box center [640, 594] width 42 height 19
click at [756, 604] on span "Text" at bounding box center [756, 613] width 42 height 19
click at [675, 641] on p "E. Process for Placing a Lien : The Landlord will place a money claim or lien o…" at bounding box center [755, 659] width 728 height 35
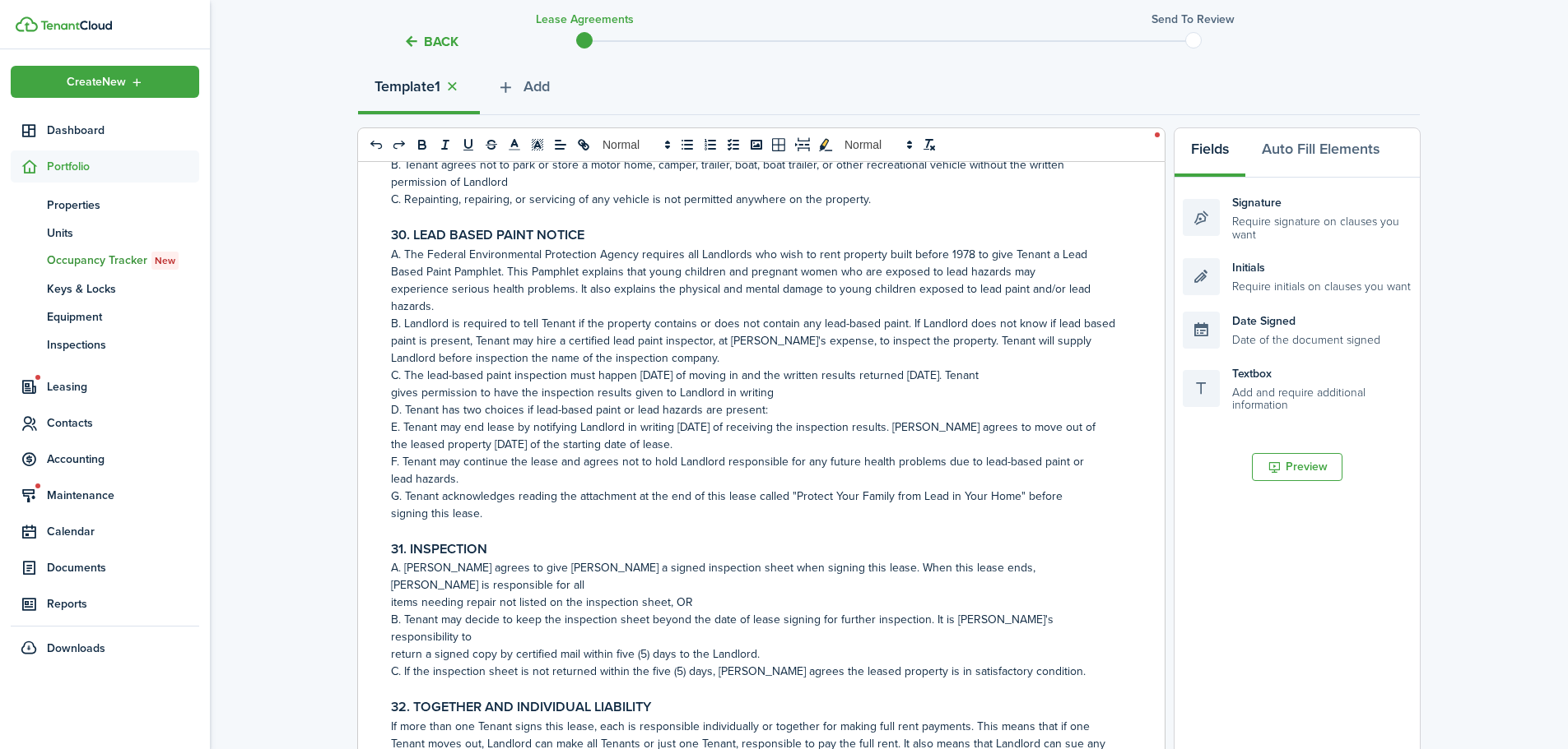
scroll to position [6910, 0]
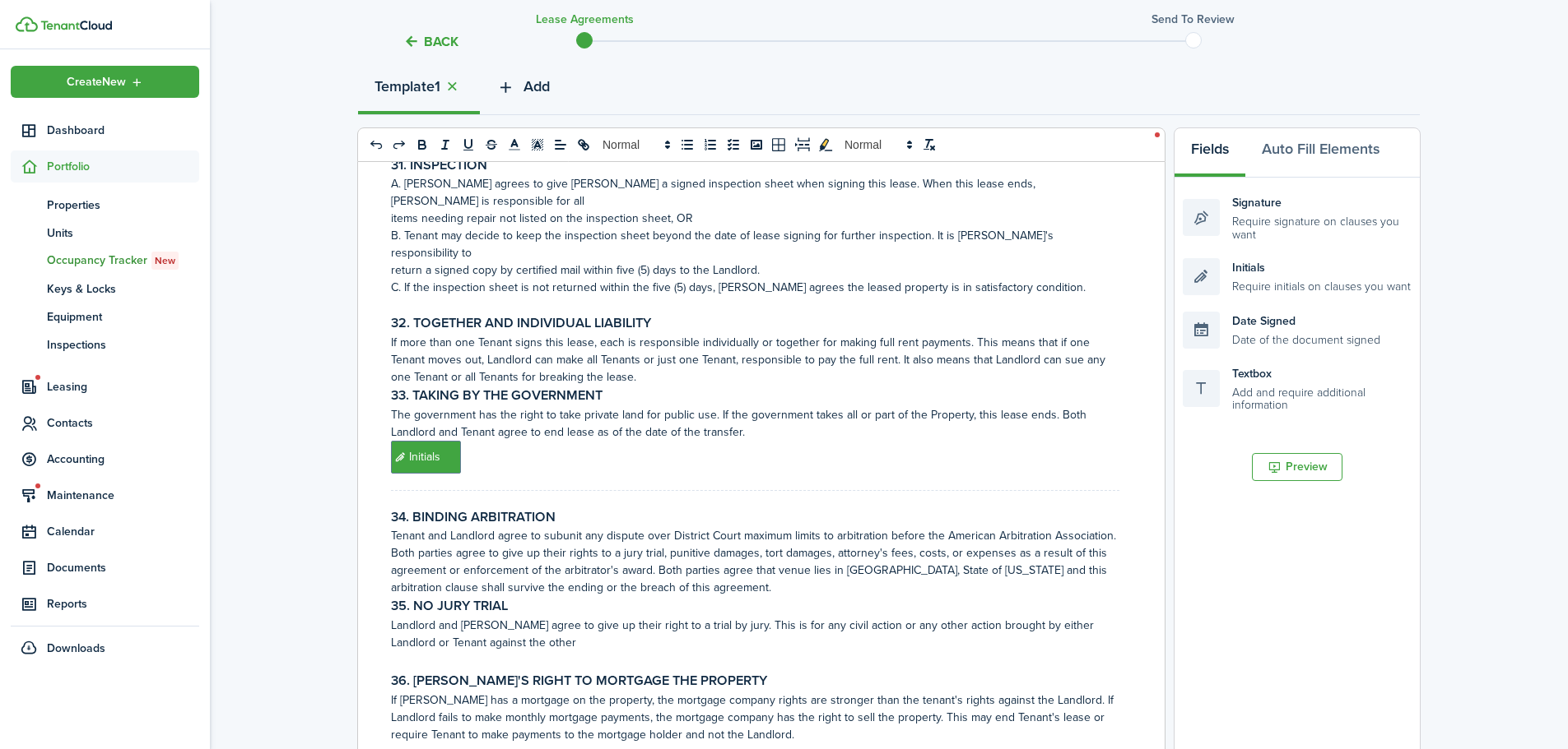
click at [537, 81] on span "Add" at bounding box center [537, 86] width 27 height 22
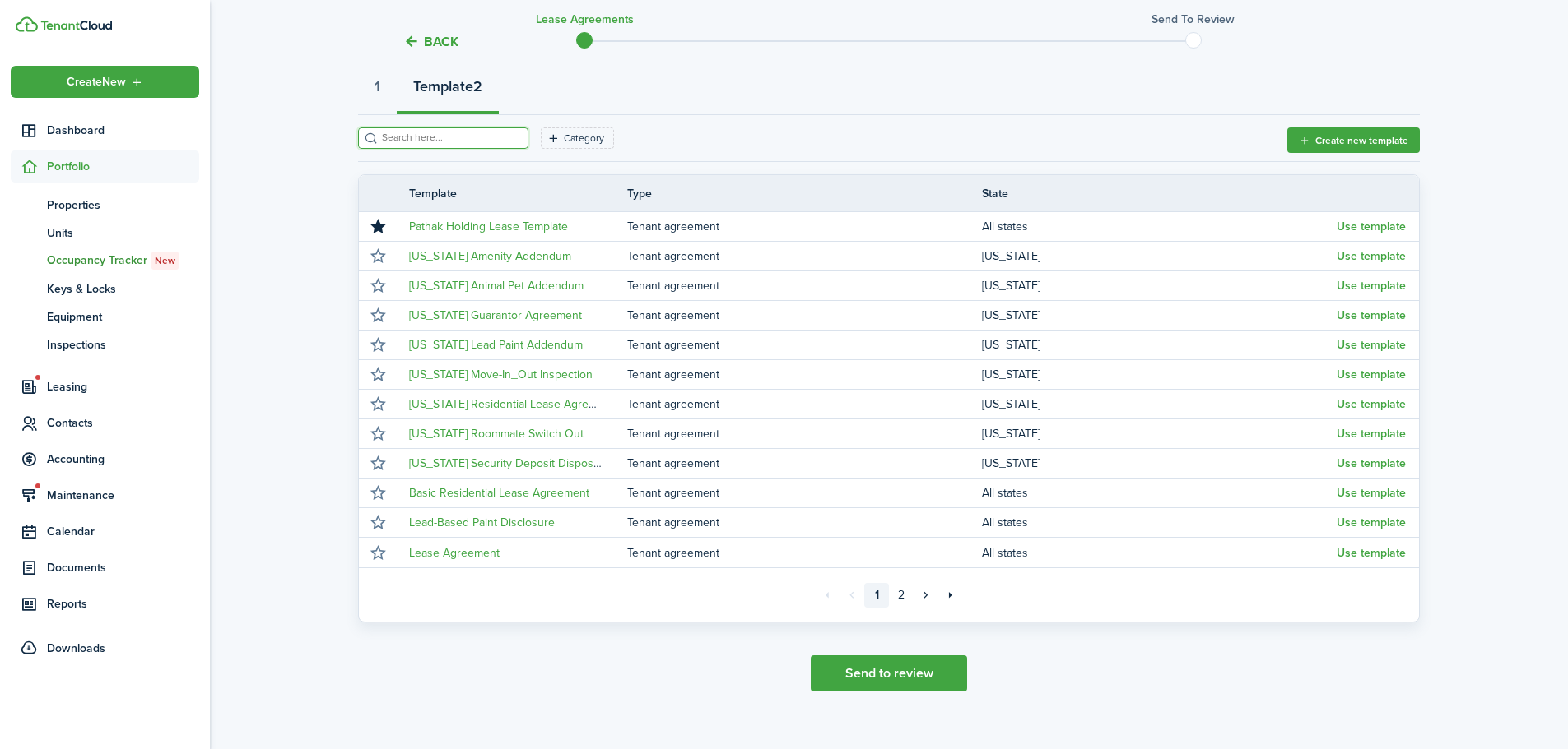
click at [486, 132] on input "search" at bounding box center [449, 137] width 145 height 16
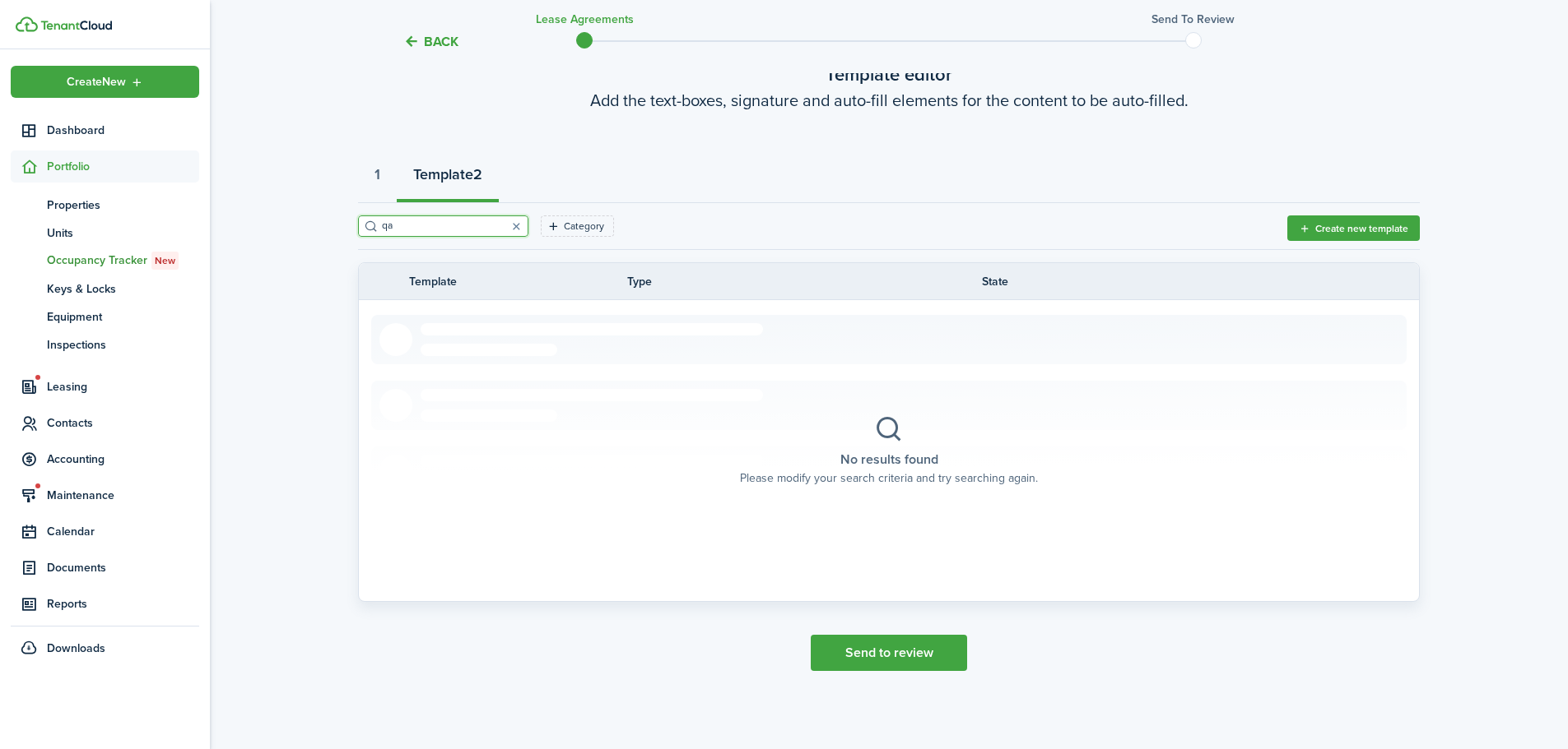
type input "q"
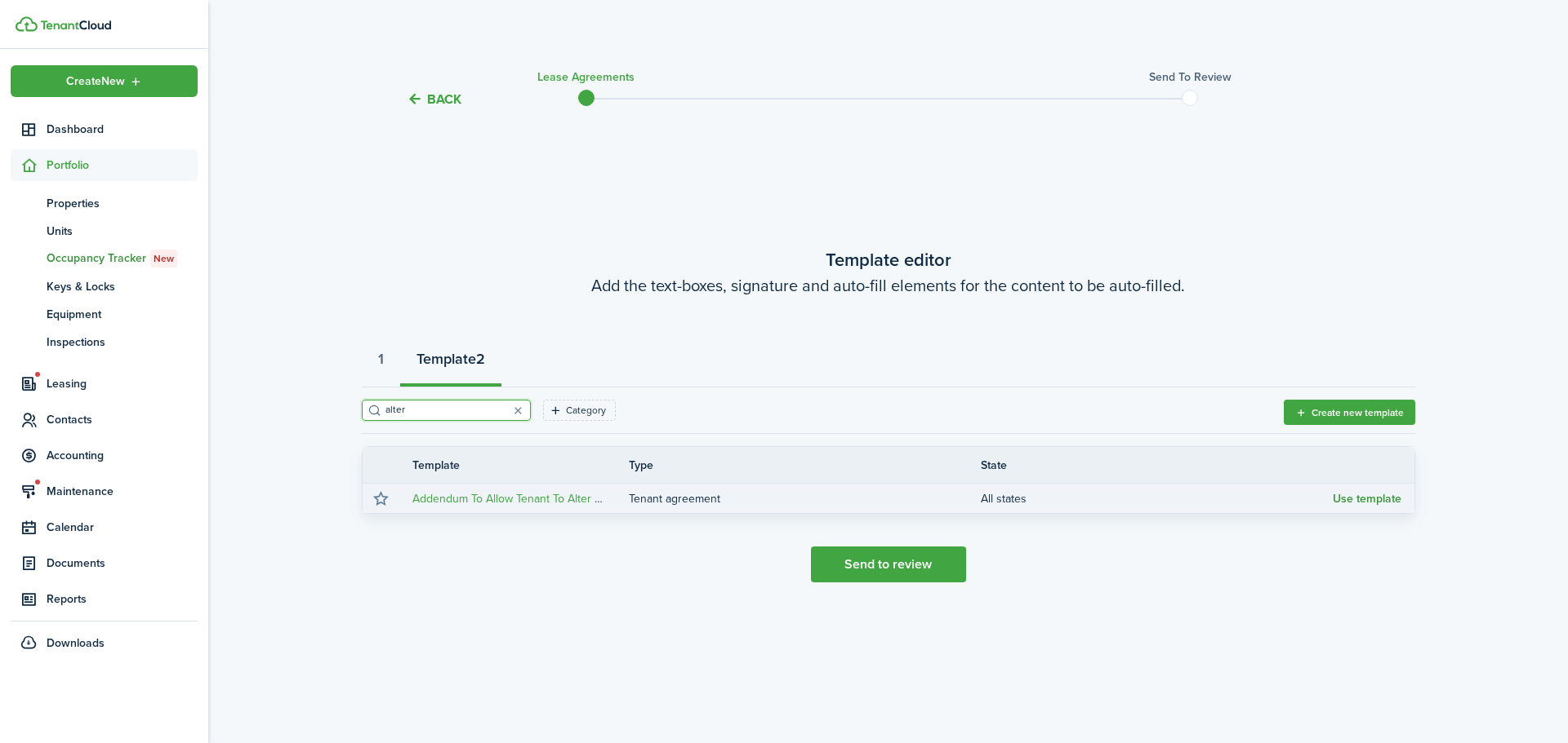
type input "alter"
click at [1375, 498] on button "Use template" at bounding box center [1366, 499] width 68 height 13
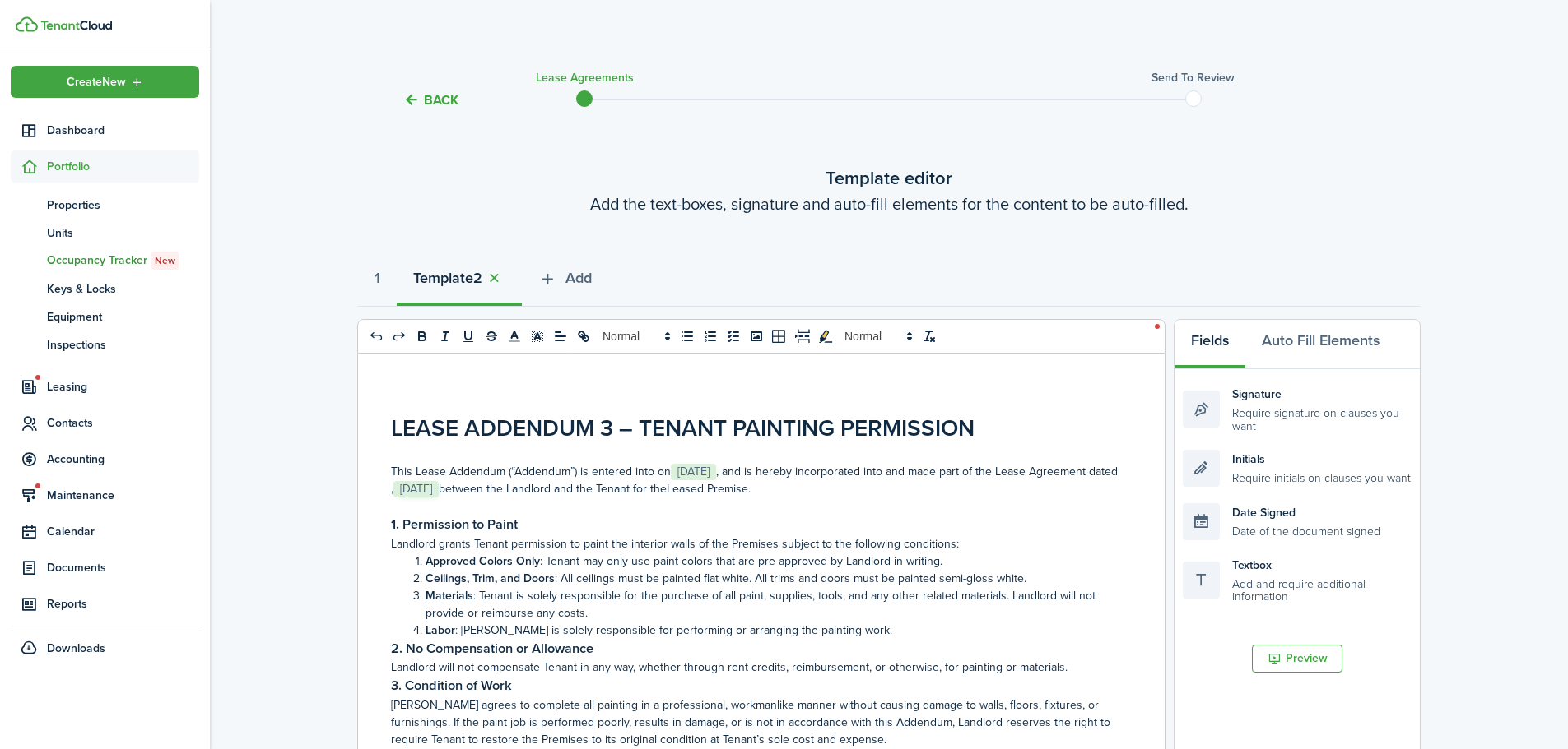
click at [610, 426] on h1 "LEASE ADDENDUM 3 – TENANT PAINTING PERMISSION" at bounding box center [755, 429] width 728 height 35
click at [464, 490] on p "This Lease Addendum (“Addendum”) is entered into on ﻿ [DATE] ﻿ , and is hereby …" at bounding box center [755, 480] width 728 height 35
click at [656, 580] on li "Ceilings, Trim, and Doors : All ceilings must be painted flat white. All trims …" at bounding box center [763, 579] width 711 height 17
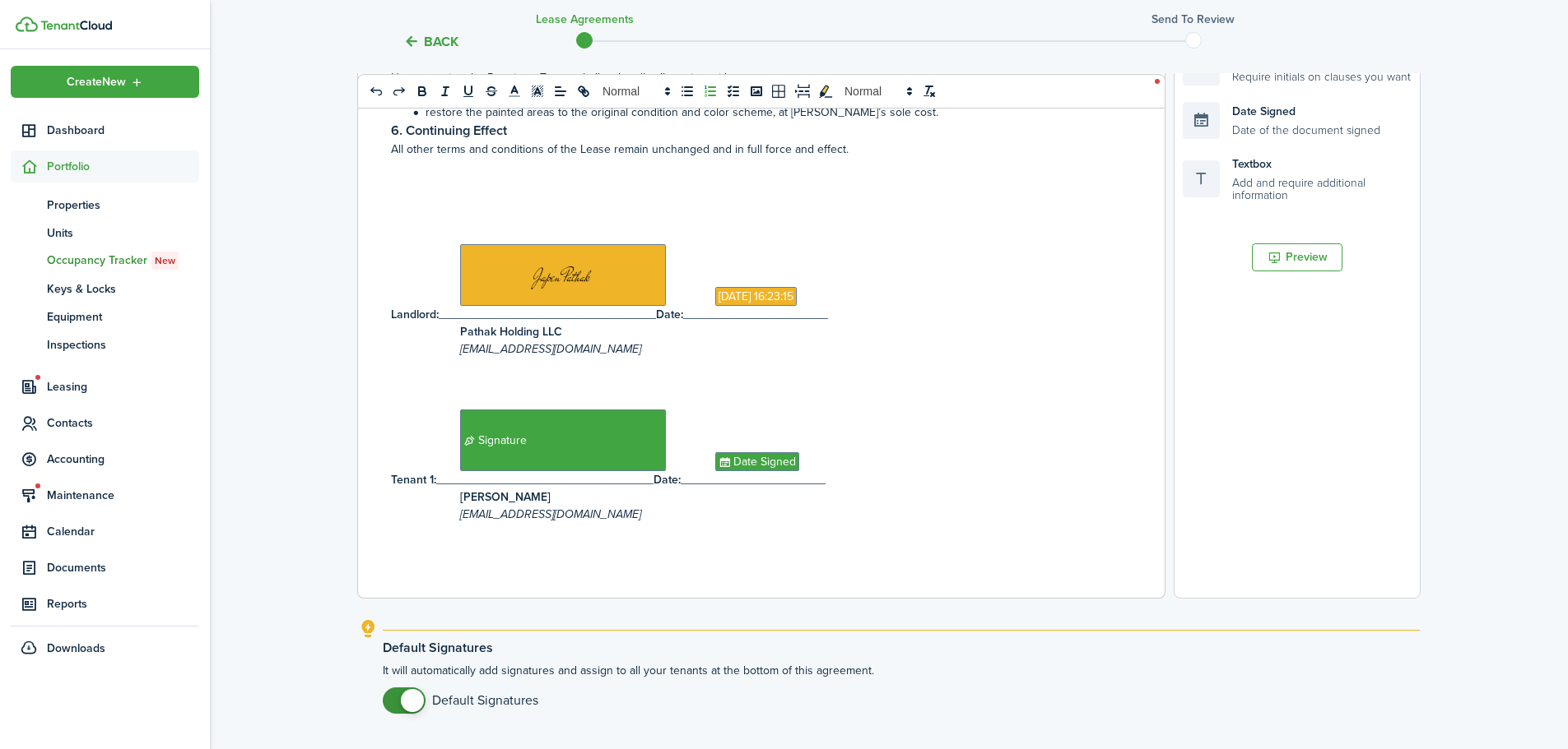
scroll to position [530, 0]
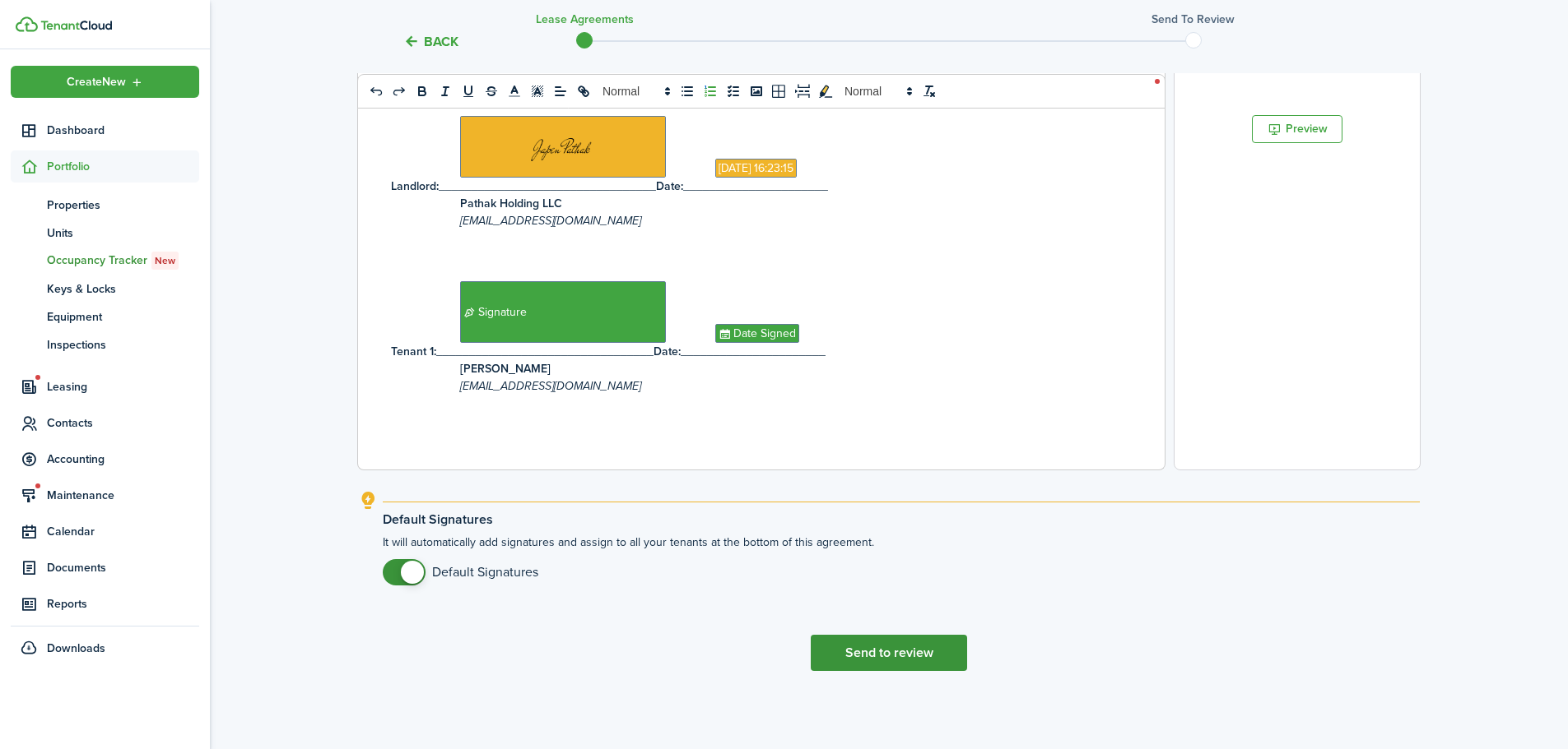
click at [917, 647] on button "Send to review" at bounding box center [889, 652] width 157 height 36
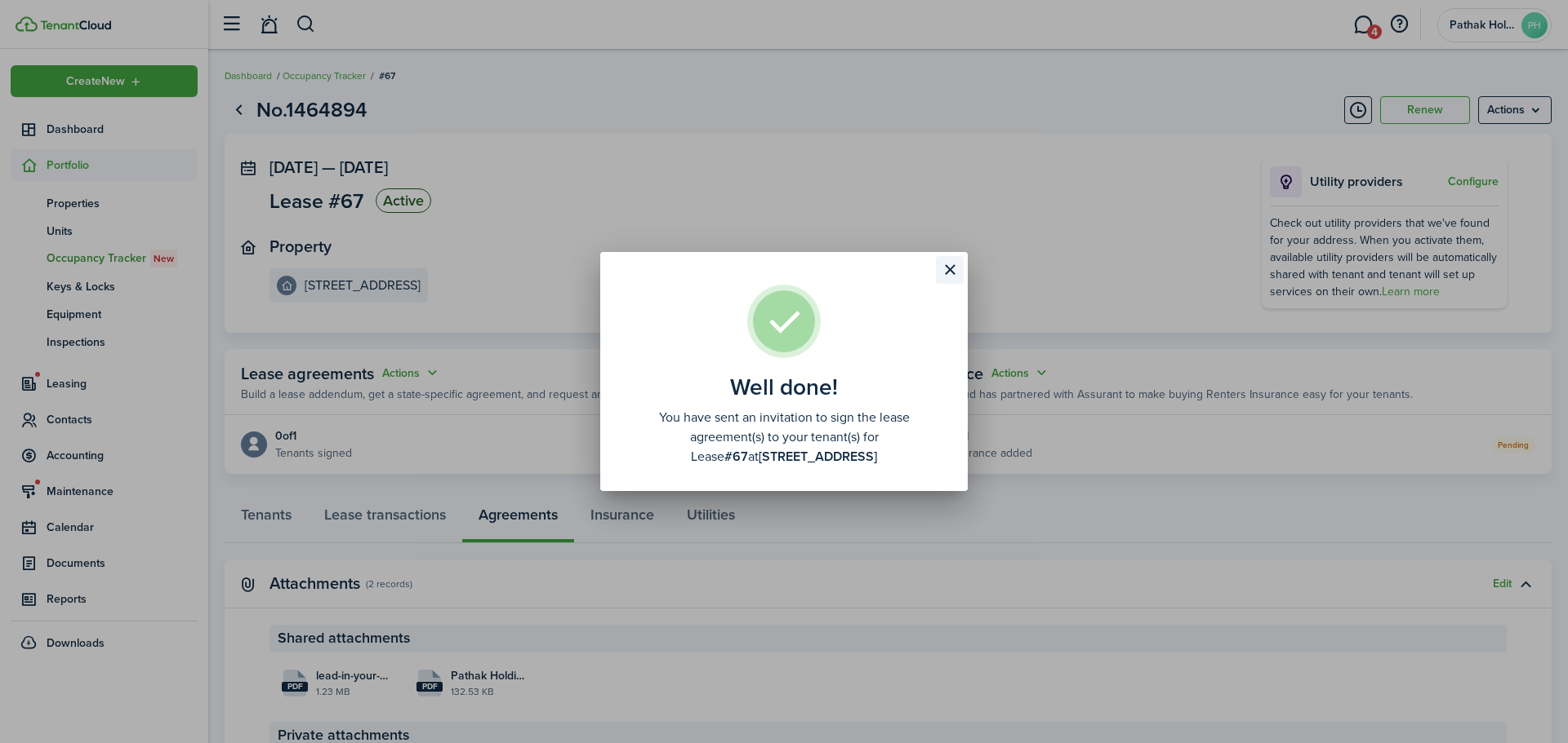
click at [947, 266] on button "Close modal" at bounding box center [950, 270] width 27 height 27
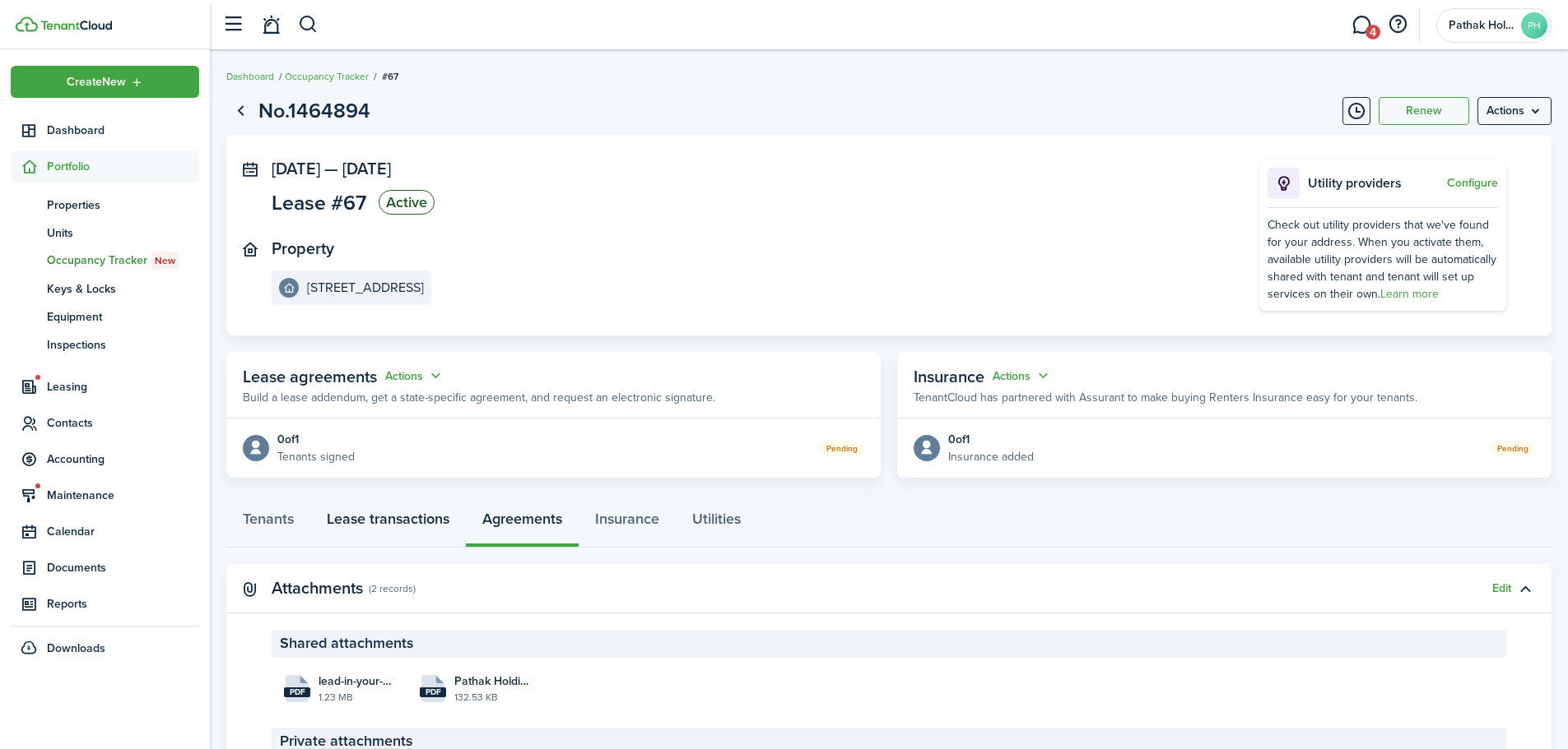
drag, startPoint x: 389, startPoint y: 517, endPoint x: 410, endPoint y: 511, distance: 21.8
click at [390, 516] on link "Lease transactions" at bounding box center [388, 524] width 156 height 50
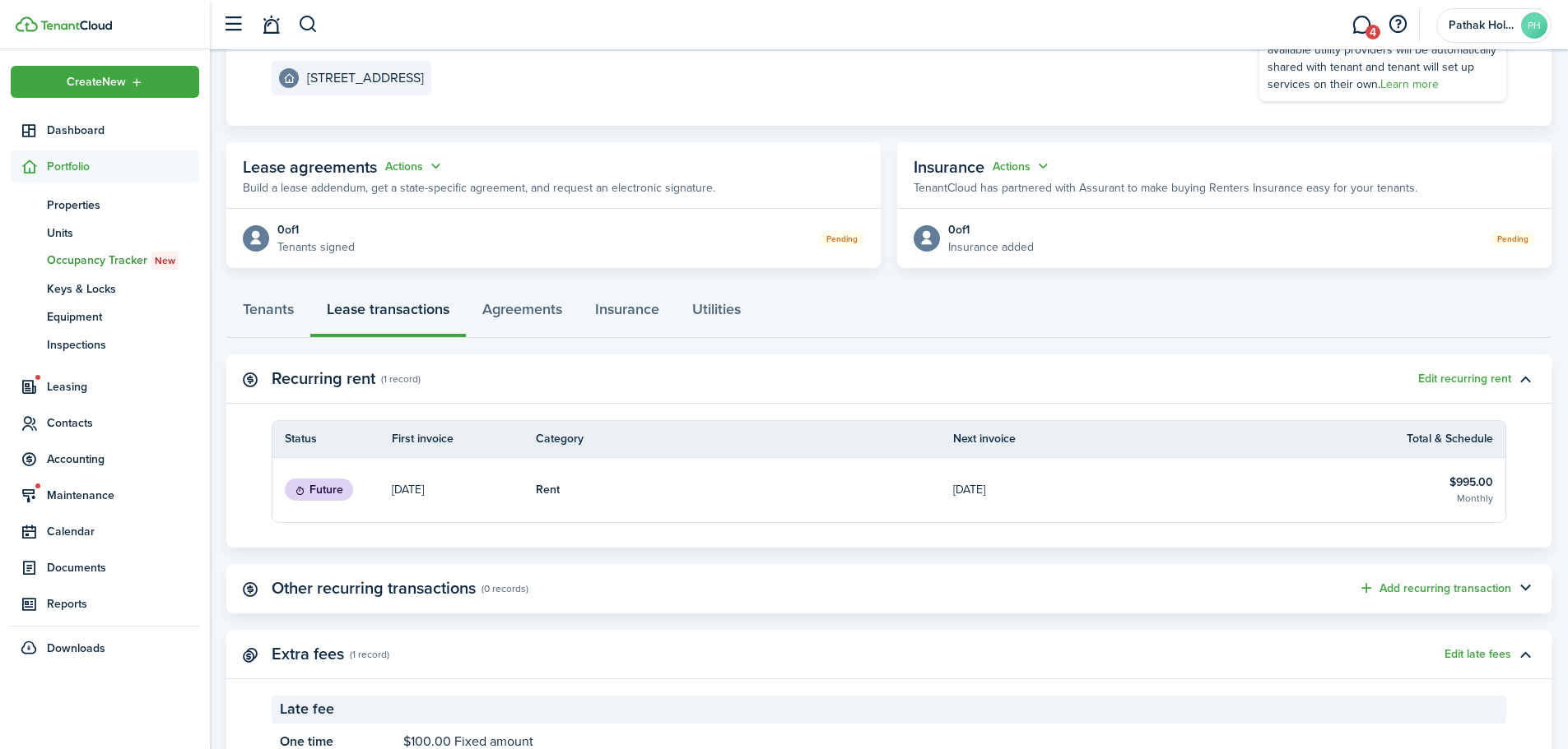
scroll to position [282, 0]
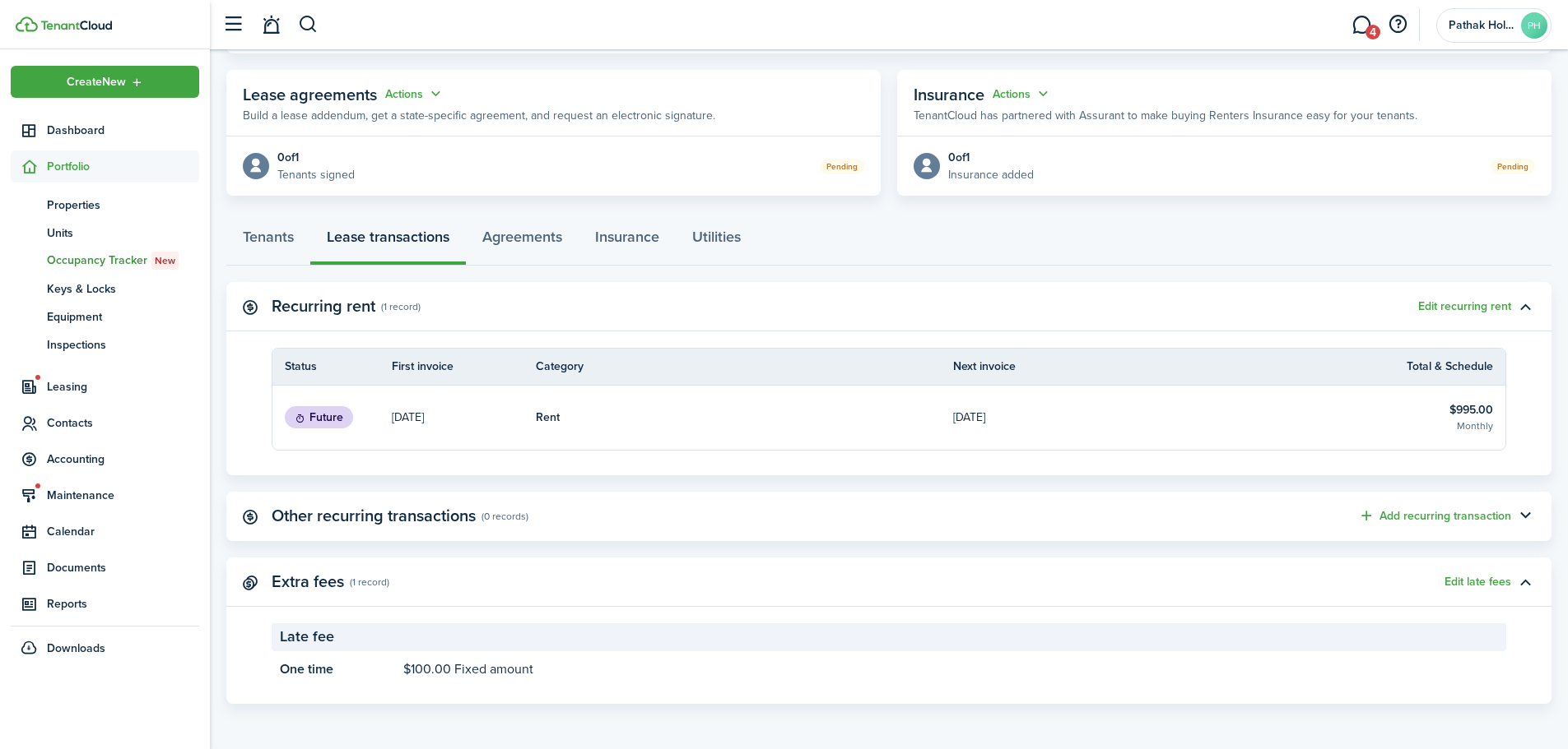
click at [639, 205] on page-view-layout "No.1464894 Renew Actions [DATE] — [DATE] Lease #67 Active Property [STREET_ADDR…" at bounding box center [889, 259] width 1358 height 907
